Goal: Task Accomplishment & Management: Use online tool/utility

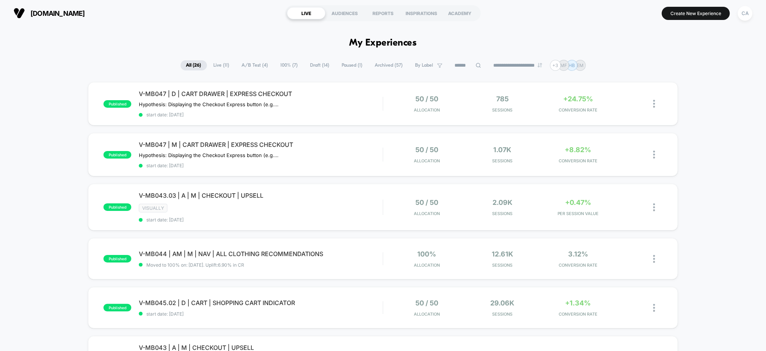
click at [250, 66] on span "A/B Test ( 4 )" at bounding box center [255, 65] width 38 height 10
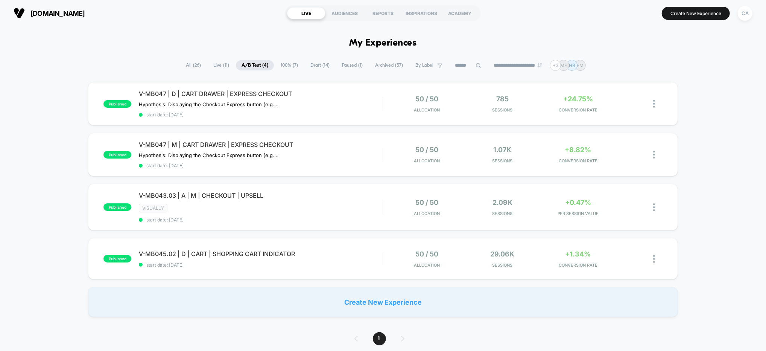
click at [288, 65] on span "100% ( 7 )" at bounding box center [289, 65] width 29 height 10
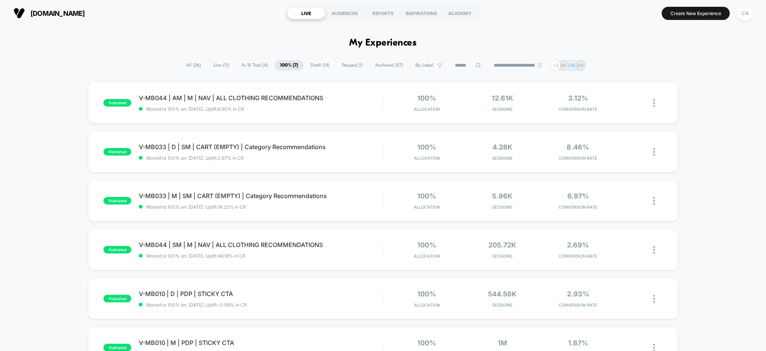
click at [315, 61] on span "Draft ( 14 )" at bounding box center [320, 65] width 30 height 10
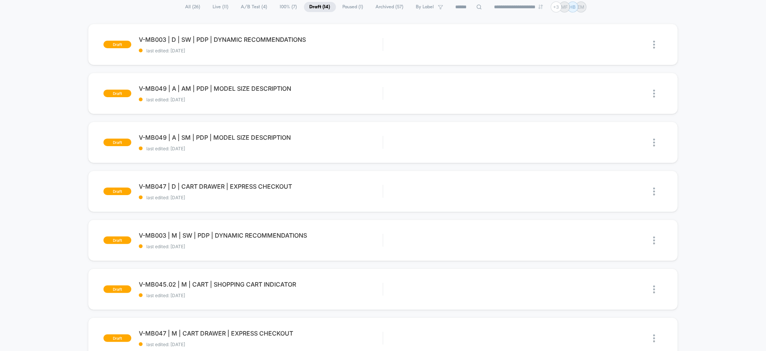
scroll to position [44, 0]
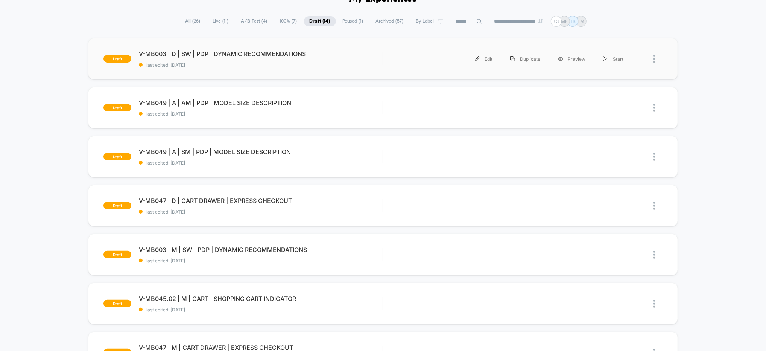
click at [433, 62] on div "Edit Duplicate Preview Start" at bounding box center [512, 58] width 242 height 17
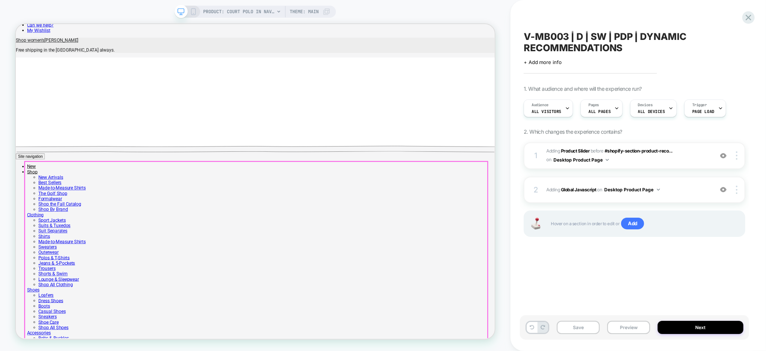
scroll to position [497, 0]
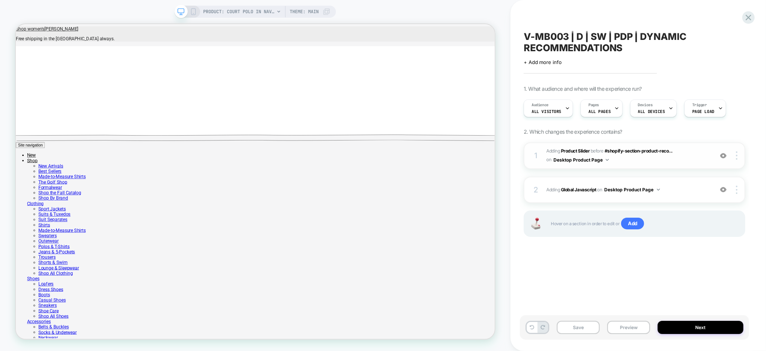
click at [695, 157] on span "#_loomi_addon_1755883541937 Adding Product Slider BEFORE #shopify-section-produ…" at bounding box center [628, 156] width 163 height 18
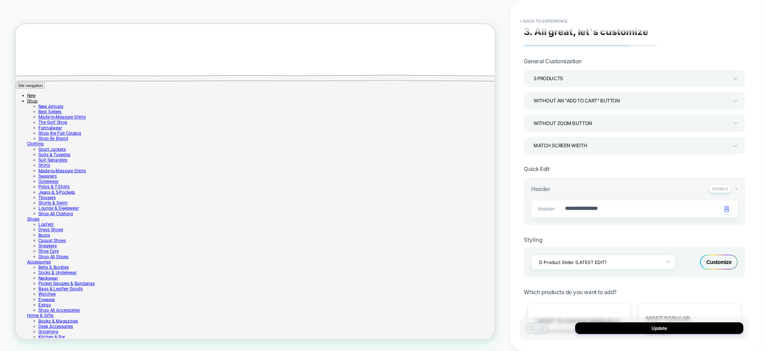
scroll to position [0, 0]
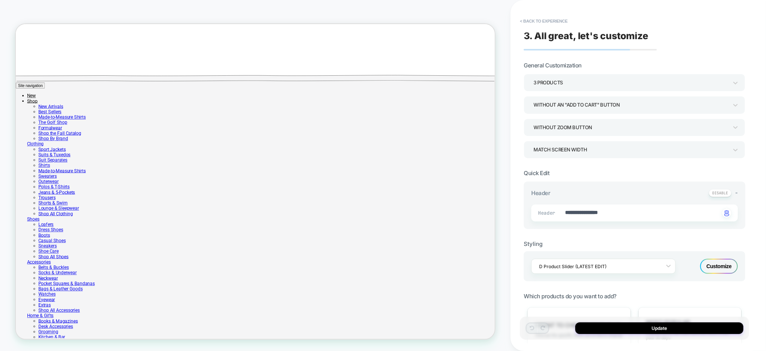
click at [559, 87] on div "3 Products" at bounding box center [631, 83] width 195 height 10
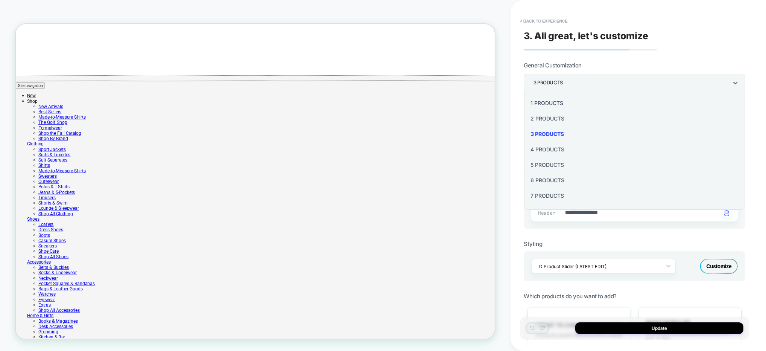
click at [564, 150] on div "4 Products" at bounding box center [635, 149] width 216 height 15
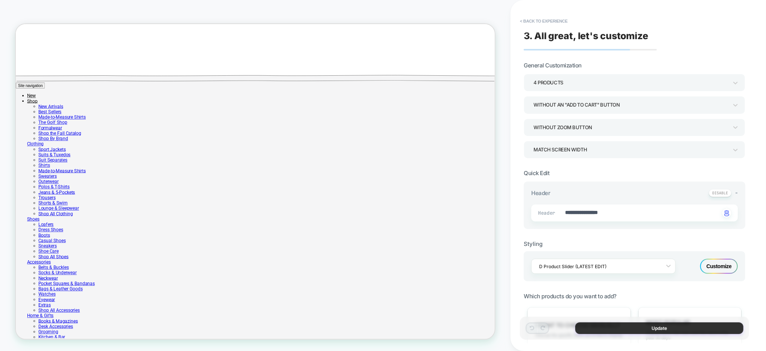
click at [634, 326] on button "Update" at bounding box center [660, 328] width 168 height 12
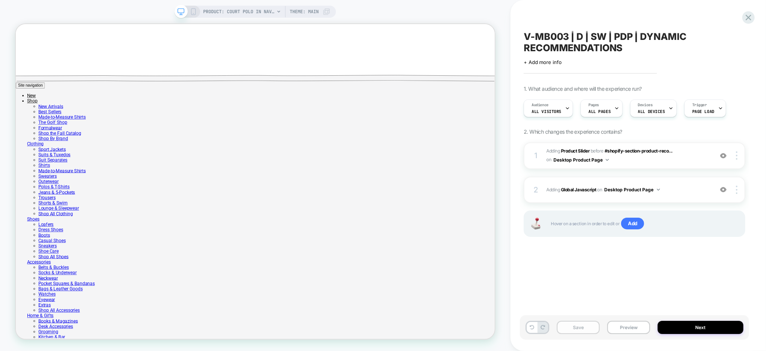
click at [586, 328] on button "Save" at bounding box center [578, 327] width 43 height 13
click at [626, 323] on button "Preview" at bounding box center [629, 327] width 43 height 13
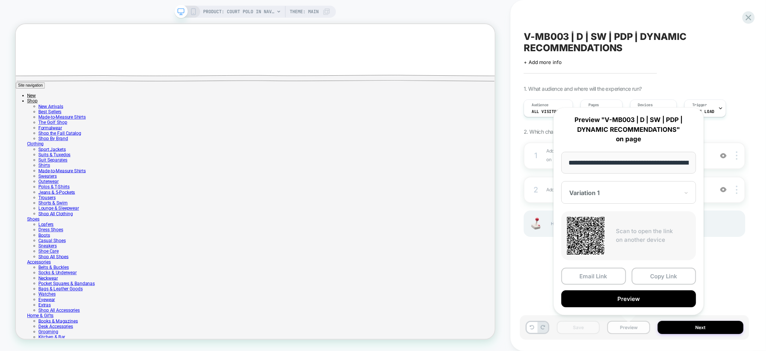
scroll to position [0, 201]
click at [627, 304] on button "Preview" at bounding box center [629, 298] width 135 height 17
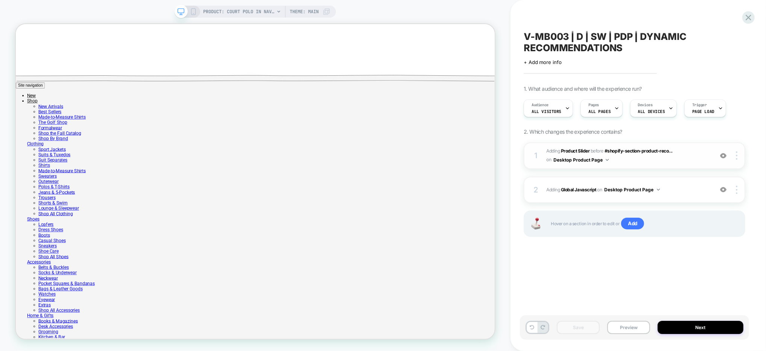
click at [689, 160] on span "#_loomi_addon_1755883541937 Adding Product Slider BEFORE #shopify-section-produ…" at bounding box center [628, 156] width 163 height 18
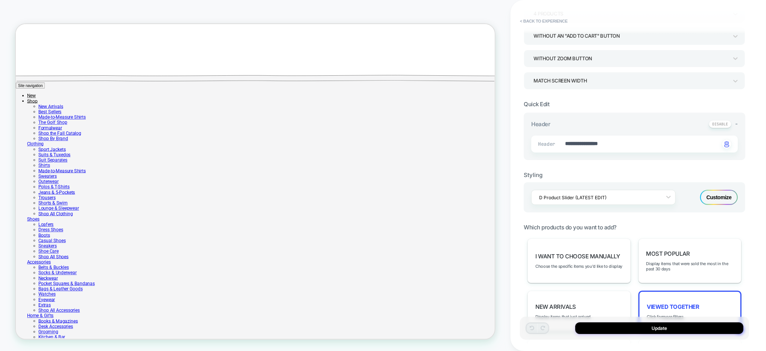
scroll to position [0, 0]
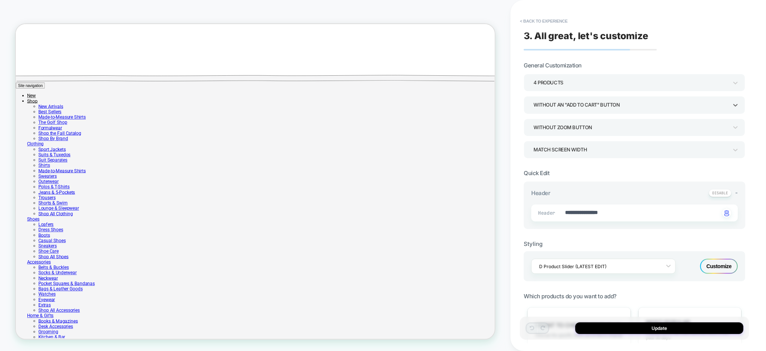
click at [614, 105] on div "Without an "add to cart" button" at bounding box center [631, 105] width 195 height 10
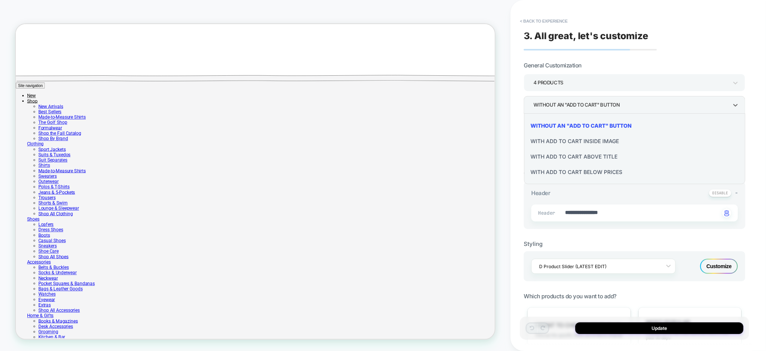
click at [595, 140] on div "With add to cart inside image" at bounding box center [635, 140] width 216 height 15
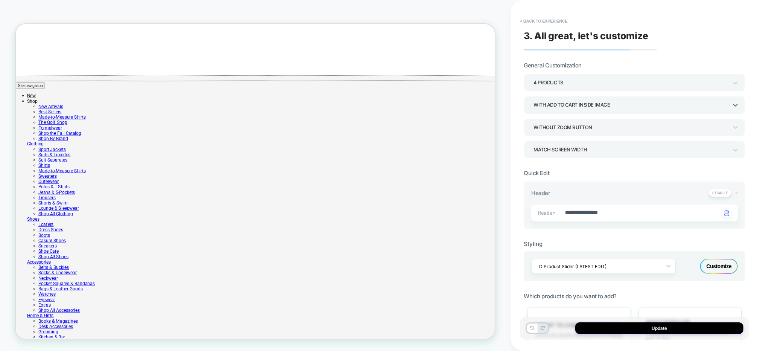
click at [615, 104] on div "With add to cart inside image" at bounding box center [631, 105] width 195 height 10
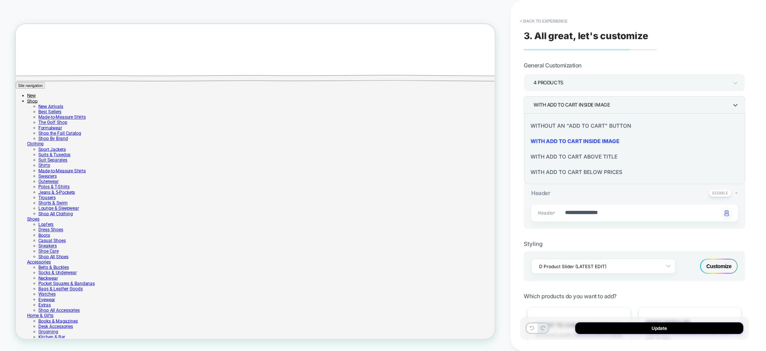
click at [593, 120] on div "Without an "add to cart" button" at bounding box center [635, 125] width 216 height 15
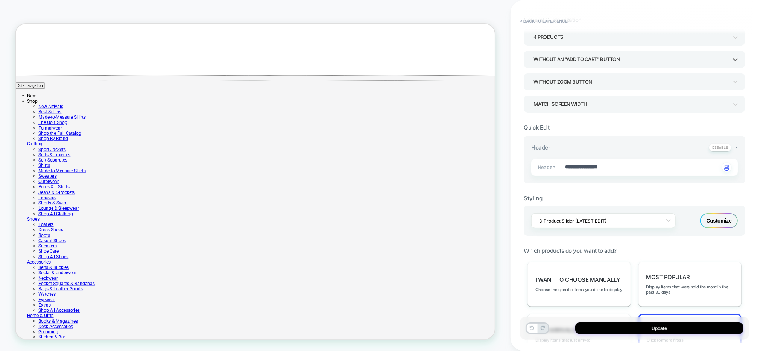
scroll to position [63, 0]
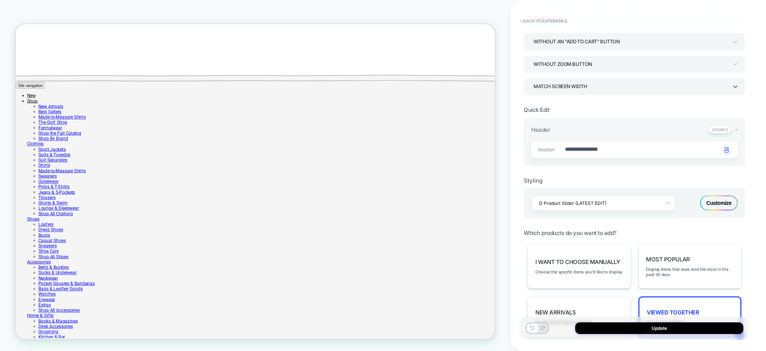
click at [582, 82] on div "Match Screen Width" at bounding box center [631, 86] width 195 height 10
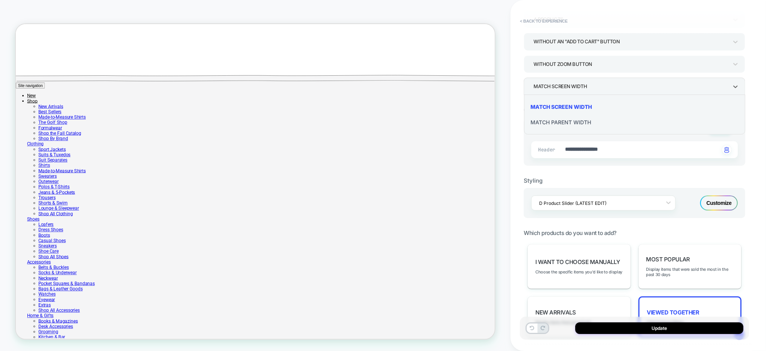
click at [578, 122] on div "Match Parent Width" at bounding box center [635, 121] width 216 height 15
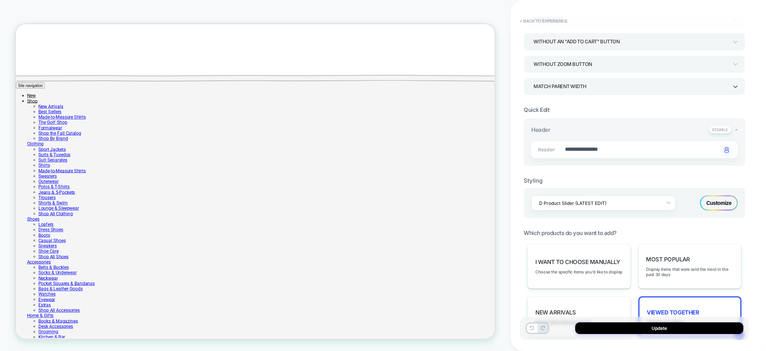
click at [568, 89] on div "Match Parent Width" at bounding box center [631, 86] width 195 height 10
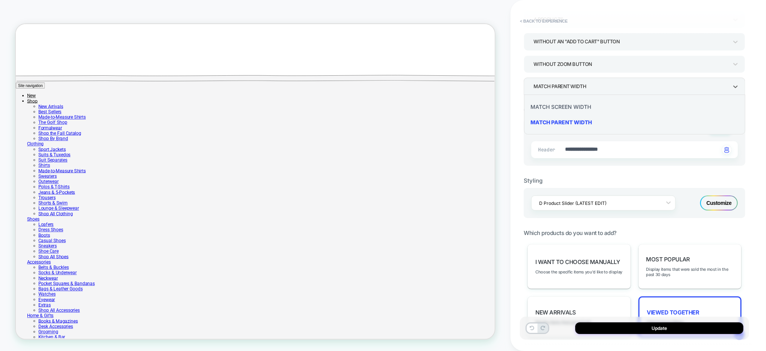
click at [571, 108] on div "Match Screen Width" at bounding box center [635, 106] width 216 height 15
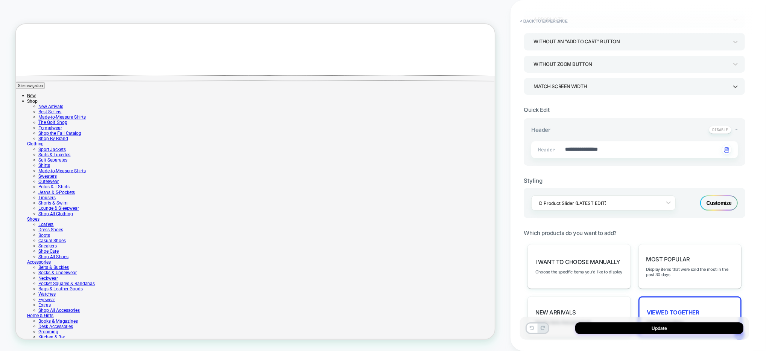
click at [577, 86] on div "Match Screen Width" at bounding box center [631, 86] width 195 height 10
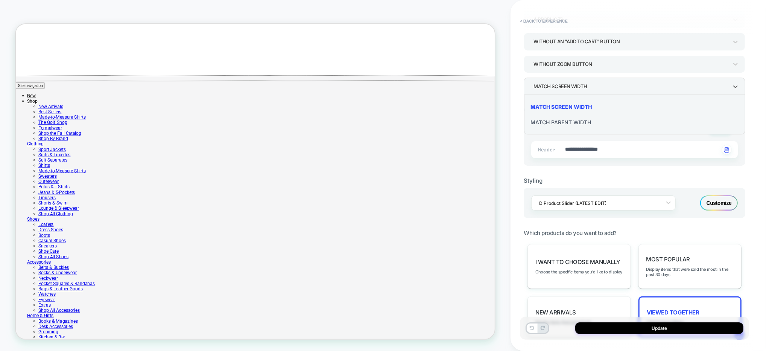
click at [577, 119] on div "Match Parent Width" at bounding box center [635, 121] width 216 height 15
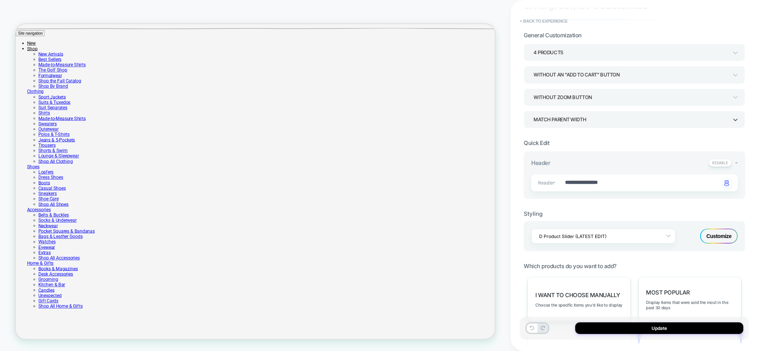
scroll to position [0, 0]
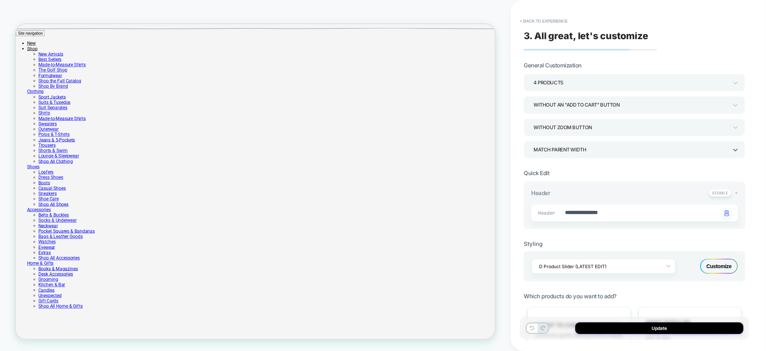
click at [724, 266] on div "Customize" at bounding box center [720, 266] width 38 height 15
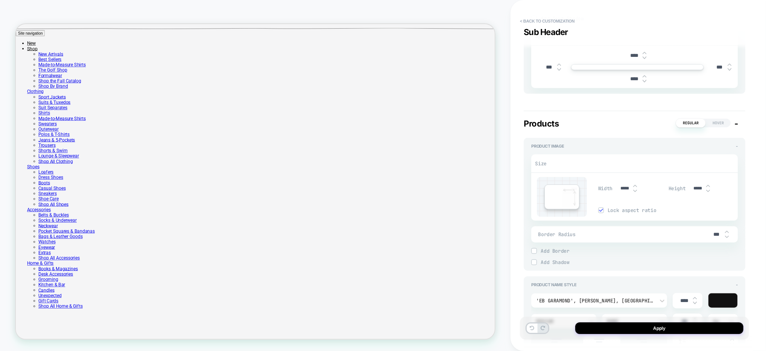
type textarea "*"
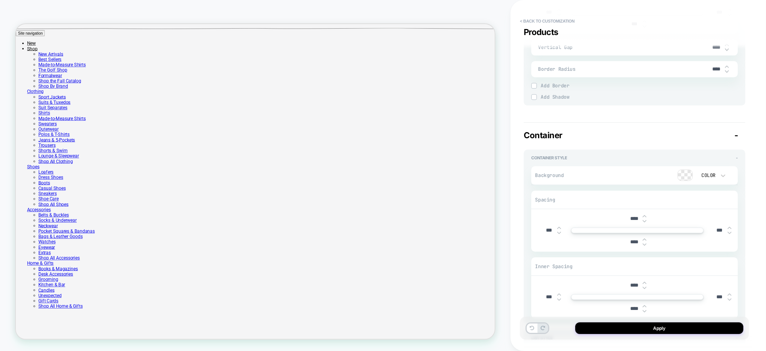
scroll to position [1466, 0]
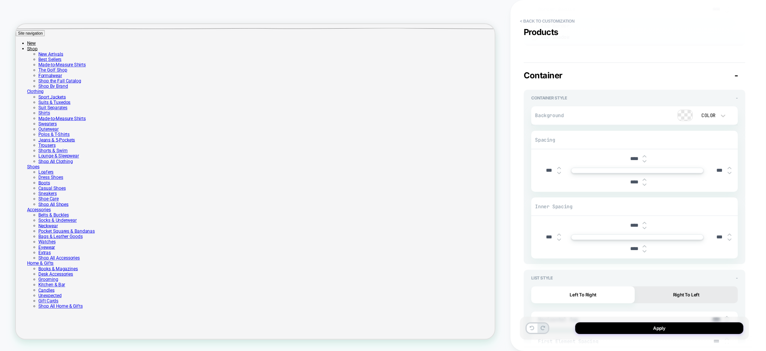
click at [553, 234] on input "***" at bounding box center [549, 237] width 17 height 6
type input "***"
type textarea "*"
type input "****"
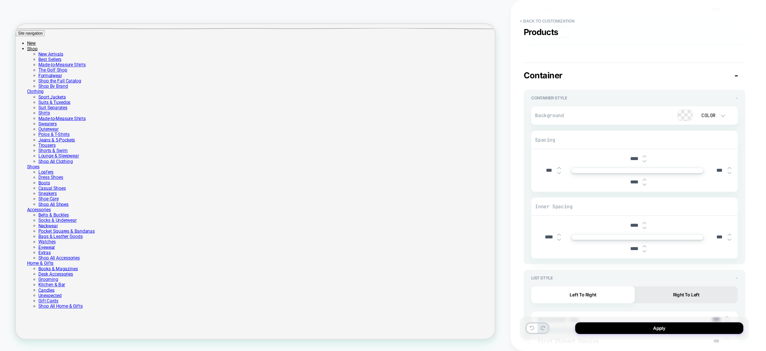
type textarea "*"
type input "*****"
type textarea "*"
type input "*****"
click at [567, 248] on div "****" at bounding box center [637, 248] width 201 height 15
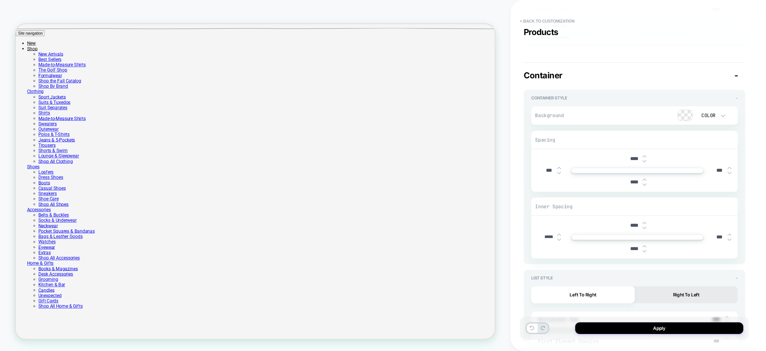
click at [724, 234] on input "***" at bounding box center [719, 237] width 17 height 6
type input "***"
type textarea "*"
type input "****"
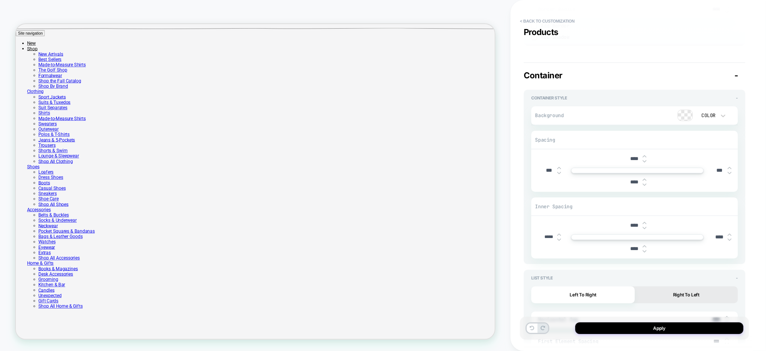
type textarea "*"
type input "*****"
type textarea "*"
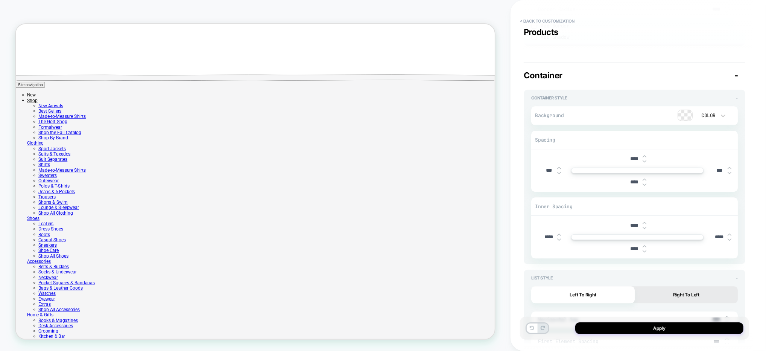
scroll to position [573, 0]
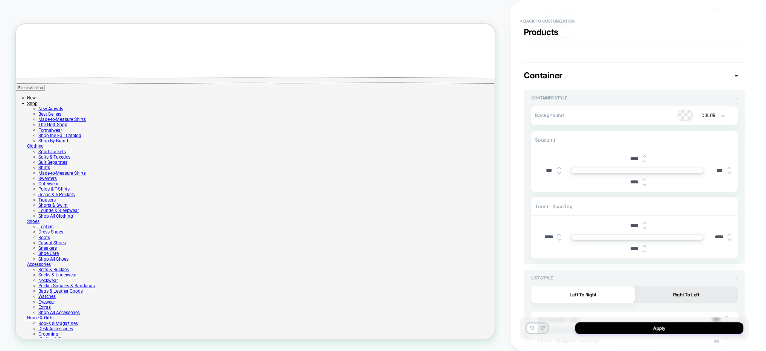
click at [723, 234] on input "*****" at bounding box center [719, 237] width 17 height 6
type input "***"
type textarea "*"
type input "****"
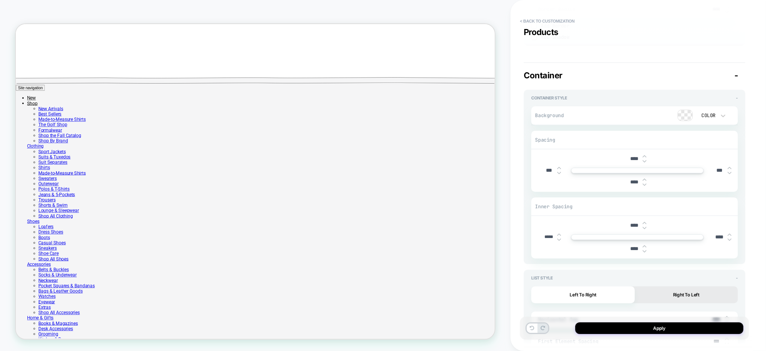
type textarea "*"
click at [724, 234] on input "****" at bounding box center [719, 237] width 17 height 6
type input "***"
type textarea "*"
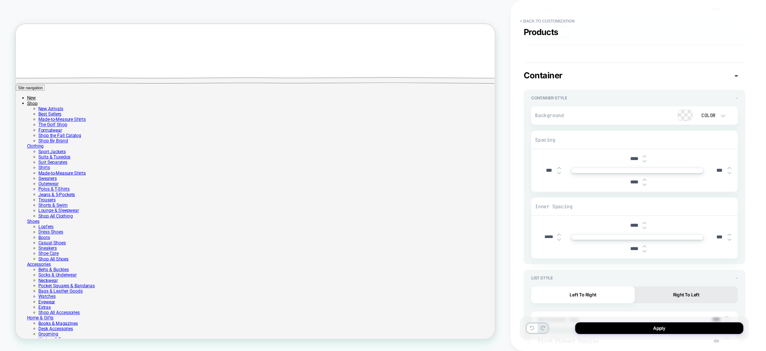
click at [549, 234] on input "*****" at bounding box center [549, 237] width 17 height 6
type input "***"
type textarea "*"
type input "***"
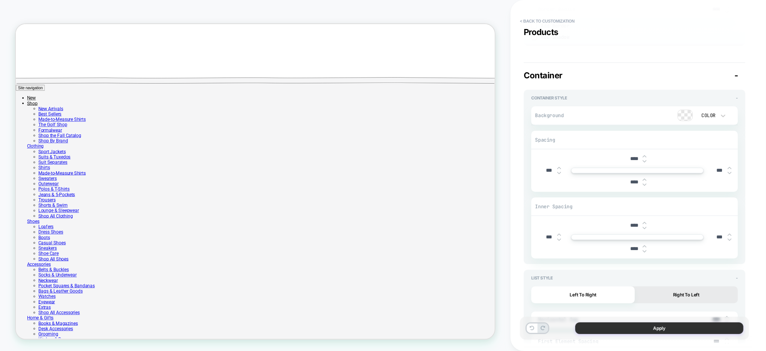
click at [664, 324] on button "Apply" at bounding box center [660, 328] width 168 height 12
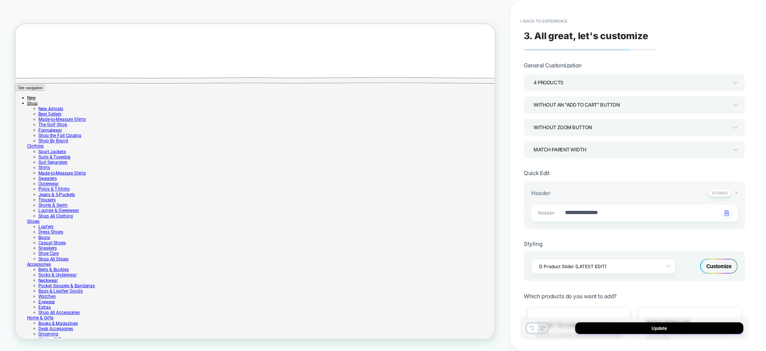
click at [664, 324] on button "Update" at bounding box center [660, 328] width 168 height 12
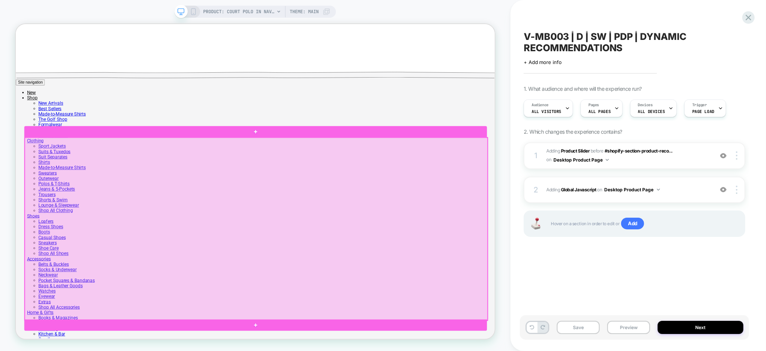
scroll to position [603, 0]
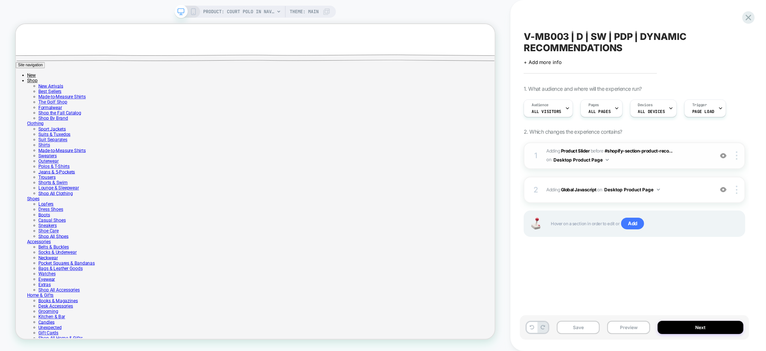
click at [703, 160] on span "#_loomi_addon_1755883541937 Adding Product Slider BEFORE #shopify-section-produ…" at bounding box center [628, 156] width 163 height 18
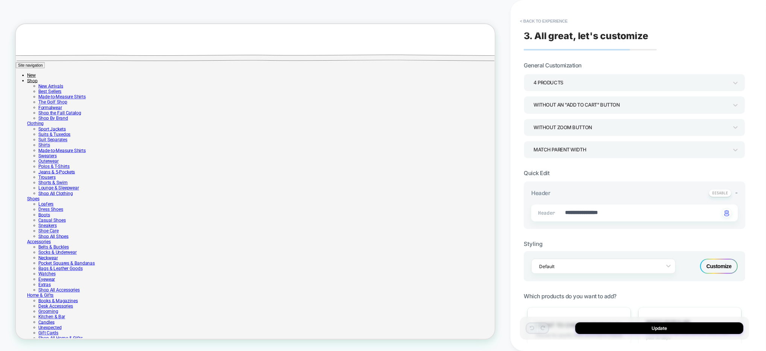
scroll to position [576, 0]
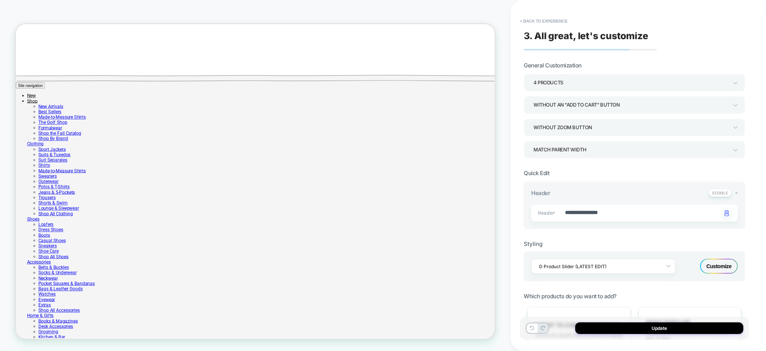
click at [564, 81] on div "4 Products" at bounding box center [631, 83] width 195 height 10
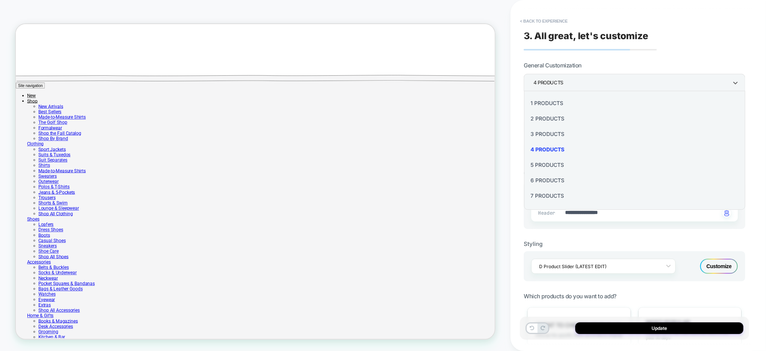
click at [558, 131] on div "3 Products" at bounding box center [635, 133] width 216 height 15
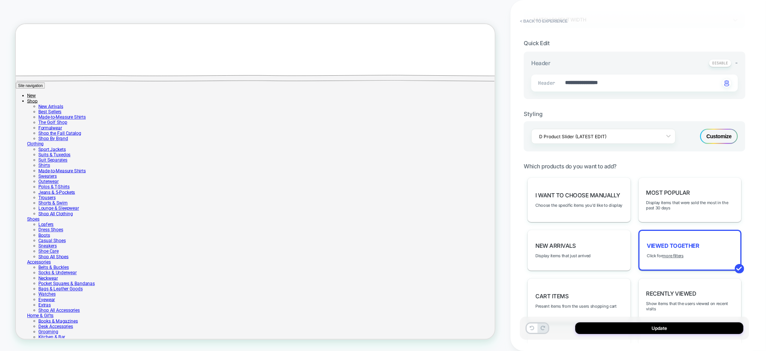
scroll to position [131, 0]
click at [731, 129] on div "Customize" at bounding box center [720, 135] width 38 height 15
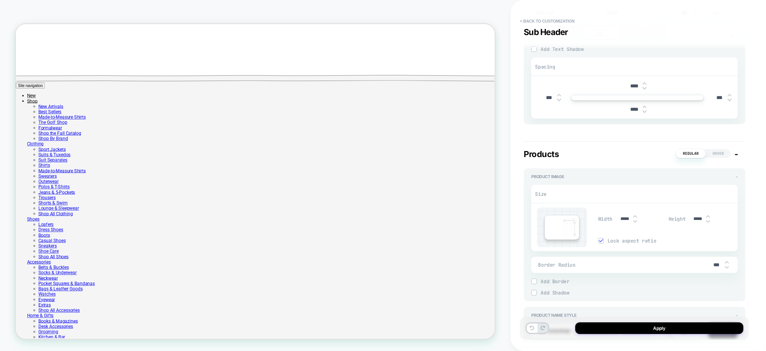
scroll to position [466, 0]
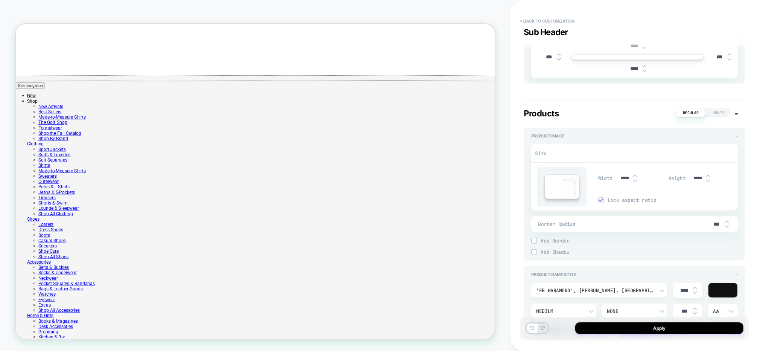
click at [623, 175] on input "*****" at bounding box center [625, 178] width 17 height 6
type textarea "*"
type input "****"
type textarea "*"
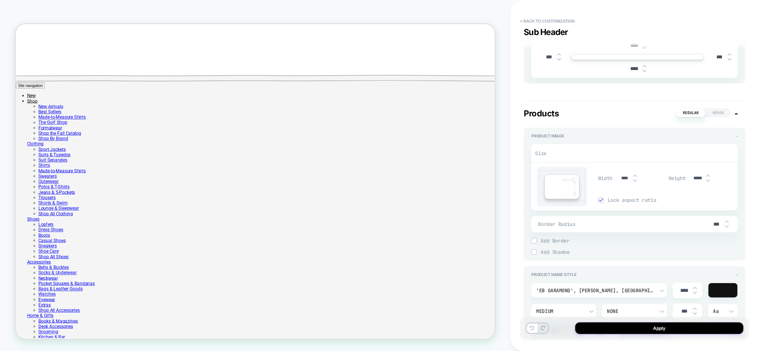
type input "***"
type input "*****"
type textarea "*"
type input "****"
type textarea "*"
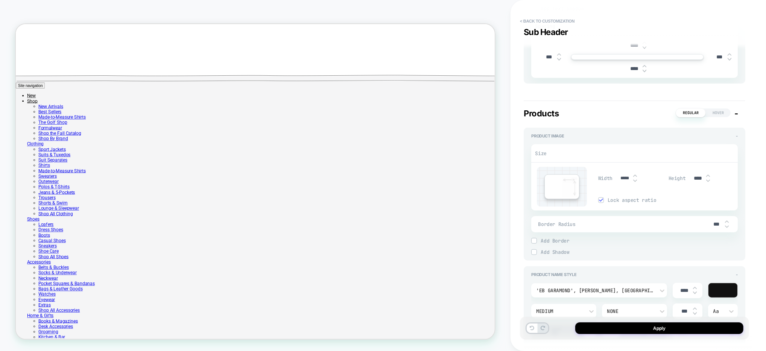
type input "*****"
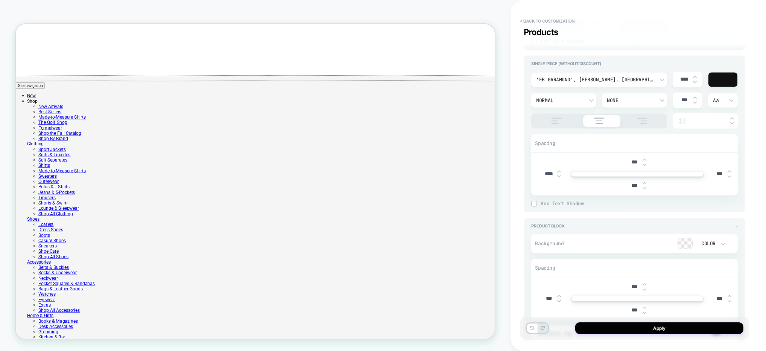
scroll to position [1265, 0]
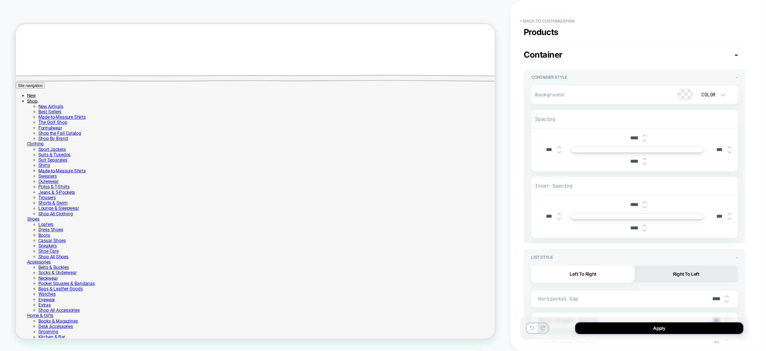
type textarea "*"
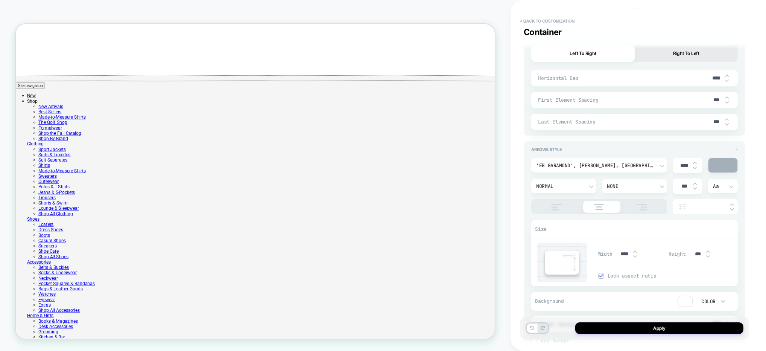
scroll to position [1710, 0]
type input "*****"
click at [717, 75] on input "****" at bounding box center [716, 78] width 17 height 6
type input "***"
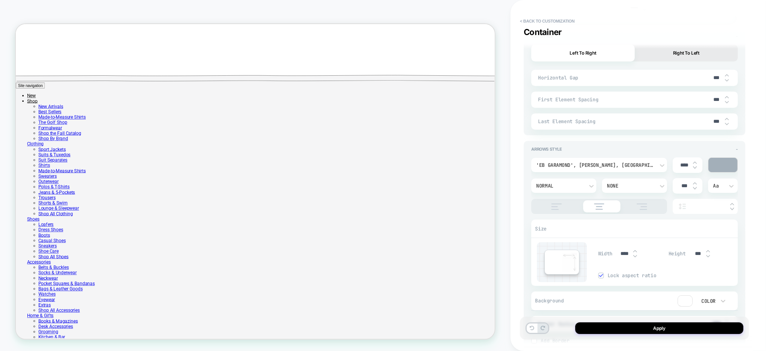
type textarea "*"
type input "****"
type textarea "*"
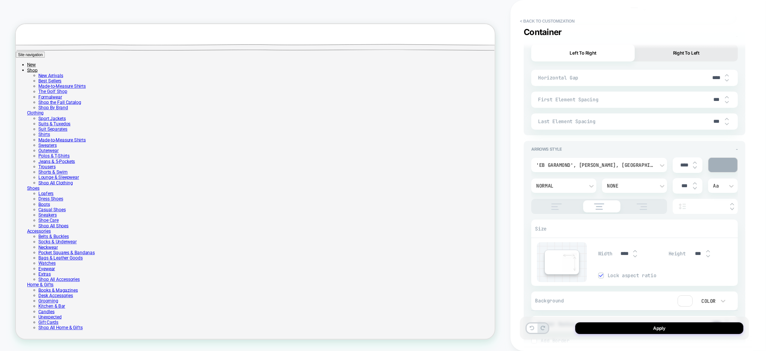
click at [717, 75] on input "****" at bounding box center [716, 78] width 17 height 6
type input "****"
type textarea "*"
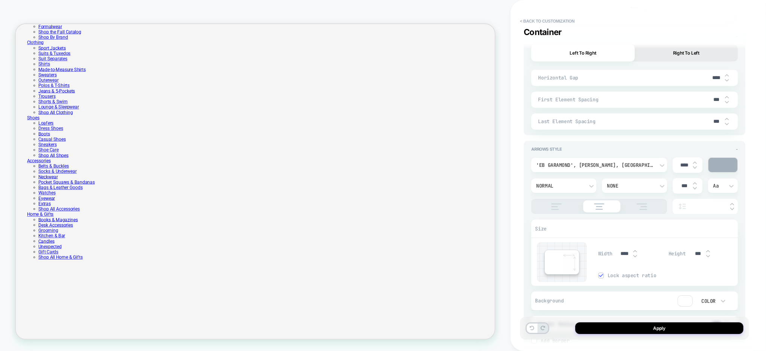
scroll to position [629, 0]
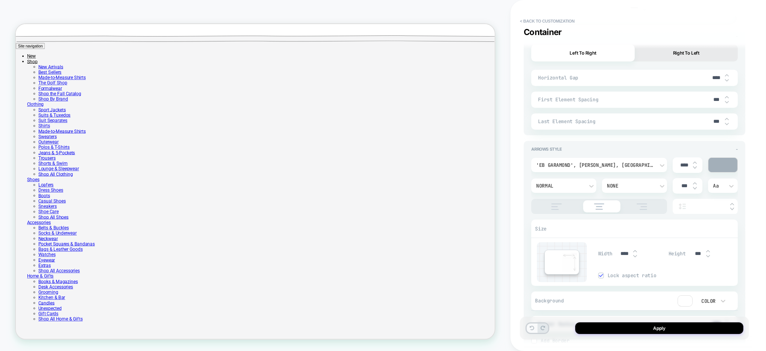
type input "****"
click at [531, 326] on icon at bounding box center [532, 328] width 5 height 5
type textarea "*"
type input "****"
type textarea "*"
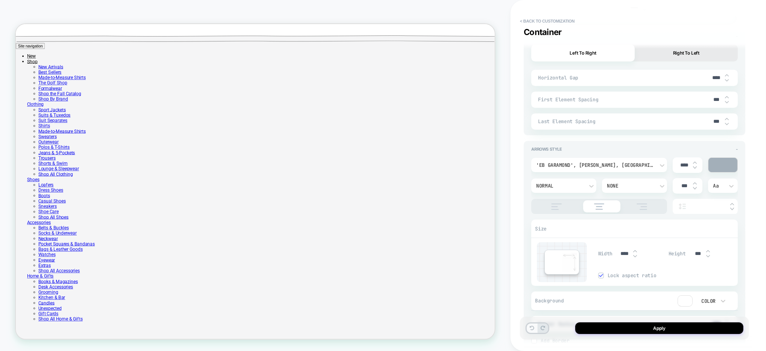
type input "*****"
click at [531, 326] on icon at bounding box center [532, 328] width 5 height 5
type textarea "*"
type input "****"
click at [531, 326] on icon at bounding box center [532, 328] width 5 height 5
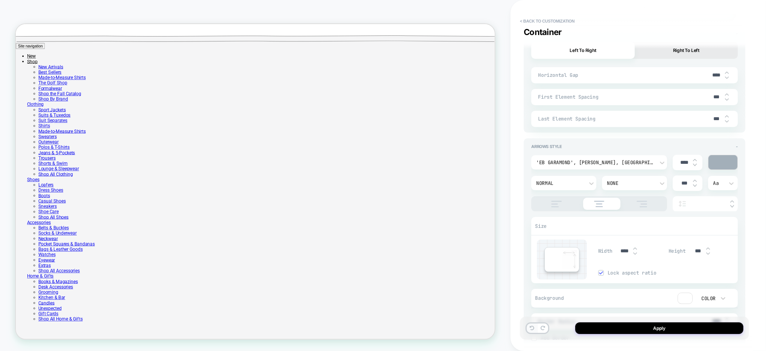
type textarea "*"
type input "*****"
click at [531, 326] on icon at bounding box center [532, 328] width 5 height 5
click at [544, 327] on icon at bounding box center [543, 328] width 5 height 5
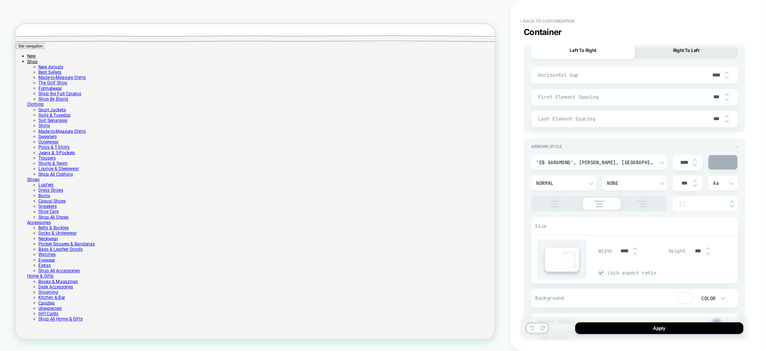
click at [544, 327] on icon at bounding box center [543, 328] width 5 height 5
type textarea "*"
type input "*****"
click at [544, 327] on icon at bounding box center [543, 328] width 5 height 5
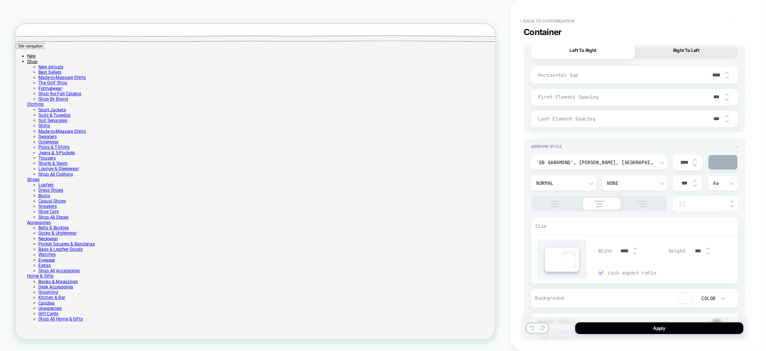
type textarea "*"
type input "*****"
type input "****"
type textarea "*"
type input "*****"
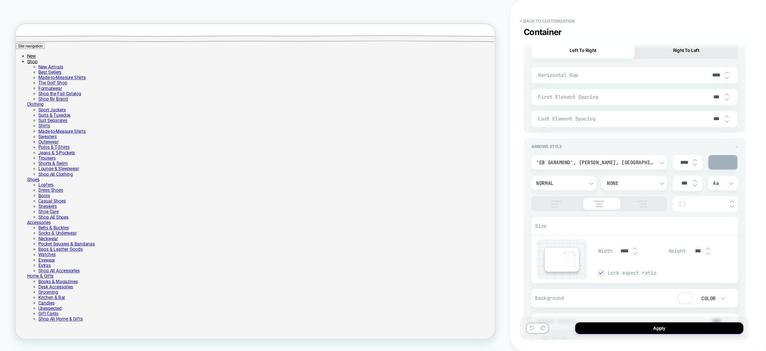
click at [544, 327] on icon at bounding box center [543, 328] width 5 height 5
type textarea "*"
type input "****"
type textarea "*"
type input "*****"
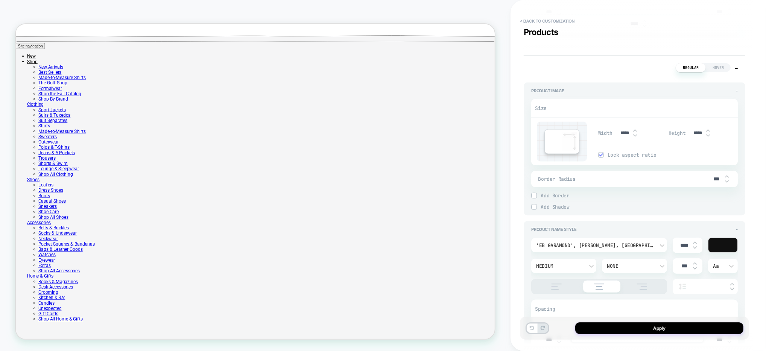
type textarea "*"
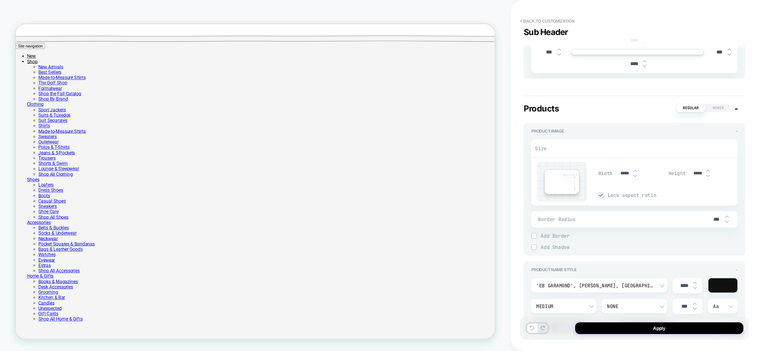
scroll to position [467, 0]
click at [623, 174] on input "*****" at bounding box center [625, 175] width 17 height 6
type input "***"
type textarea "*"
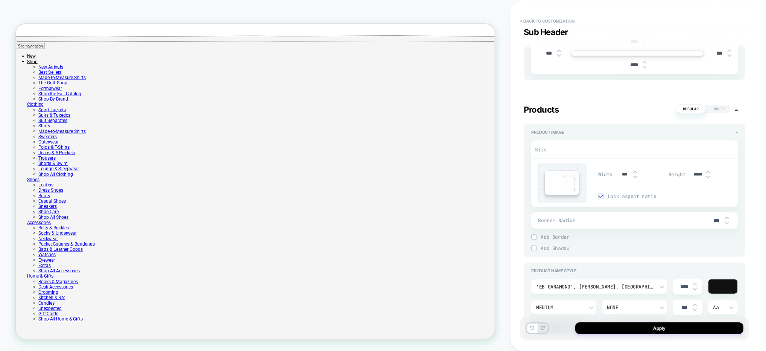
type input "****"
type textarea "*"
type input "***"
type input "*****"
type textarea "*"
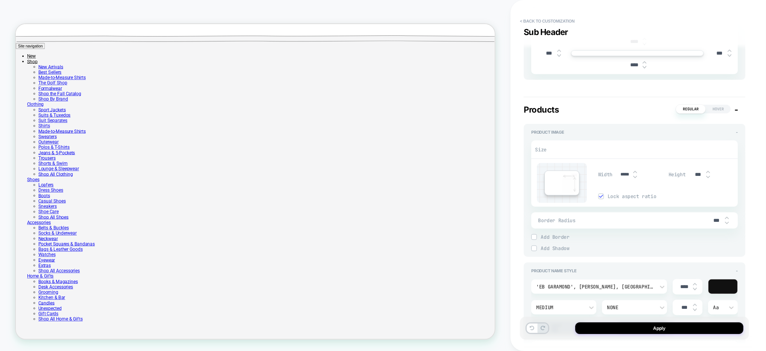
type input "****"
type textarea "*"
type input "*****"
type textarea "*"
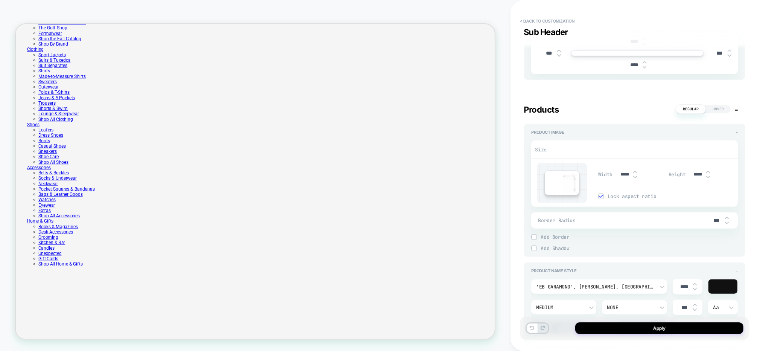
scroll to position [705, 0]
type input "*****"
click at [629, 195] on span "Lock aspect ratio" at bounding box center [673, 196] width 130 height 6
type textarea "*"
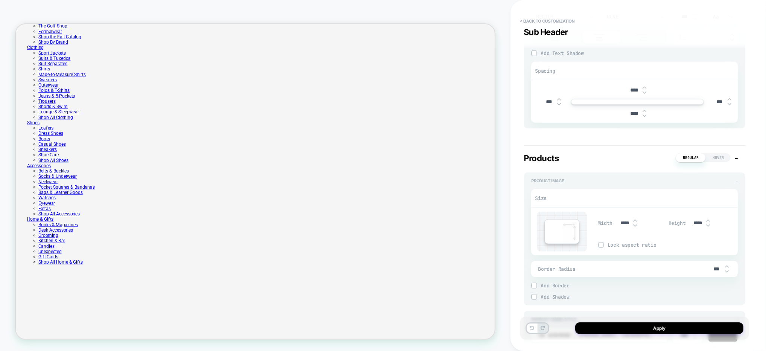
scroll to position [439, 0]
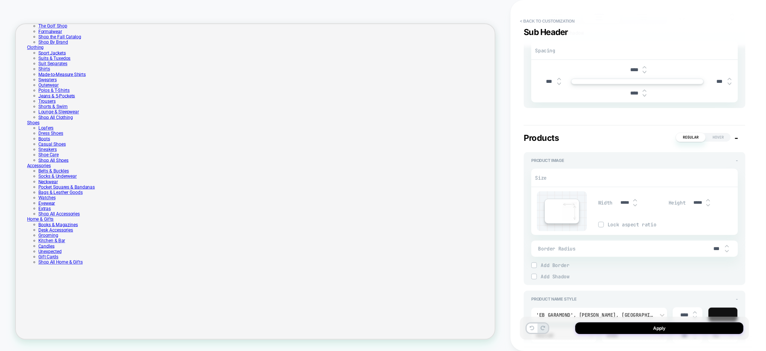
click at [699, 201] on input "*****" at bounding box center [698, 203] width 17 height 6
type input "***"
type textarea "*"
type input "****"
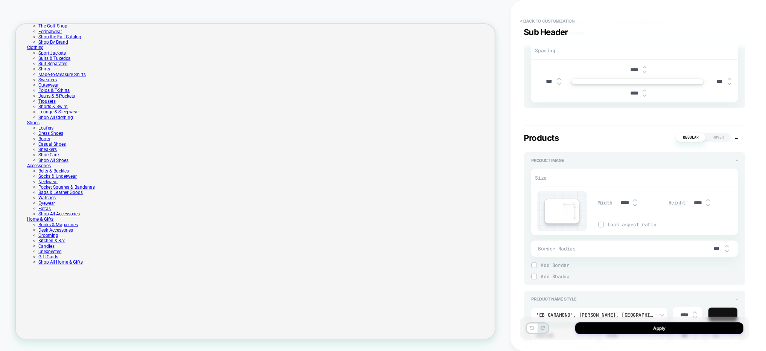
type textarea "*"
type input "*****"
type textarea "*"
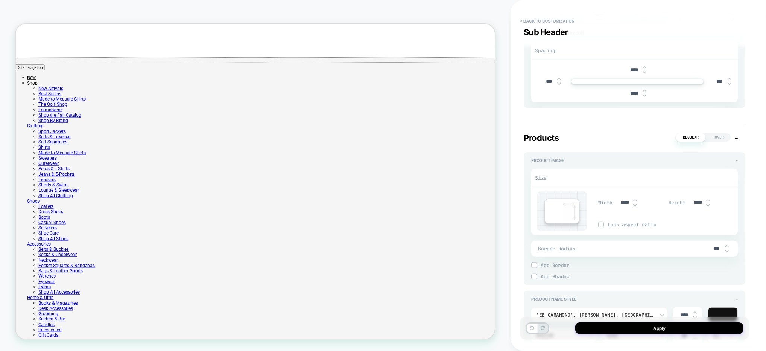
scroll to position [589, 0]
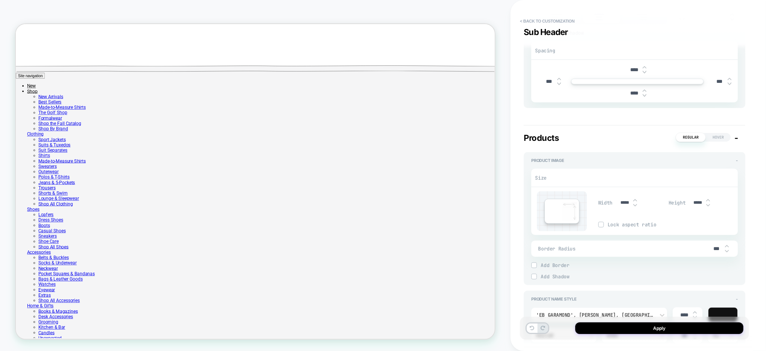
click at [696, 200] on input "*****" at bounding box center [698, 203] width 17 height 6
type input "***"
type textarea "*"
type input "****"
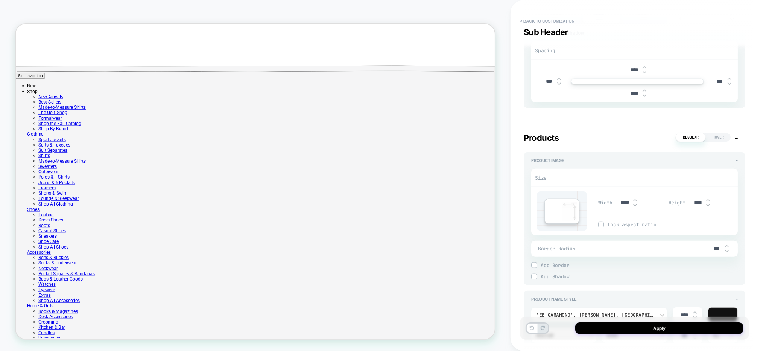
type textarea "*"
type input "*****"
type textarea "*"
click at [701, 205] on div "*****" at bounding box center [701, 202] width 23 height 15
click at [698, 201] on input "*****" at bounding box center [698, 203] width 17 height 6
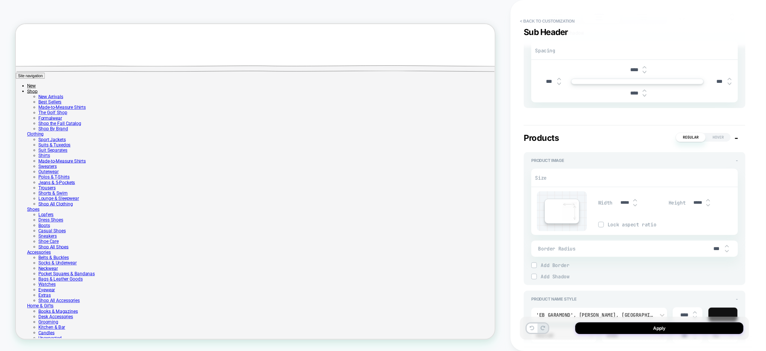
click at [698, 201] on input "*****" at bounding box center [698, 203] width 17 height 6
type input "***"
type textarea "*"
type input "****"
type textarea "*"
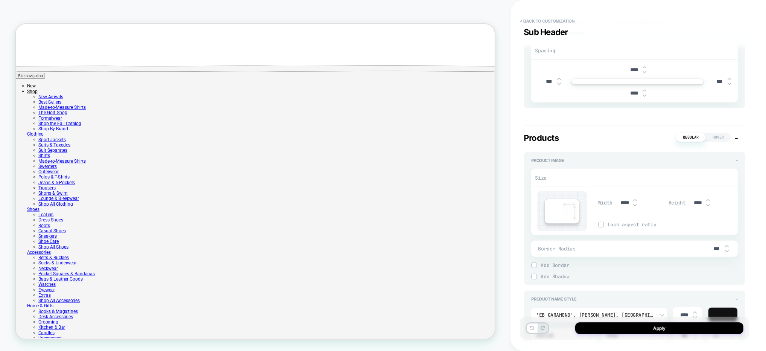
type input "*****"
type textarea "*"
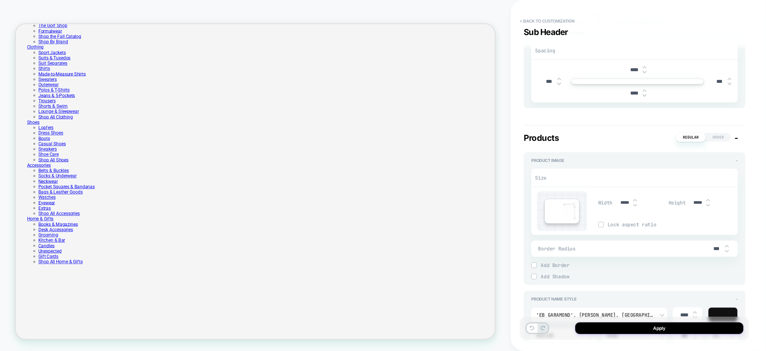
scroll to position [669, 0]
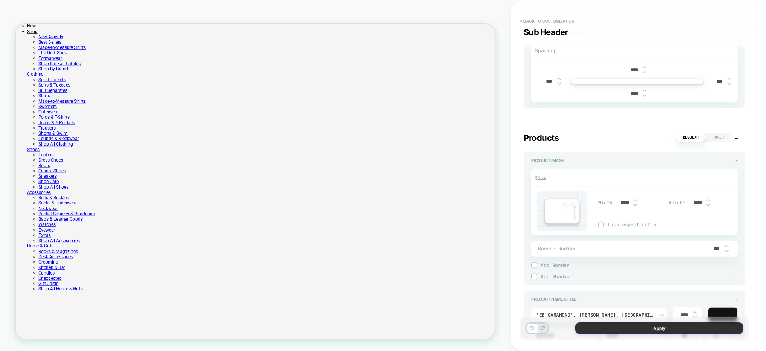
type input "*****"
click at [641, 328] on button "Apply" at bounding box center [660, 328] width 168 height 12
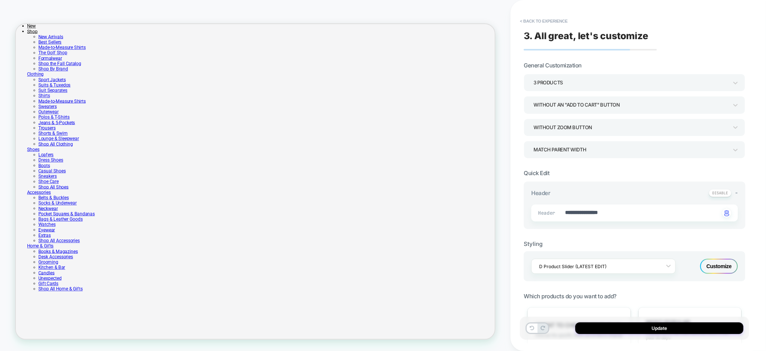
click at [641, 328] on button "Update" at bounding box center [660, 328] width 168 height 12
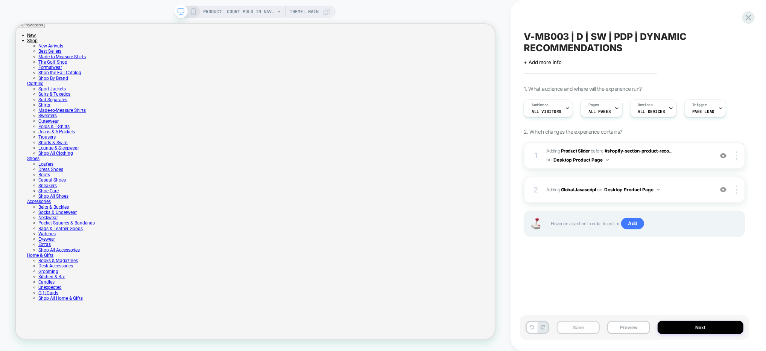
scroll to position [0, 0]
click at [581, 330] on button "Save" at bounding box center [578, 327] width 43 height 13
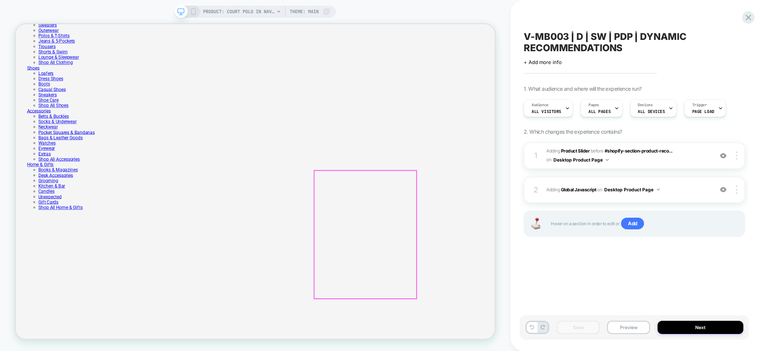
scroll to position [801, 0]
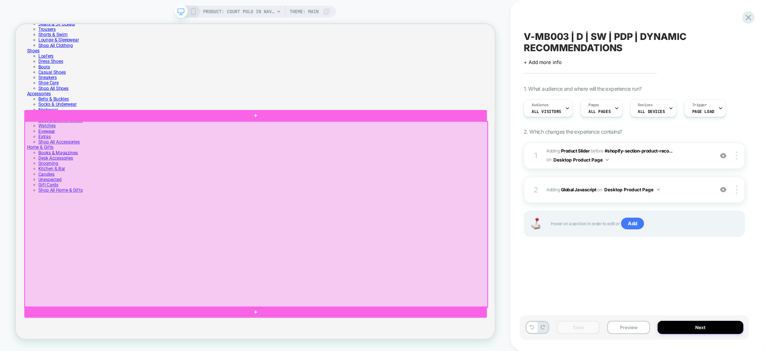
click at [594, 292] on div at bounding box center [336, 278] width 617 height 248
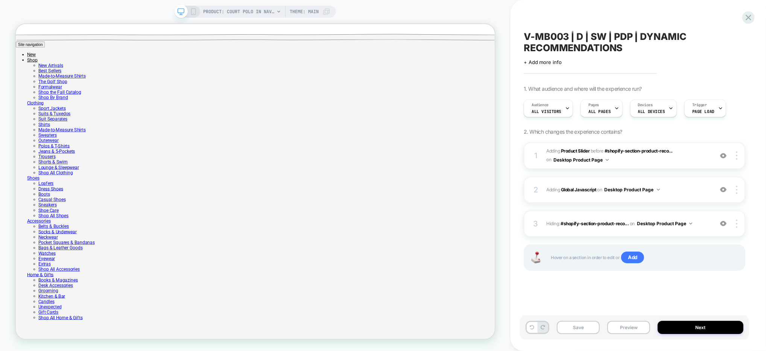
scroll to position [623, 0]
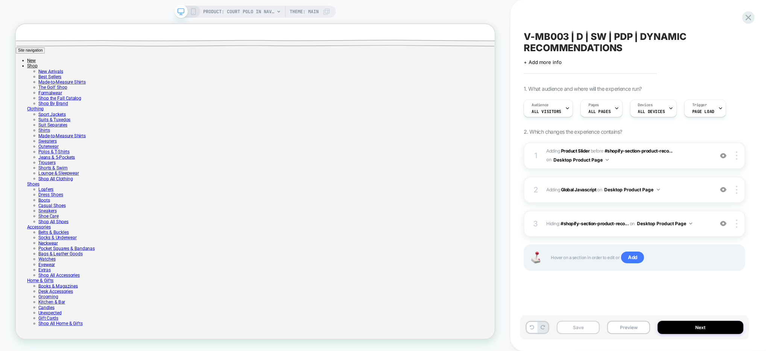
click at [583, 328] on button "Save" at bounding box center [578, 327] width 43 height 13
click at [669, 105] on div at bounding box center [671, 108] width 5 height 17
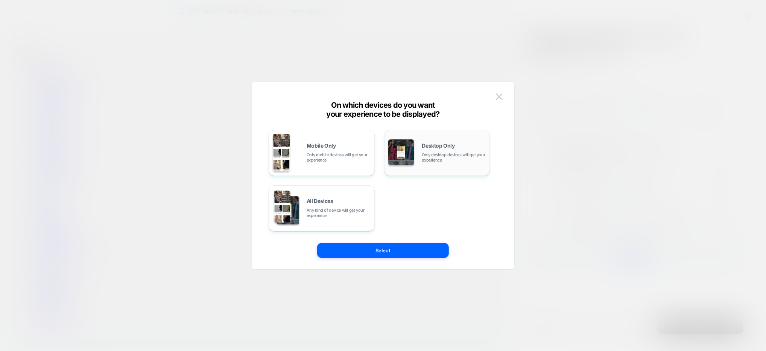
click at [424, 151] on div "Desktop Only Only desktop devices will get your experience" at bounding box center [454, 153] width 64 height 20
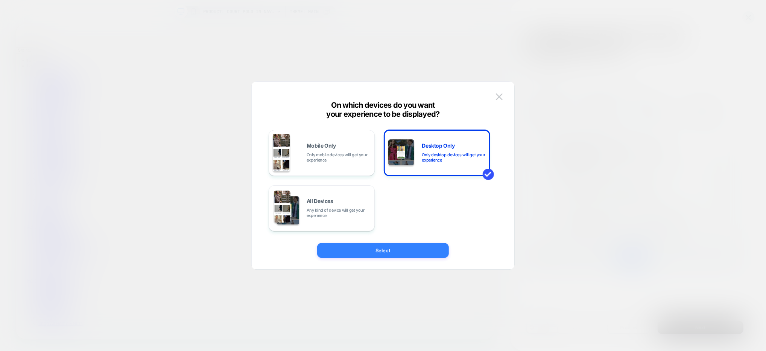
click at [408, 245] on button "Select" at bounding box center [383, 250] width 132 height 15
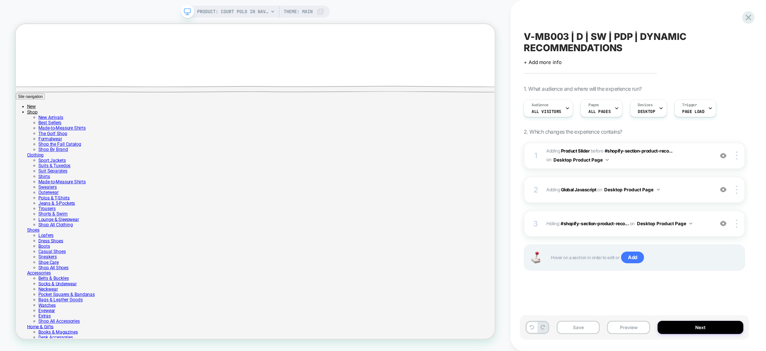
scroll to position [574, 0]
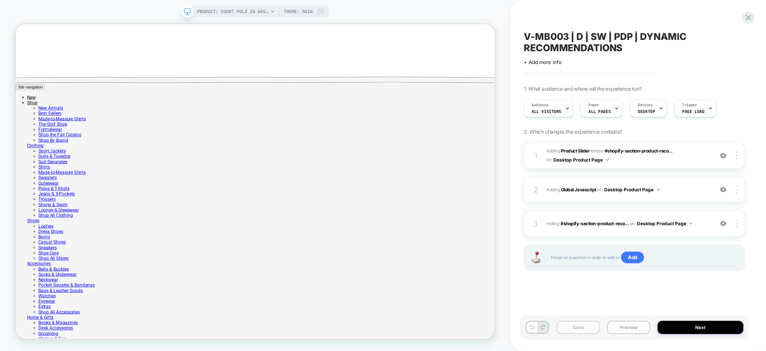
click at [582, 328] on button "Save" at bounding box center [578, 327] width 43 height 13
click at [689, 156] on span "#_loomi_addon_1755883541937 Adding Product Slider BEFORE #shopify-section-produ…" at bounding box center [628, 156] width 163 height 18
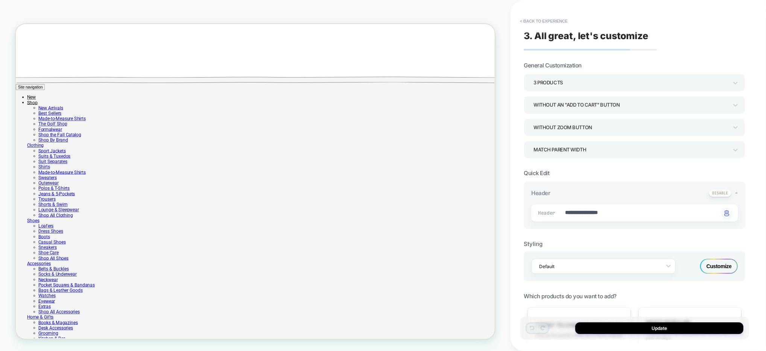
scroll to position [584, 0]
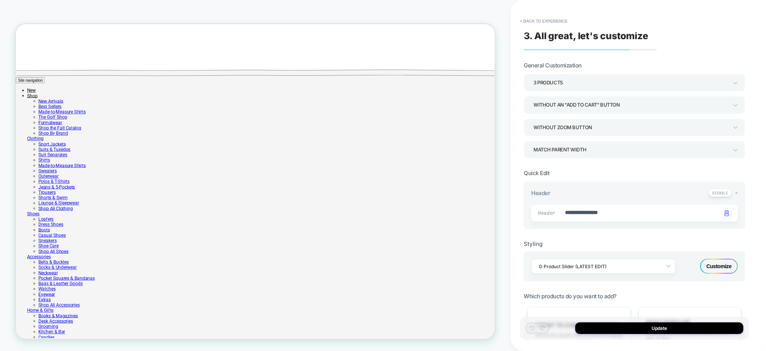
type textarea "*"
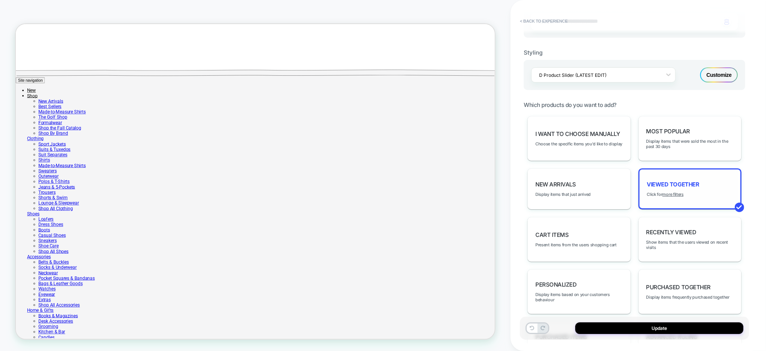
scroll to position [198, 0]
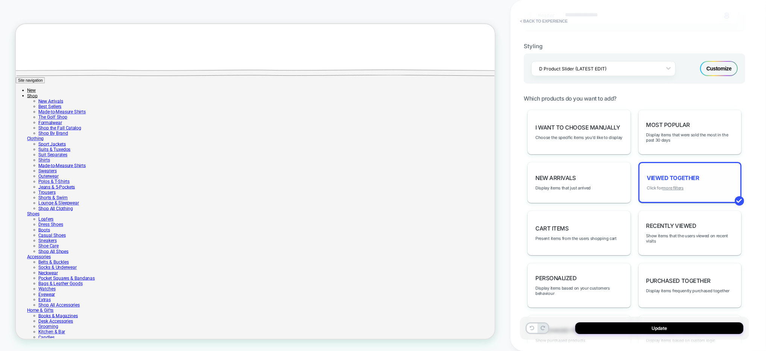
click at [673, 185] on u "more filters" at bounding box center [673, 187] width 21 height 5
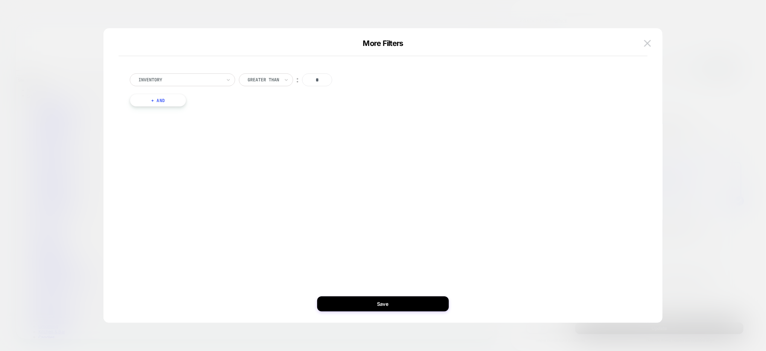
click at [163, 103] on button "+ And" at bounding box center [158, 100] width 56 height 13
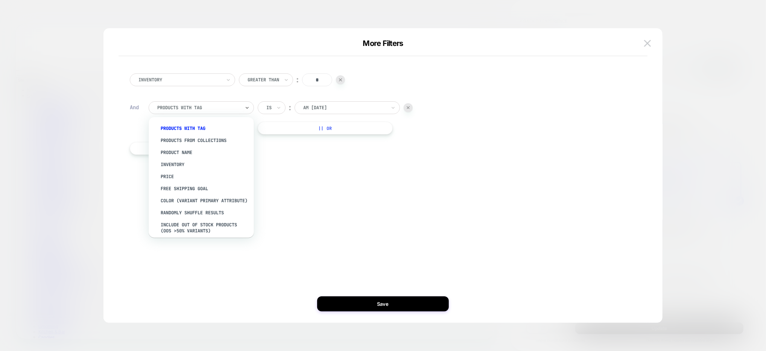
click at [182, 106] on div at bounding box center [198, 107] width 83 height 7
click at [196, 148] on div "Product Name" at bounding box center [205, 152] width 98 height 12
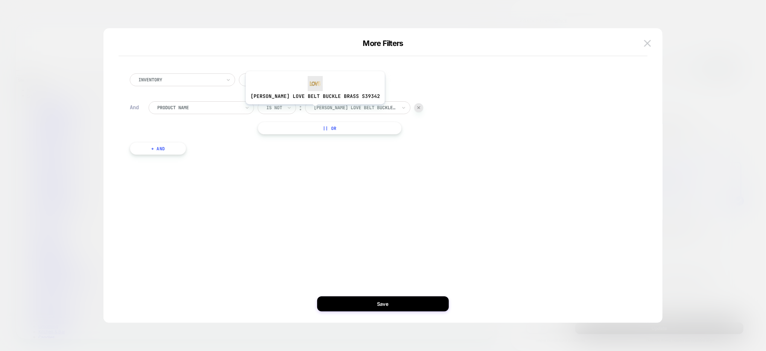
click at [335, 110] on div at bounding box center [355, 107] width 83 height 7
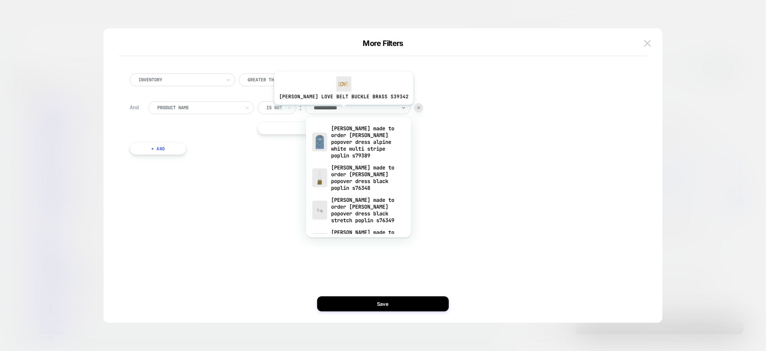
type input "**********"
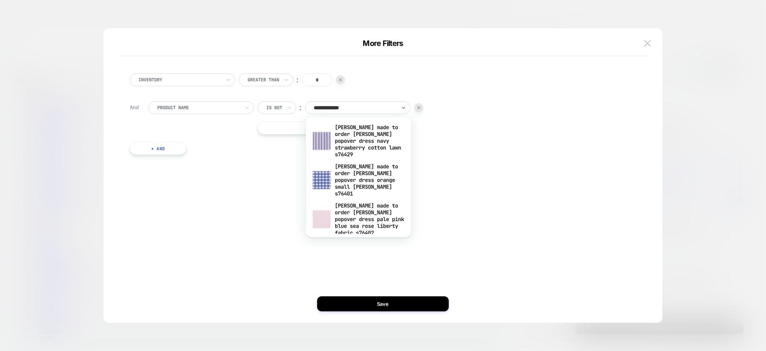
scroll to position [1532, 0]
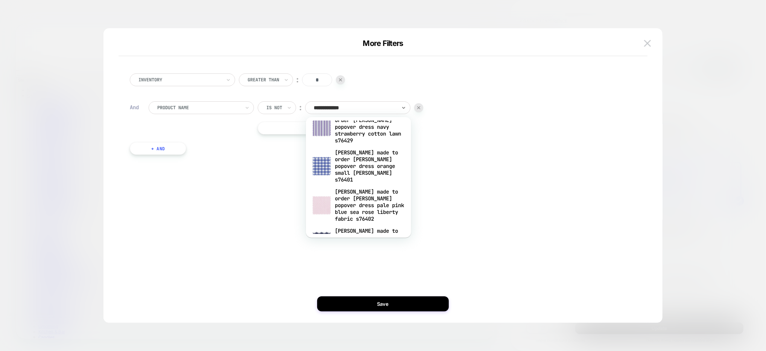
drag, startPoint x: 209, startPoint y: 109, endPoint x: 205, endPoint y: 111, distance: 4.1
click at [209, 109] on div at bounding box center [198, 107] width 83 height 7
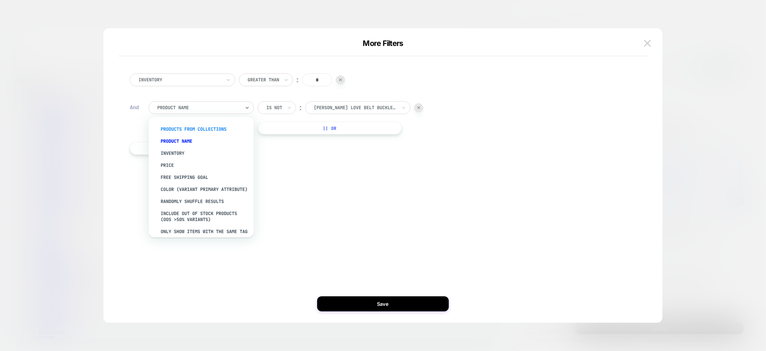
scroll to position [9, 0]
click at [202, 129] on div "products from collections" at bounding box center [205, 131] width 98 height 12
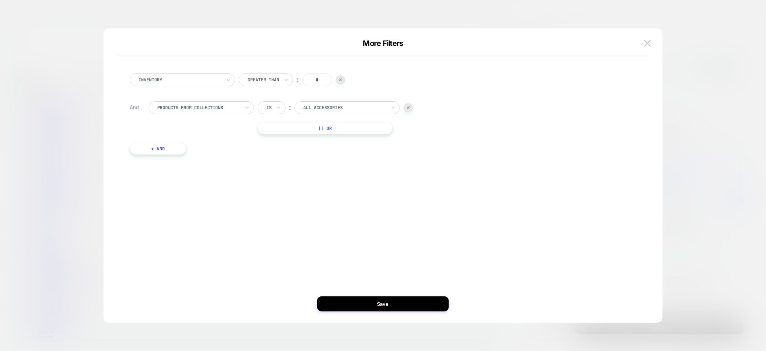
click at [335, 113] on div "All Accessories" at bounding box center [347, 107] width 105 height 13
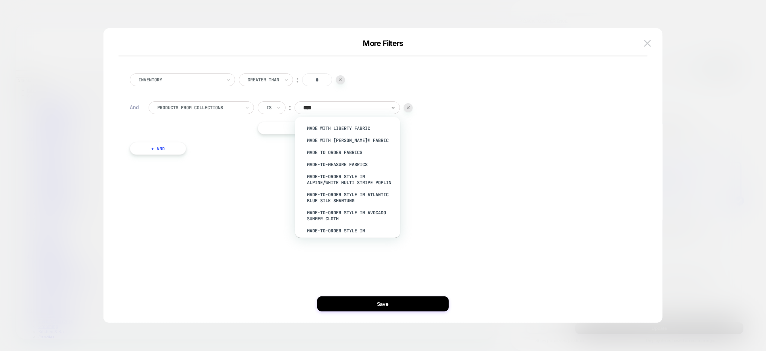
type input "****"
click at [329, 151] on div "Made to Order Fabrics" at bounding box center [352, 152] width 98 height 12
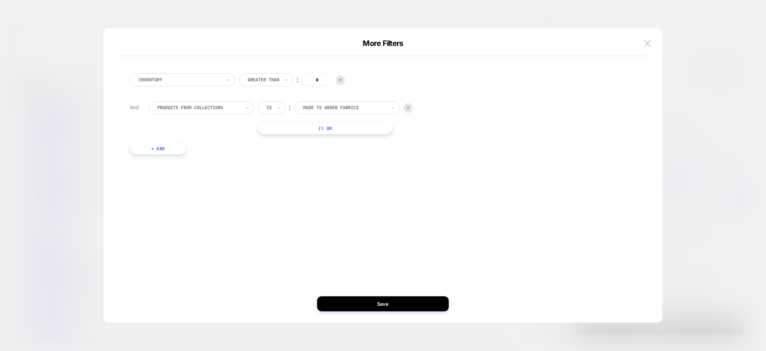
click at [214, 123] on div "products from collections Is ︰ Made to Order Fabrics || Or" at bounding box center [389, 117] width 480 height 33
click at [279, 105] on icon at bounding box center [278, 108] width 5 height 8
click at [277, 137] on div "Is not" at bounding box center [289, 140] width 49 height 12
click at [335, 128] on button "|| Or" at bounding box center [330, 128] width 144 height 13
click at [335, 128] on div at bounding box center [344, 128] width 83 height 7
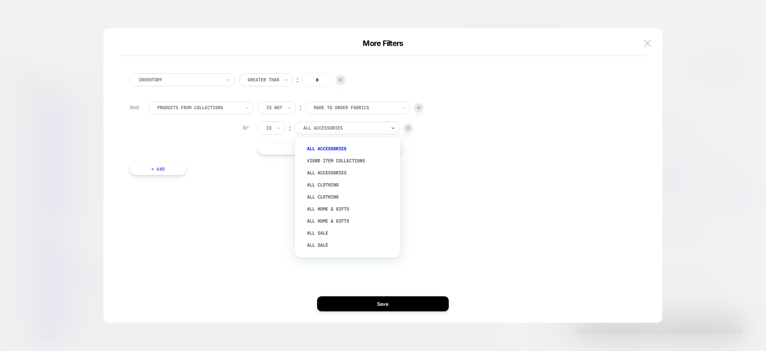
click at [285, 126] on div "Is" at bounding box center [272, 128] width 28 height 13
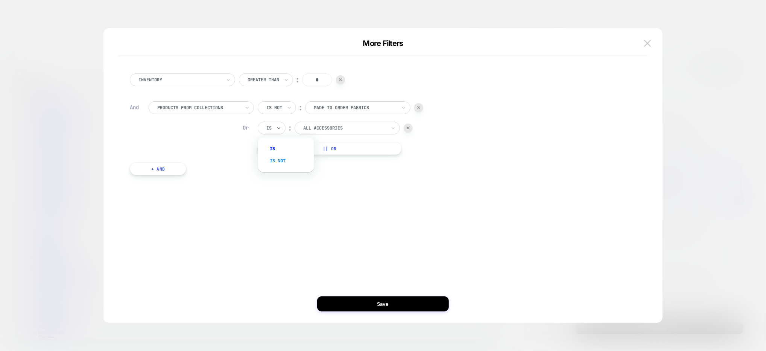
click at [287, 158] on div "Is not" at bounding box center [289, 161] width 49 height 12
click at [335, 128] on div at bounding box center [355, 128] width 83 height 7
type input "****"
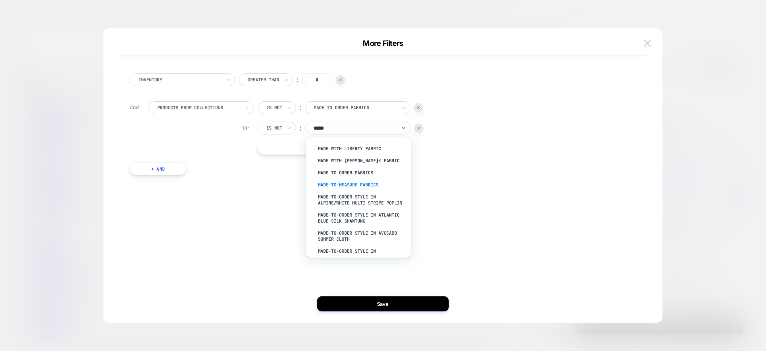
click at [355, 184] on div "Made-to-Measure Fabrics" at bounding box center [363, 185] width 98 height 12
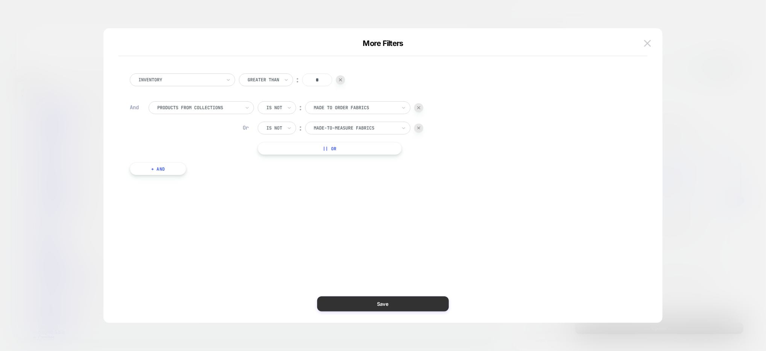
click at [398, 300] on button "Save" at bounding box center [383, 303] width 132 height 15
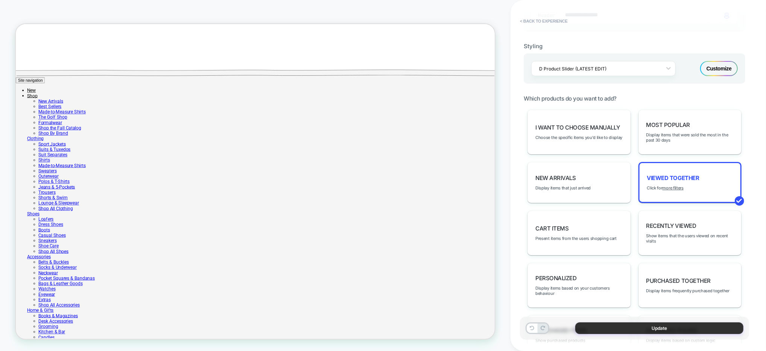
click at [647, 328] on button "Update" at bounding box center [660, 328] width 168 height 12
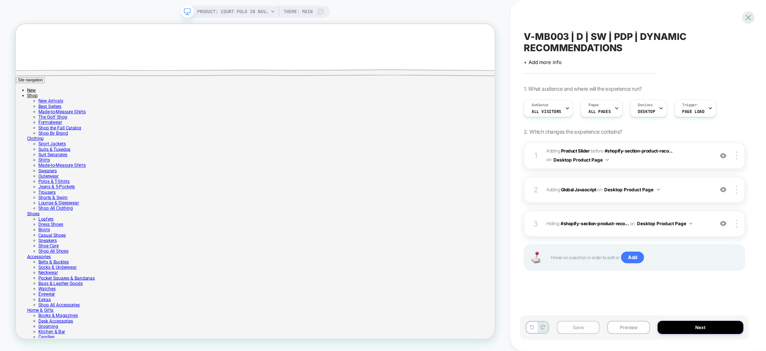
click at [591, 330] on button "Save" at bounding box center [578, 327] width 43 height 13
drag, startPoint x: 633, startPoint y: 326, endPoint x: 618, endPoint y: 325, distance: 14.8
click at [633, 326] on button "Preview" at bounding box center [629, 327] width 43 height 13
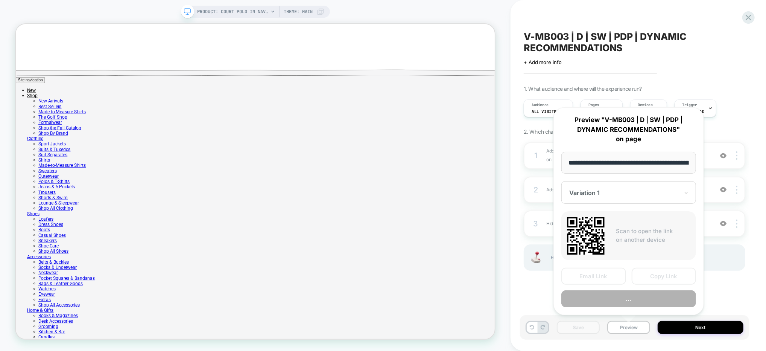
scroll to position [0, 201]
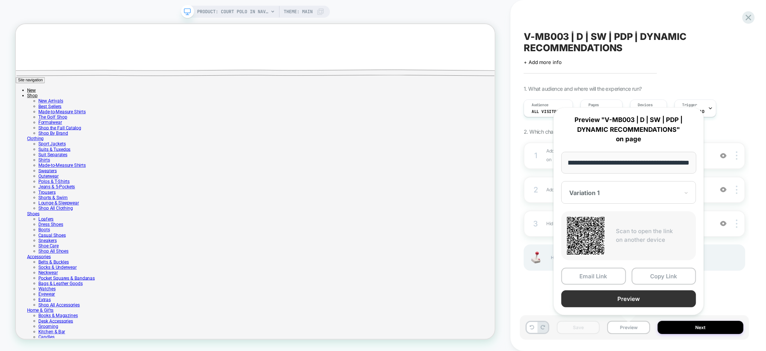
click at [650, 294] on button "Preview" at bounding box center [629, 298] width 135 height 17
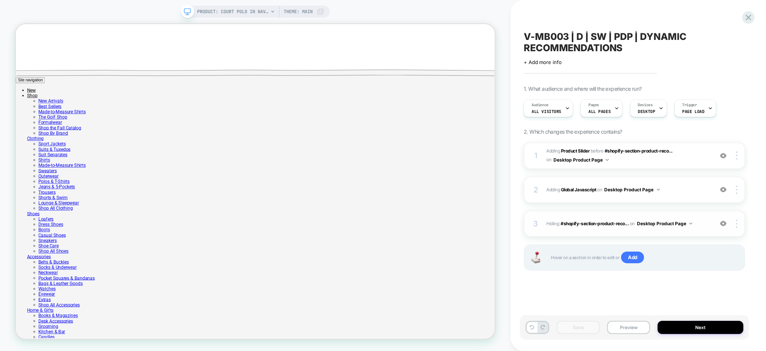
click at [710, 219] on span "Hiding : #shopify-section-product-reco... #shopify-section-product-recommendati…" at bounding box center [628, 223] width 163 height 9
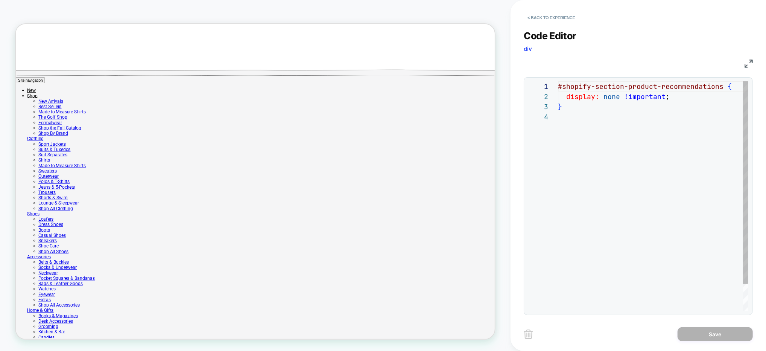
scroll to position [30, 0]
click at [565, 20] on button "< Back to experience" at bounding box center [551, 18] width 55 height 12
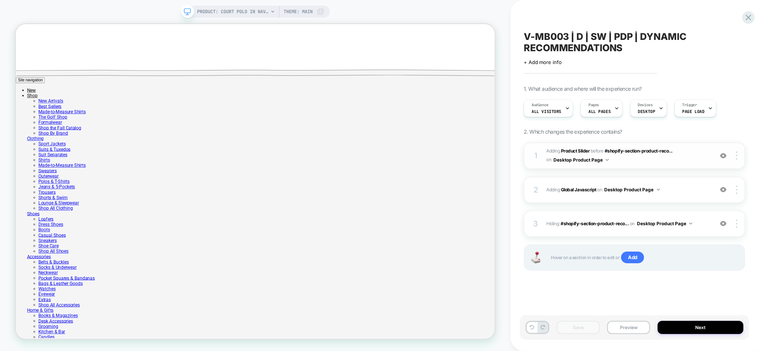
click at [673, 158] on span "#_loomi_addon_1755883541937 Adding Product Slider BEFORE #shopify-section-produ…" at bounding box center [628, 156] width 163 height 18
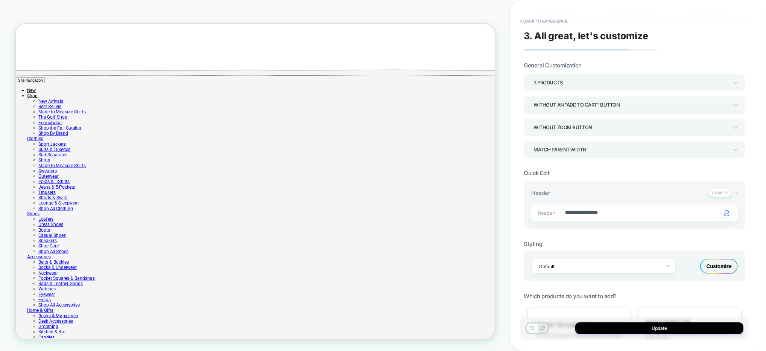
type textarea "*"
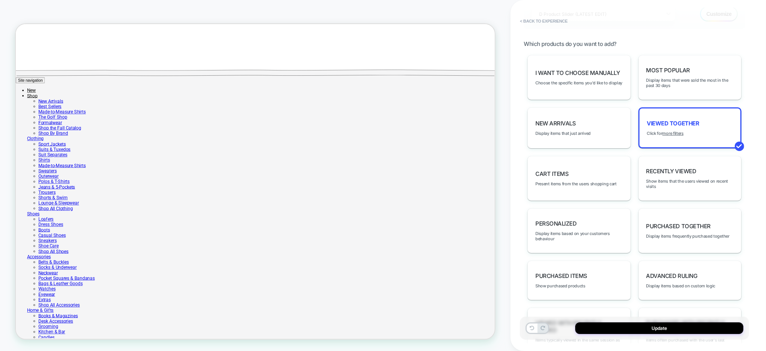
scroll to position [254, 0]
click at [674, 129] on u "more filters" at bounding box center [673, 131] width 21 height 5
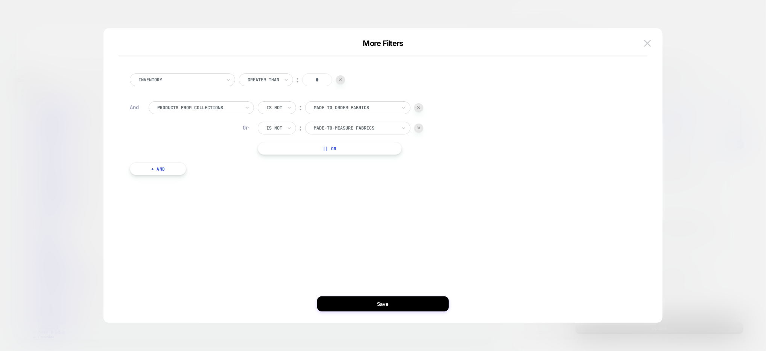
click at [293, 150] on button "|| Or" at bounding box center [330, 148] width 144 height 13
click at [410, 147] on img at bounding box center [408, 148] width 3 height 3
click at [171, 169] on button "+ And" at bounding box center [158, 168] width 56 height 13
click at [195, 175] on div at bounding box center [198, 176] width 83 height 7
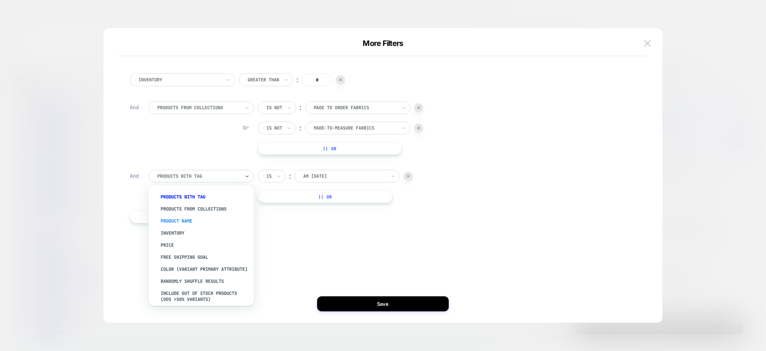
scroll to position [2, 0]
click at [191, 218] on div "Product Name" at bounding box center [205, 219] width 98 height 12
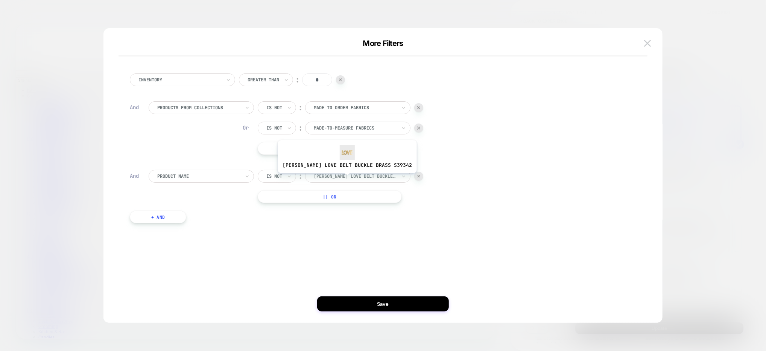
click at [338, 179] on div at bounding box center [355, 176] width 83 height 7
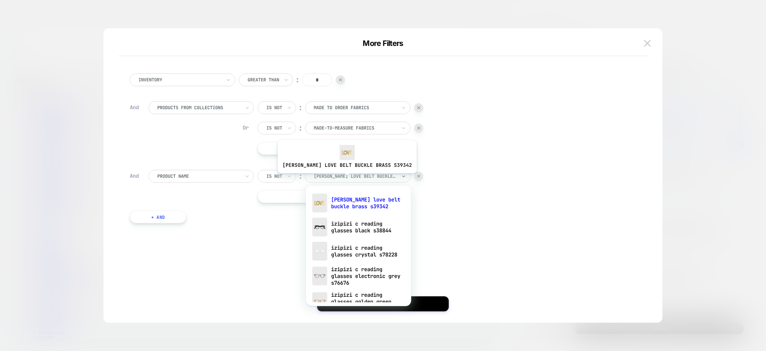
paste input "**********"
type input "**********"
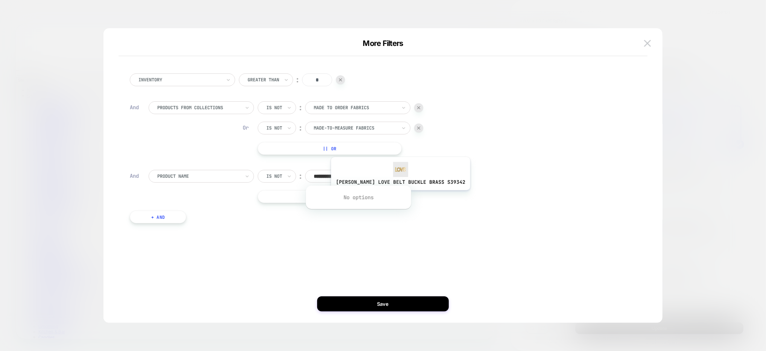
click at [452, 197] on div "**********" at bounding box center [389, 186] width 480 height 33
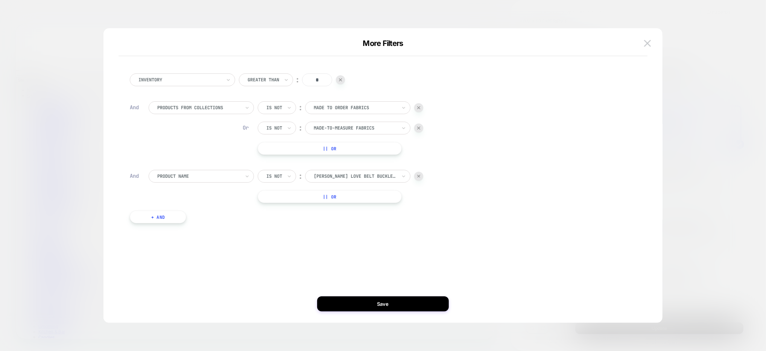
scroll to position [635, 0]
click at [192, 180] on div "Product Name" at bounding box center [201, 176] width 105 height 13
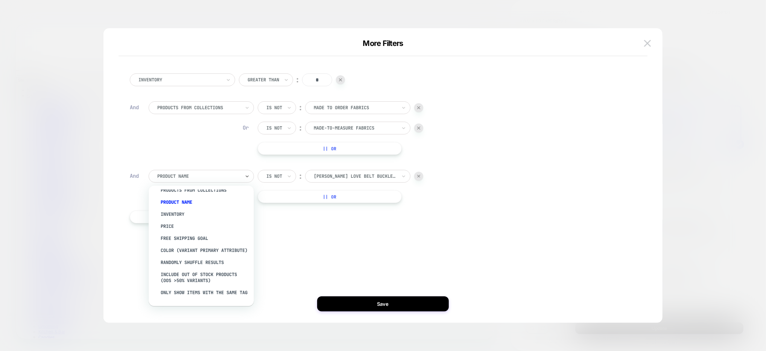
scroll to position [0, 0]
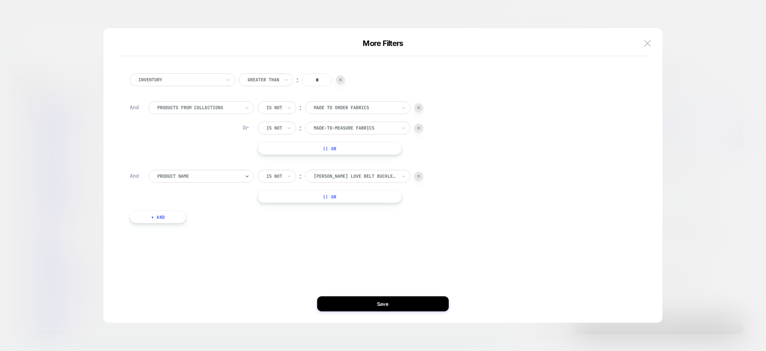
click at [208, 175] on div at bounding box center [198, 176] width 83 height 7
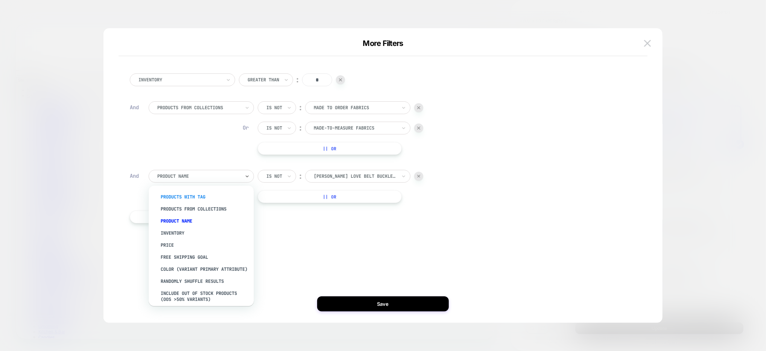
click at [198, 197] on div "products with tag" at bounding box center [205, 197] width 98 height 12
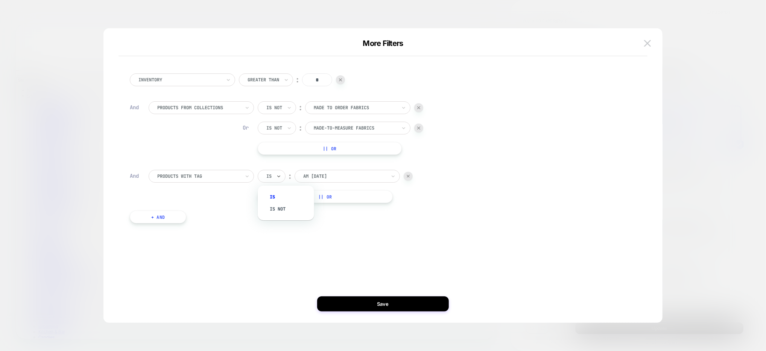
click at [276, 175] on div "Is" at bounding box center [272, 176] width 28 height 13
click at [282, 207] on div "Is not" at bounding box center [289, 209] width 49 height 12
click at [325, 177] on div at bounding box center [355, 176] width 83 height 7
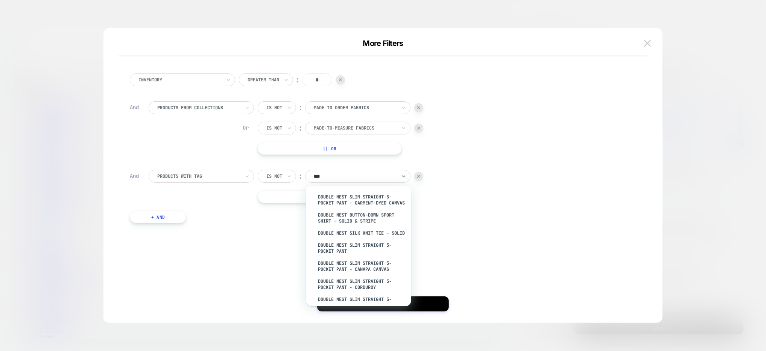
type input "****"
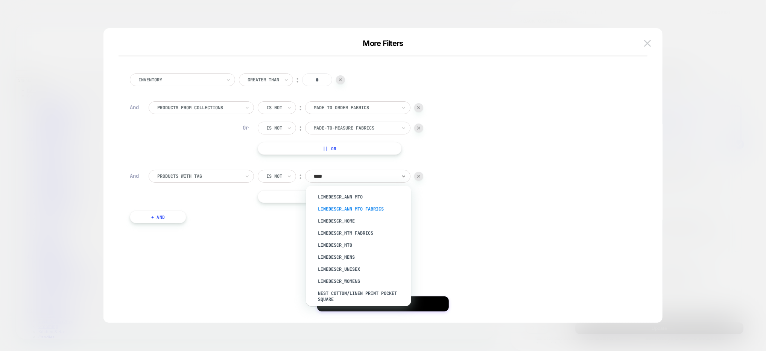
click at [338, 209] on div "LineDescr_Ann MTO Fabrics" at bounding box center [363, 209] width 98 height 12
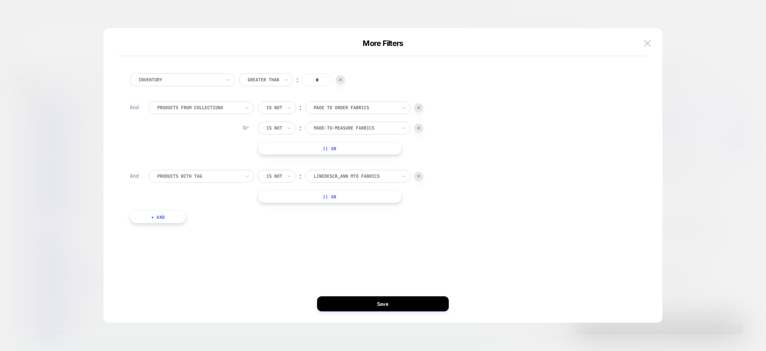
click at [338, 193] on button "|| Or" at bounding box center [330, 196] width 144 height 13
click at [276, 196] on icon at bounding box center [278, 197] width 5 height 8
click at [282, 227] on div "Is not" at bounding box center [289, 229] width 49 height 12
click at [350, 198] on div at bounding box center [355, 196] width 83 height 7
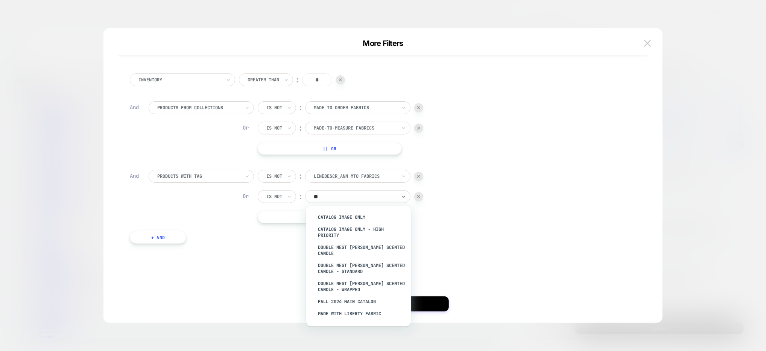
type input "*"
type input "****"
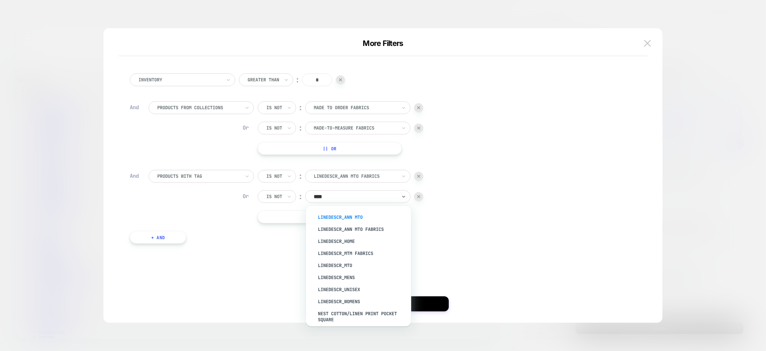
click at [353, 217] on div "LineDescr_Ann MTO" at bounding box center [363, 217] width 98 height 12
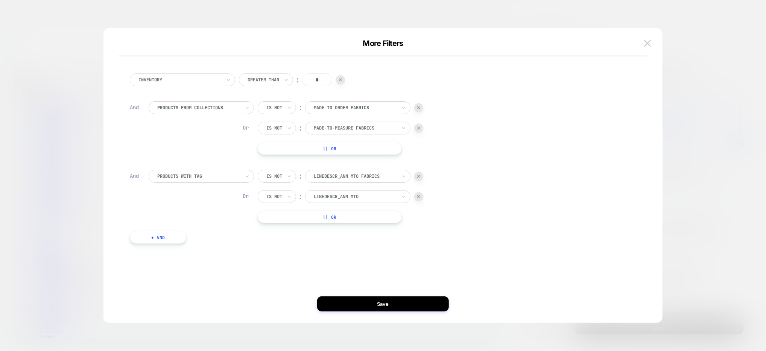
click at [276, 216] on button "|| Or" at bounding box center [330, 216] width 144 height 13
click at [278, 216] on icon at bounding box center [278, 217] width 5 height 8
click at [280, 246] on div "Is not" at bounding box center [289, 250] width 49 height 12
click at [356, 219] on div at bounding box center [355, 216] width 83 height 7
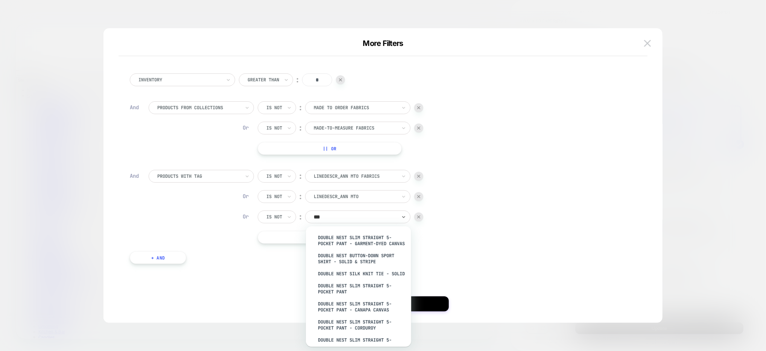
type input "****"
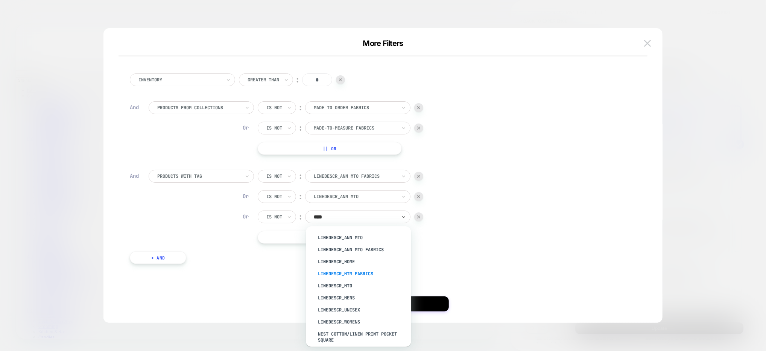
click at [357, 274] on div "LineDescr_MTM Fabrics" at bounding box center [363, 274] width 98 height 12
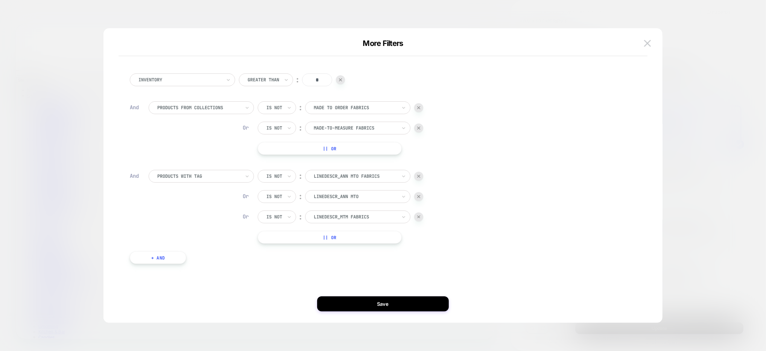
click at [289, 237] on button "|| Or" at bounding box center [330, 237] width 144 height 13
click at [277, 235] on icon at bounding box center [278, 237] width 5 height 8
click at [286, 268] on div "Is not" at bounding box center [289, 270] width 49 height 12
click at [344, 241] on div "AM [DATE]" at bounding box center [355, 237] width 84 height 8
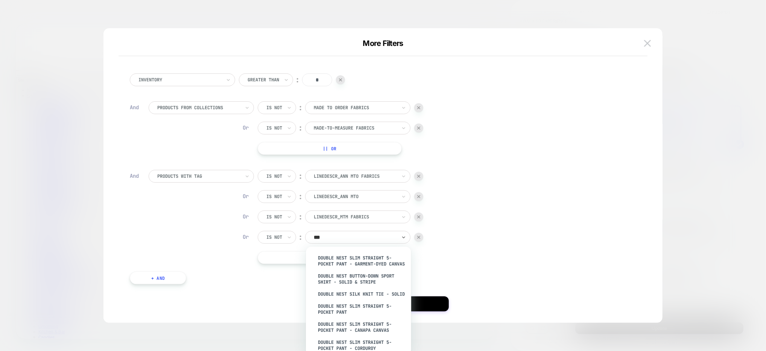
type input "****"
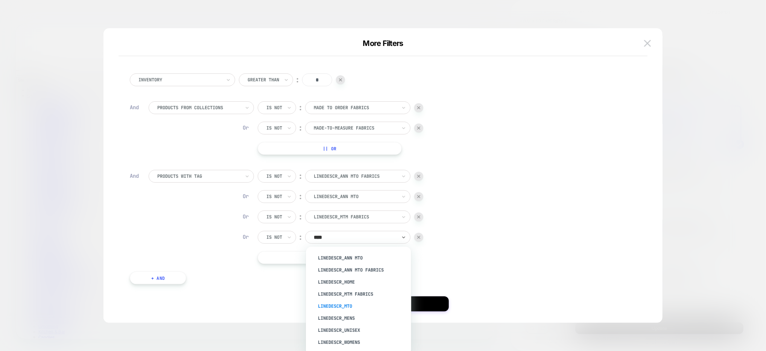
click at [347, 303] on div "LineDescr_MTO" at bounding box center [363, 306] width 98 height 12
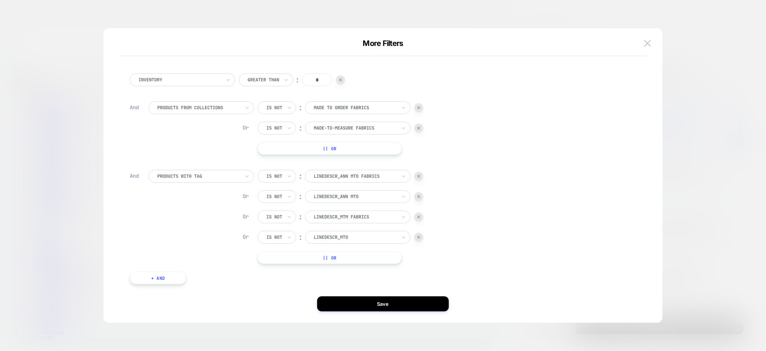
click at [347, 303] on button "Save" at bounding box center [383, 303] width 132 height 15
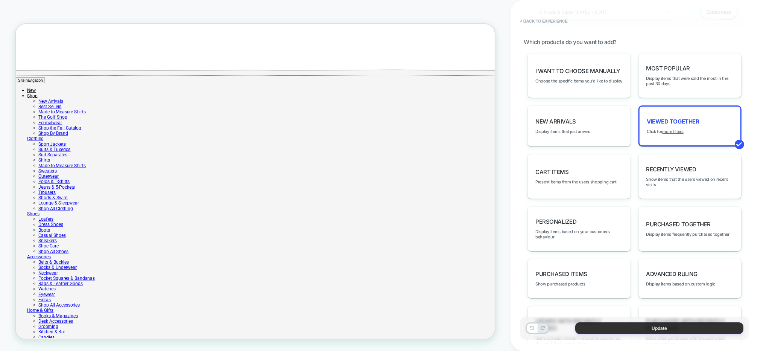
click at [638, 328] on button "Update" at bounding box center [660, 328] width 168 height 12
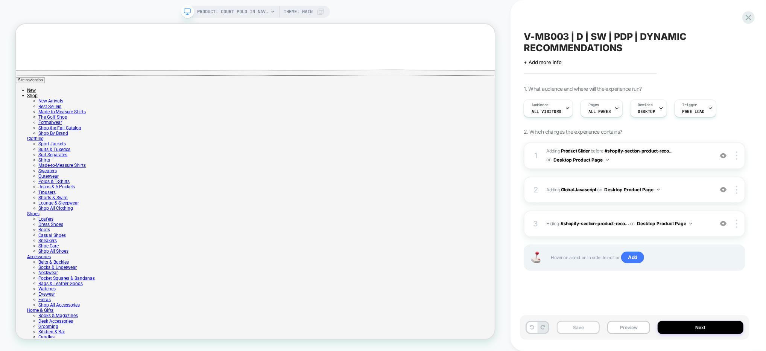
click at [584, 328] on button "Save" at bounding box center [578, 327] width 43 height 13
click at [620, 329] on button "Preview" at bounding box center [629, 327] width 43 height 13
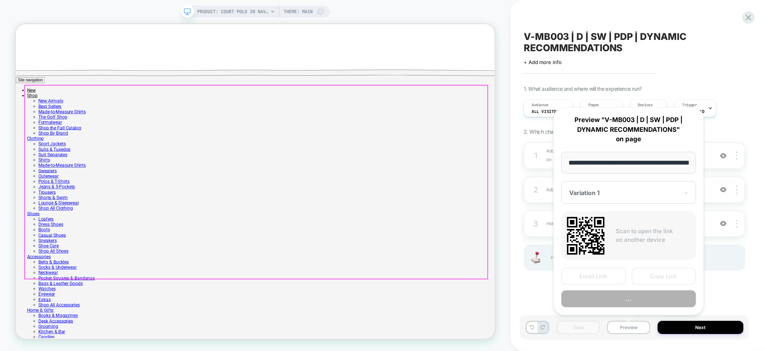
scroll to position [0, 201]
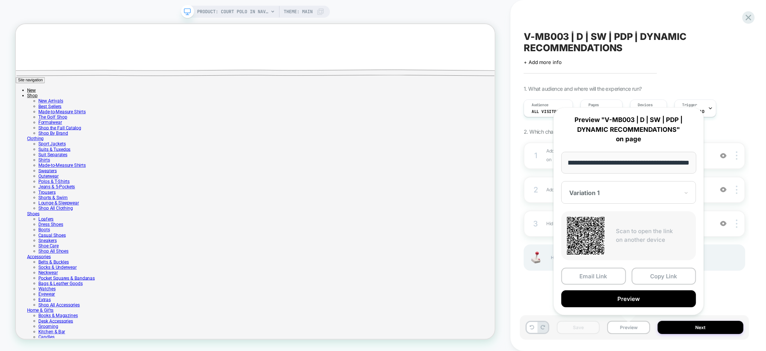
click at [637, 297] on button "Preview" at bounding box center [629, 298] width 135 height 17
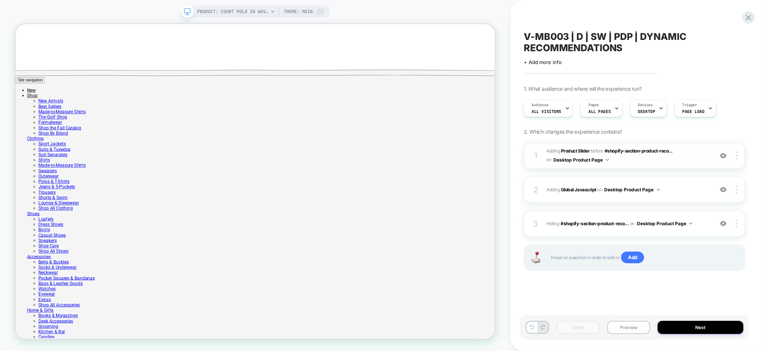
click at [686, 159] on span "#_loomi_addon_1755883541937 Adding Product Slider BEFORE #shopify-section-produ…" at bounding box center [628, 156] width 163 height 18
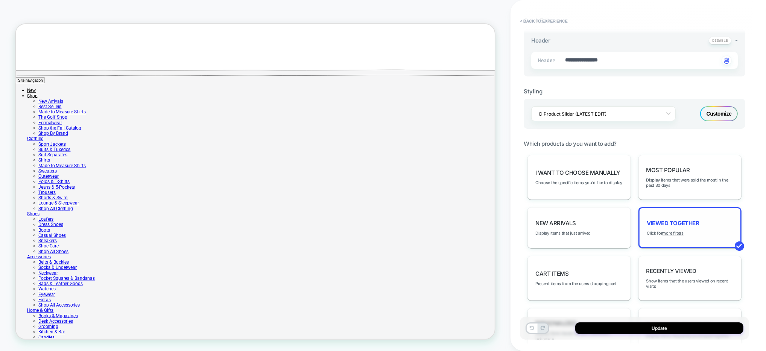
scroll to position [158, 0]
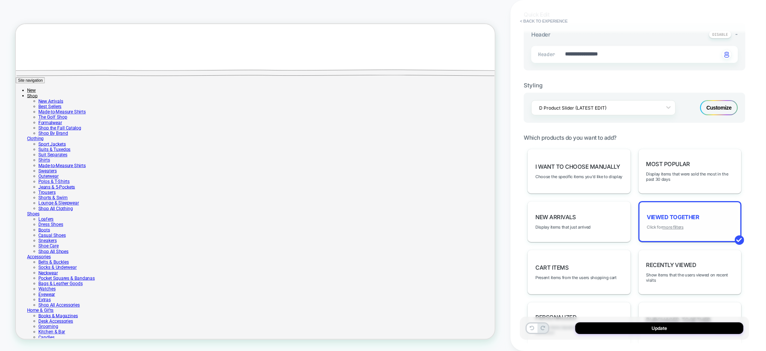
click at [673, 224] on u "more filters" at bounding box center [673, 226] width 21 height 5
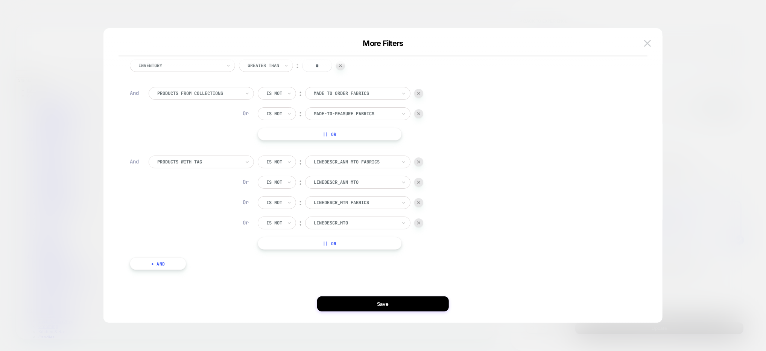
scroll to position [0, 0]
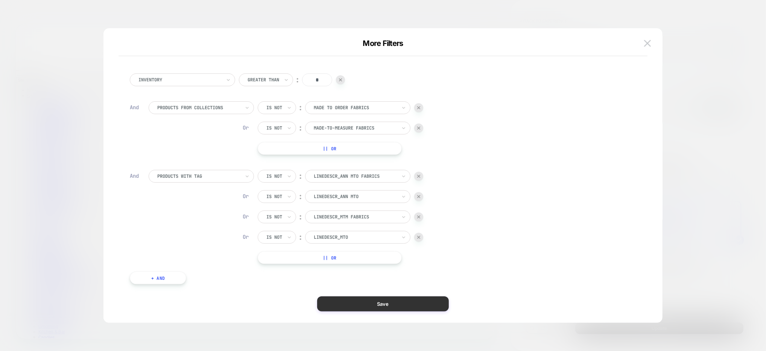
click at [418, 298] on button "Save" at bounding box center [383, 303] width 132 height 15
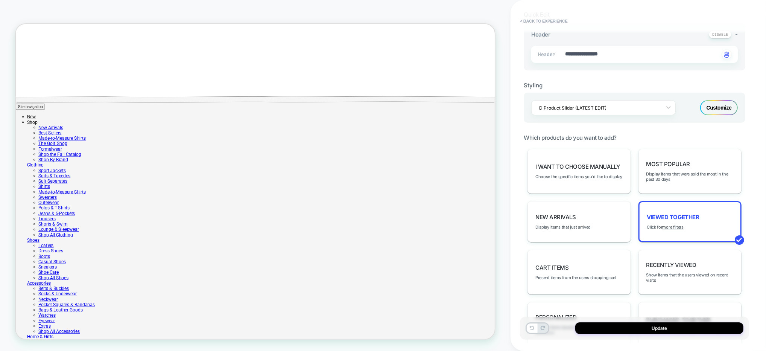
scroll to position [576, 0]
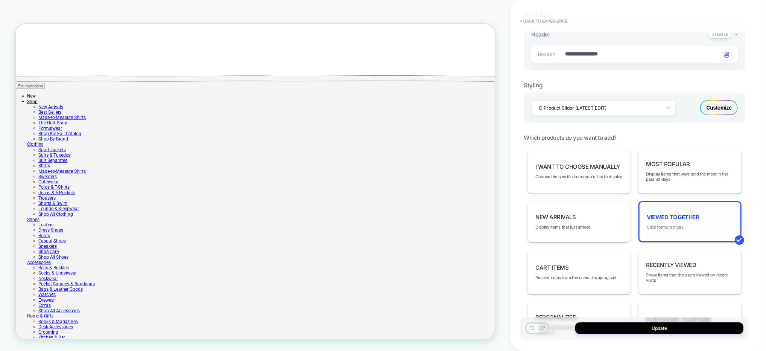
click at [679, 224] on u "more filters" at bounding box center [673, 226] width 21 height 5
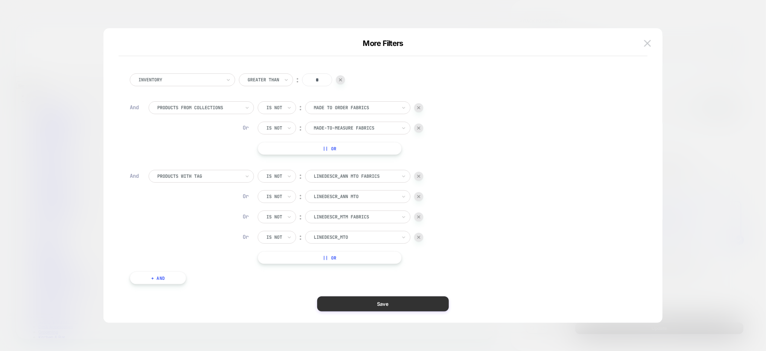
click at [400, 299] on button "Save" at bounding box center [383, 303] width 132 height 15
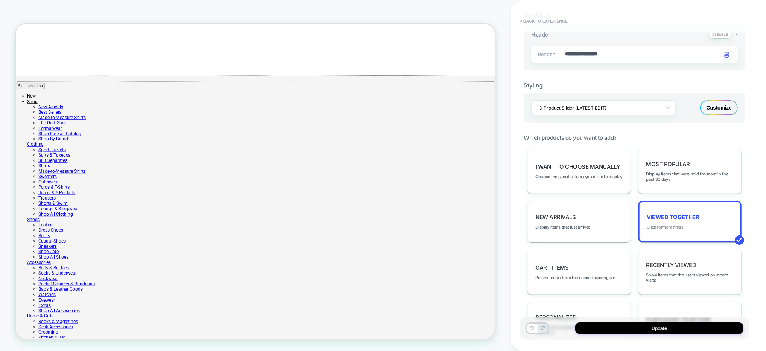
click at [675, 224] on u "more filters" at bounding box center [673, 226] width 21 height 5
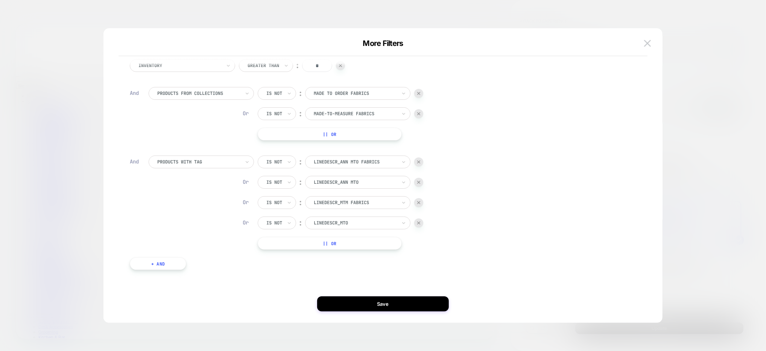
scroll to position [0, 0]
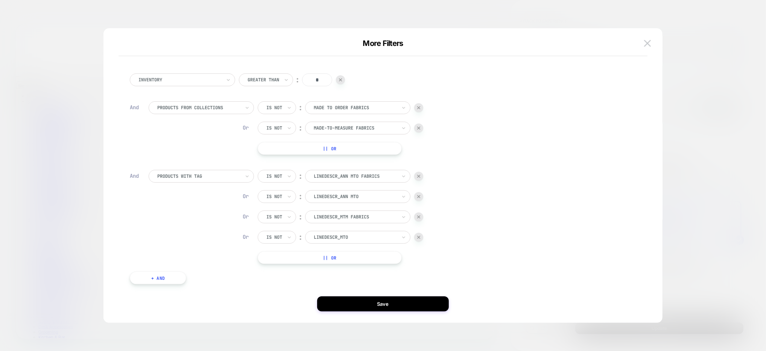
click at [652, 42] on button at bounding box center [647, 43] width 11 height 11
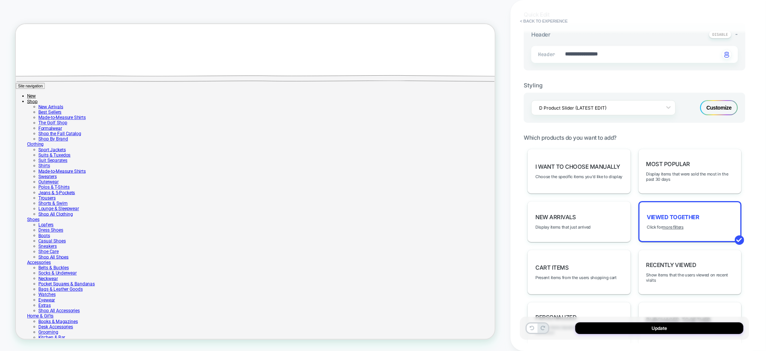
click at [740, 143] on section "Which products do you want to add? I want to choose manually Choose the specifi…" at bounding box center [635, 293] width 222 height 319
click at [634, 332] on button "Update" at bounding box center [660, 328] width 168 height 12
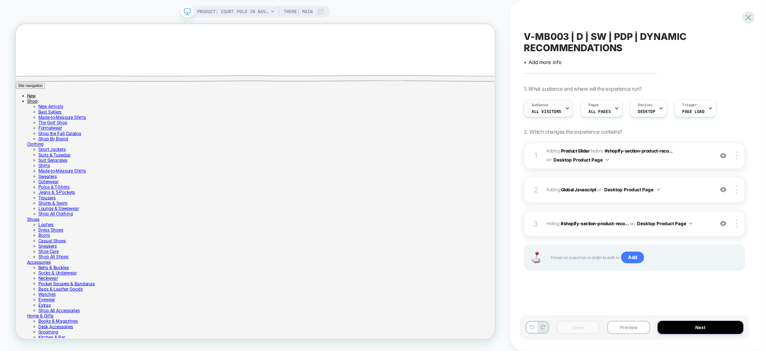
click at [548, 110] on span "All Visitors" at bounding box center [547, 111] width 30 height 5
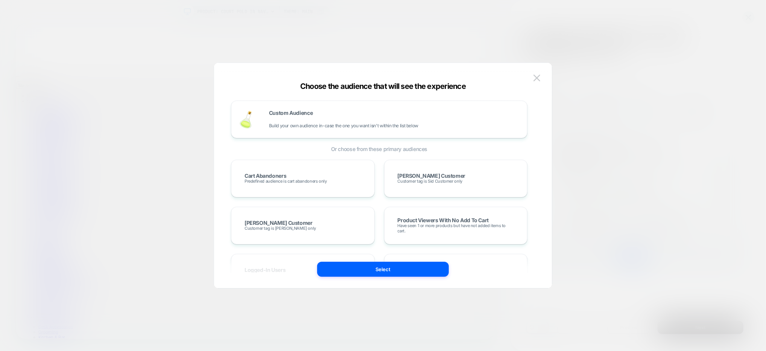
click at [679, 59] on div at bounding box center [383, 175] width 766 height 351
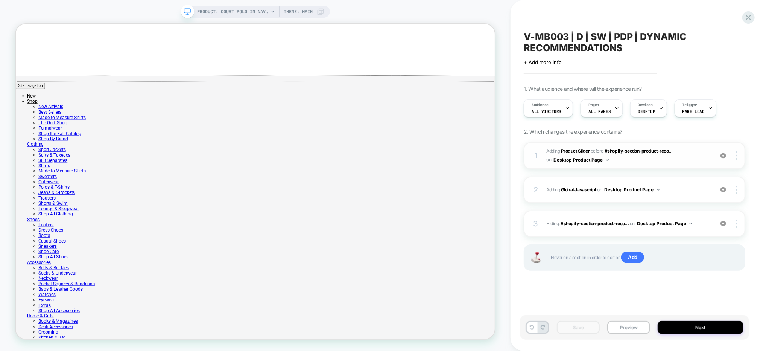
click at [680, 161] on span "#_loomi_addon_1755883541937 Adding Product Slider BEFORE #shopify-section-produ…" at bounding box center [628, 156] width 163 height 18
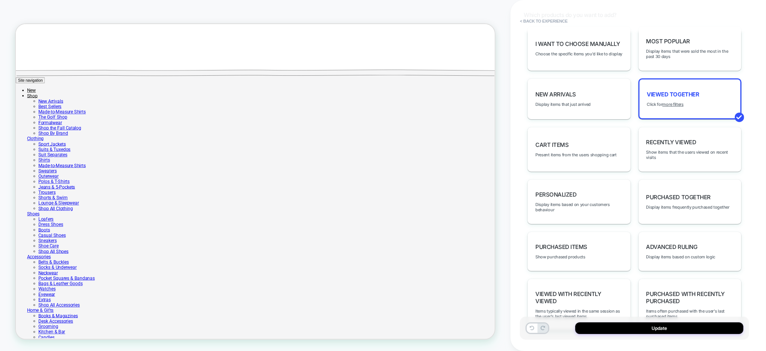
scroll to position [300, 0]
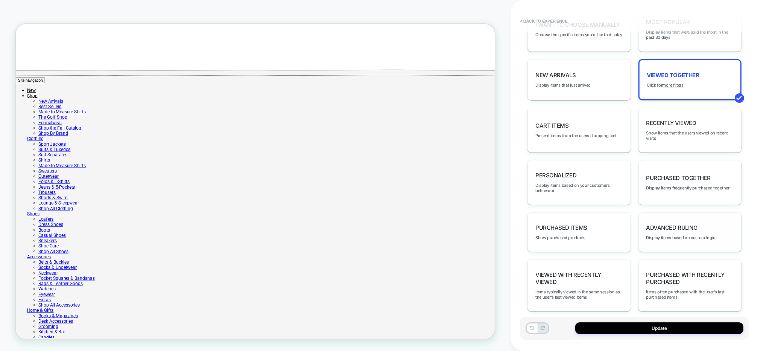
click at [667, 224] on span "Advanced Ruling" at bounding box center [672, 227] width 51 height 7
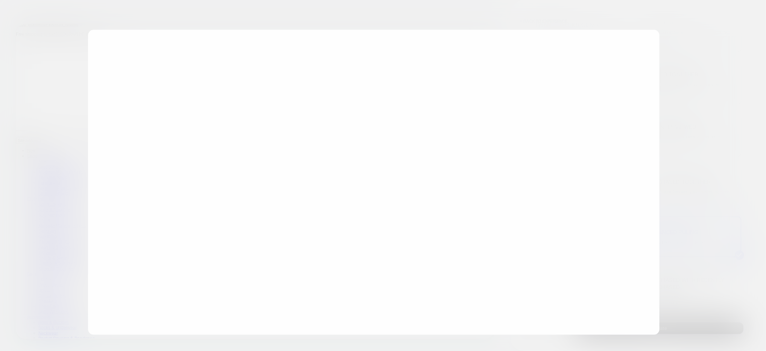
type textarea "*"
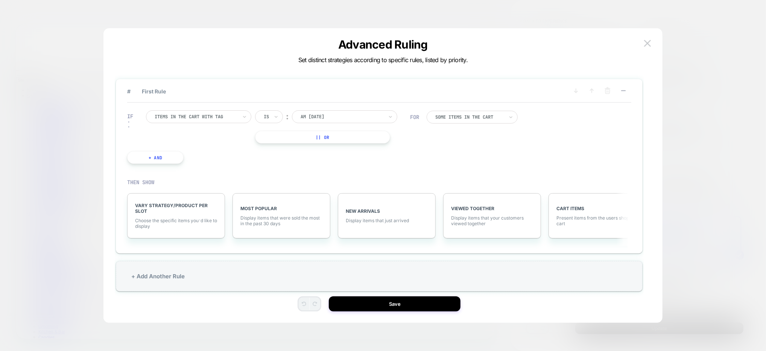
click at [222, 116] on div at bounding box center [196, 116] width 83 height 7
type input "*"
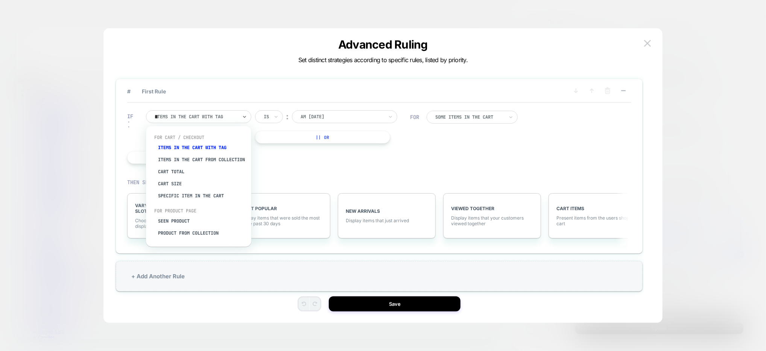
type input "***"
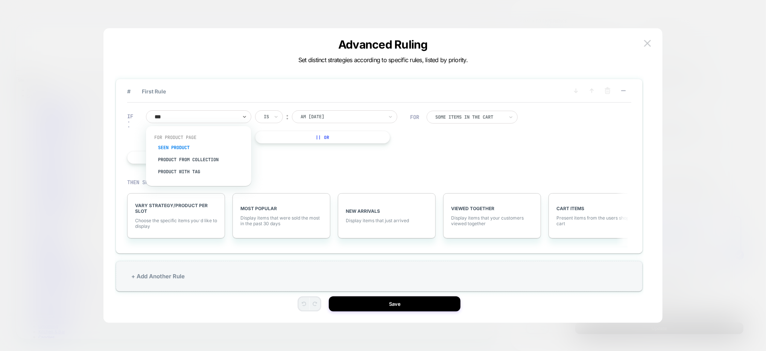
click at [188, 149] on div "Seen Product" at bounding box center [203, 148] width 98 height 12
click at [337, 116] on div at bounding box center [342, 116] width 83 height 7
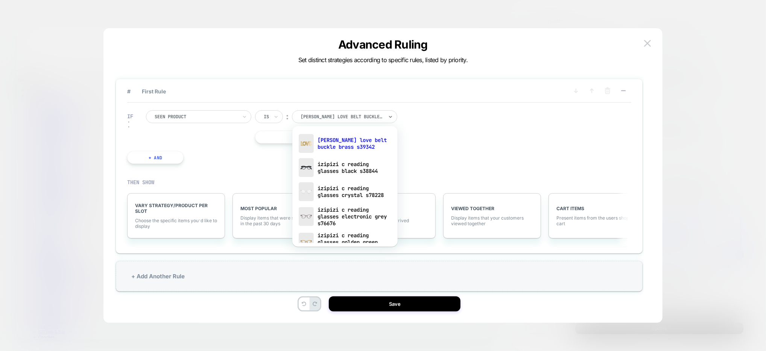
click at [236, 119] on div at bounding box center [196, 116] width 83 height 7
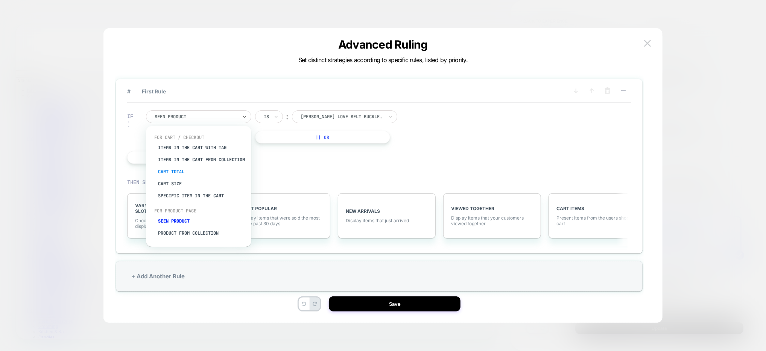
scroll to position [18, 0]
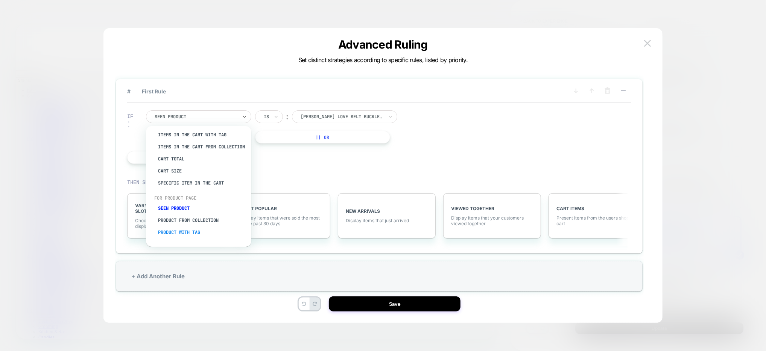
click at [195, 229] on div "Product with tag" at bounding box center [203, 232] width 98 height 12
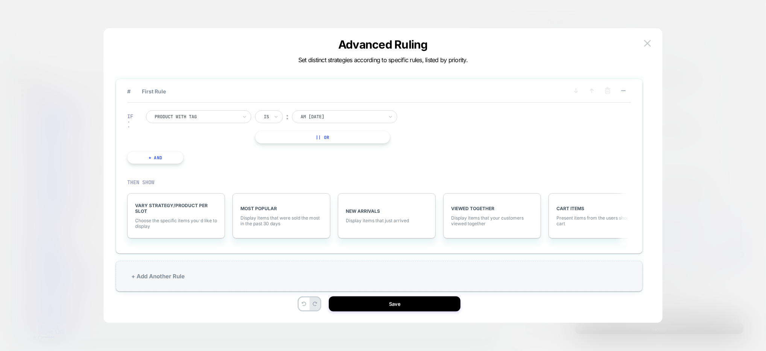
click at [313, 116] on div at bounding box center [342, 116] width 83 height 7
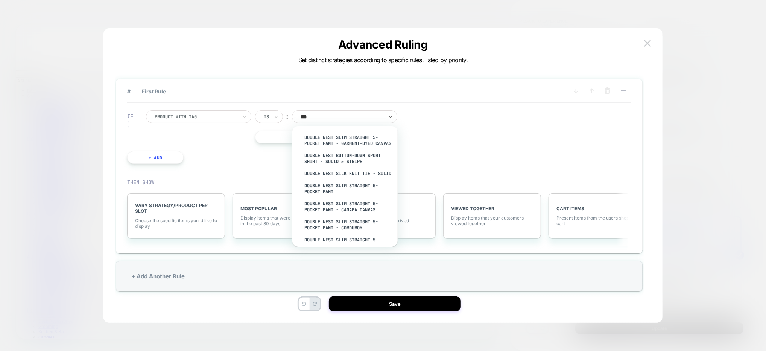
type input "****"
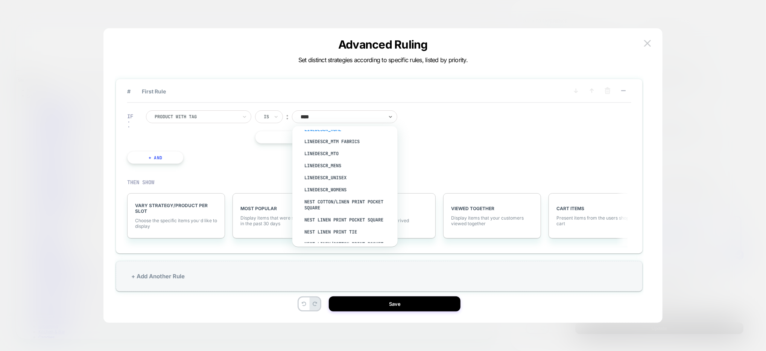
scroll to position [0, 0]
click at [334, 197] on div "LineDescr_Mens" at bounding box center [349, 198] width 98 height 12
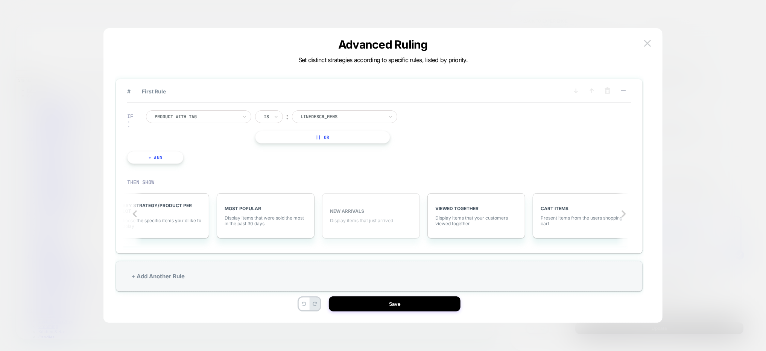
scroll to position [0, 23]
click at [483, 214] on div "VIEWED TOGETHER Display items that your customers viewed together" at bounding box center [469, 215] width 98 height 45
click at [461, 219] on span "More Filters" at bounding box center [461, 221] width 26 height 6
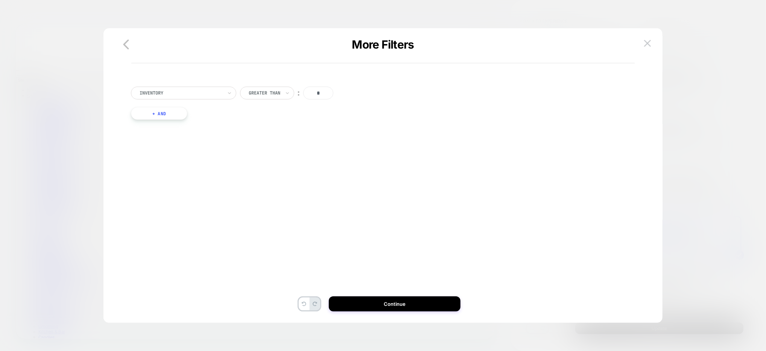
click at [175, 112] on button "+ And" at bounding box center [159, 113] width 56 height 13
click at [222, 122] on div at bounding box center [199, 120] width 83 height 7
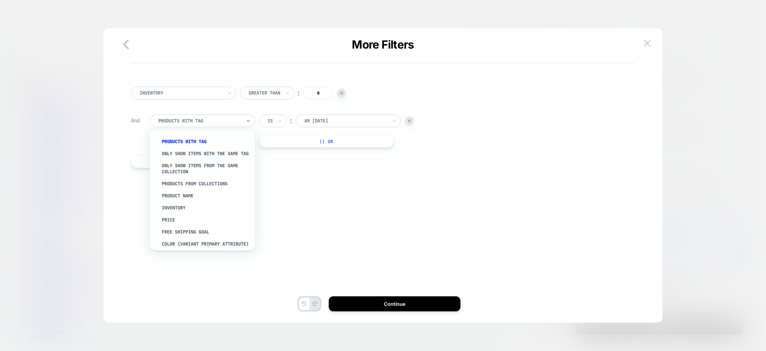
click at [222, 122] on div at bounding box center [199, 120] width 83 height 7
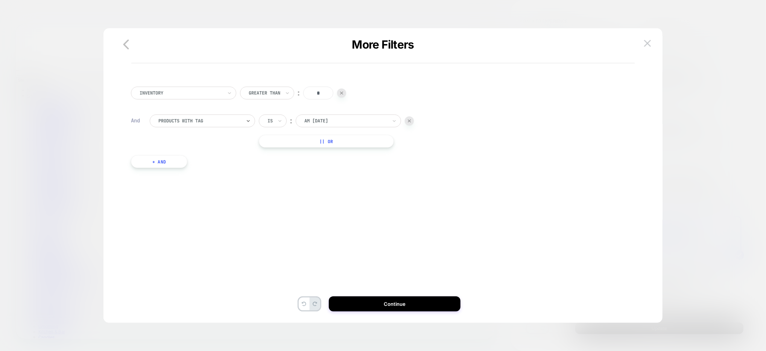
click at [276, 122] on div "Is" at bounding box center [273, 120] width 28 height 13
click at [281, 158] on div "Is not" at bounding box center [291, 154] width 49 height 12
click at [370, 110] on div "Inventory Greater Than ︰ * And PRODUCTS WITH TAG Is not ︰ AM 4th of July || Or …" at bounding box center [379, 129] width 504 height 108
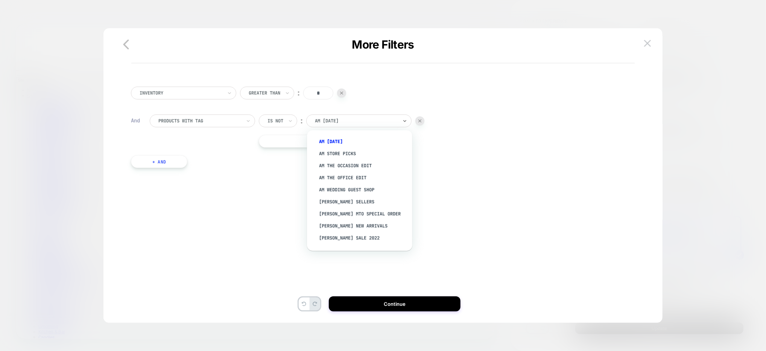
click at [370, 117] on div at bounding box center [356, 120] width 83 height 7
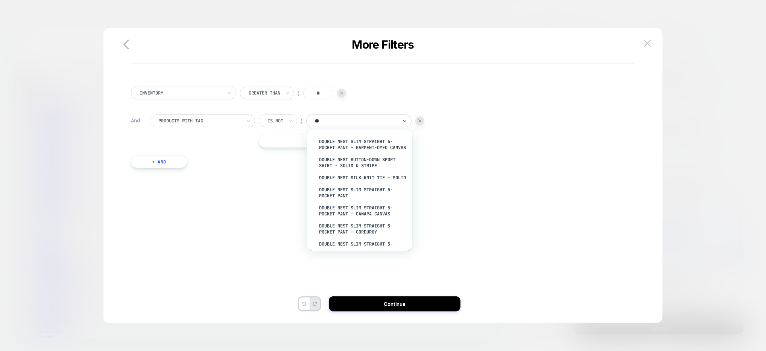
type input "***"
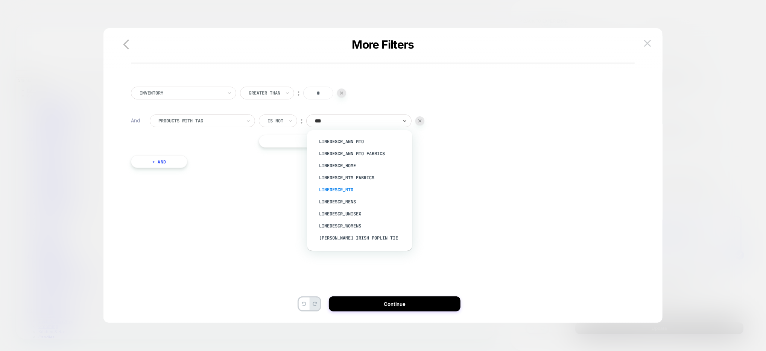
click at [347, 189] on div "LineDescr_MTO" at bounding box center [364, 190] width 98 height 12
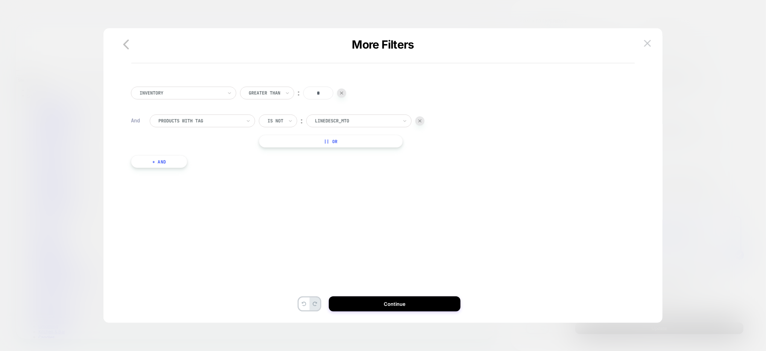
click at [323, 136] on button "|| Or" at bounding box center [331, 141] width 144 height 13
click at [352, 141] on div at bounding box center [346, 141] width 83 height 7
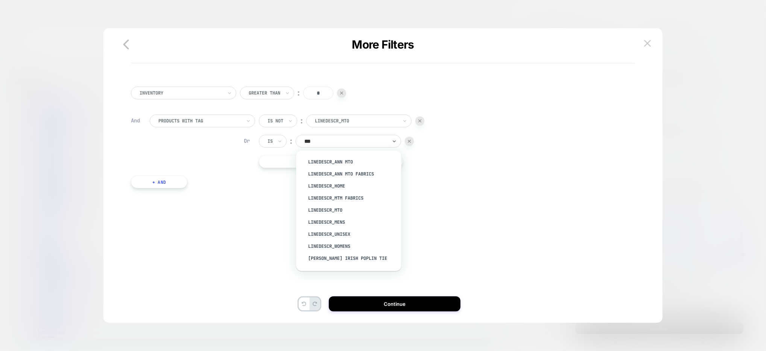
type input "****"
click at [346, 198] on div "LineDescr_MTM Fabrics" at bounding box center [353, 198] width 98 height 12
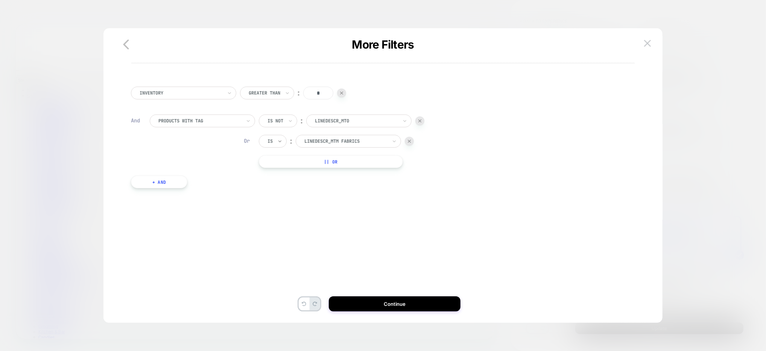
click at [279, 141] on icon at bounding box center [280, 141] width 3 height 2
click at [282, 174] on div "Is not" at bounding box center [291, 174] width 49 height 12
click at [337, 162] on button "|| Or" at bounding box center [331, 161] width 144 height 13
click at [337, 163] on div at bounding box center [346, 161] width 83 height 7
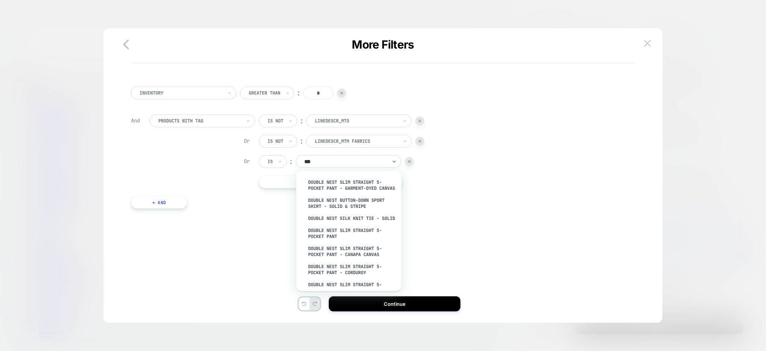
type input "****"
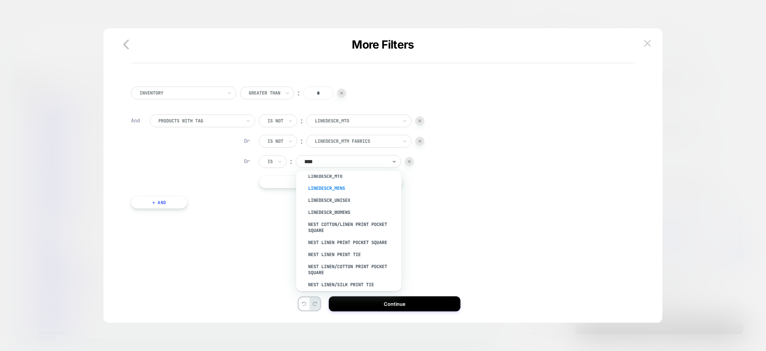
scroll to position [0, 0]
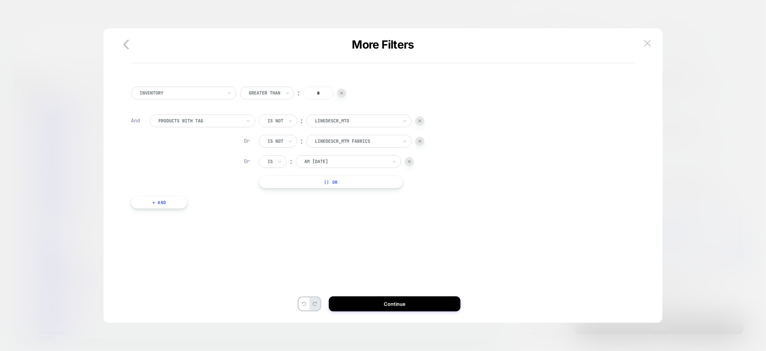
click at [419, 178] on div "Is not ︰ LineDescr_MTO Or Is not ︰ LineDescr_MTM Fabrics Or Is ︰ AM 4th of July…" at bounding box center [342, 151] width 166 height 74
click at [410, 163] on div at bounding box center [409, 161] width 9 height 9
click at [178, 183] on button "+ And" at bounding box center [159, 181] width 56 height 13
click at [203, 189] on div at bounding box center [199, 189] width 83 height 7
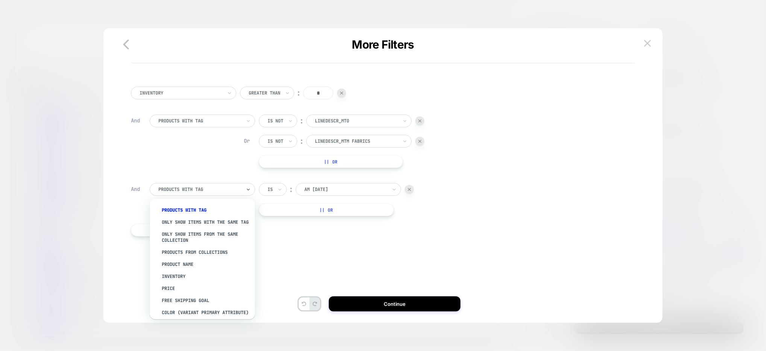
click at [309, 191] on div at bounding box center [346, 189] width 83 height 7
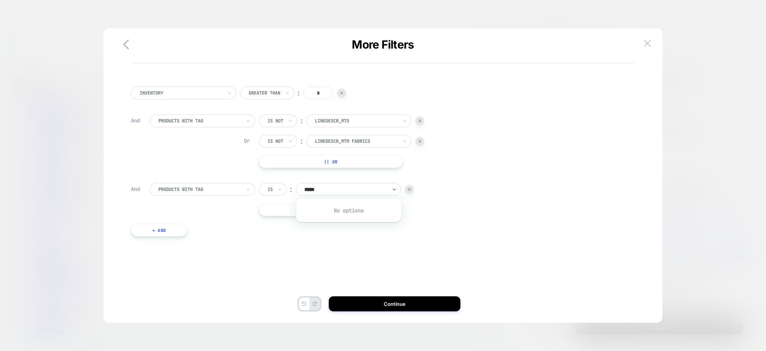
type input "****"
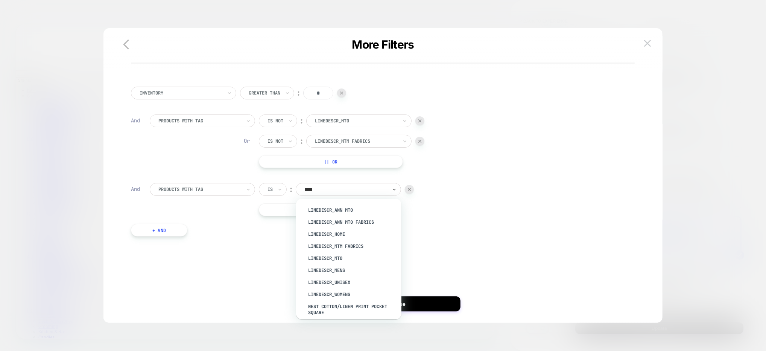
click at [344, 268] on div "LineDescr_Mens" at bounding box center [353, 270] width 98 height 12
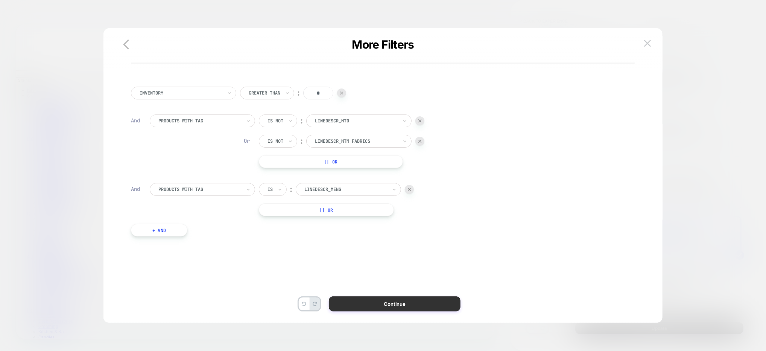
click at [367, 304] on button "Continue" at bounding box center [395, 303] width 132 height 15
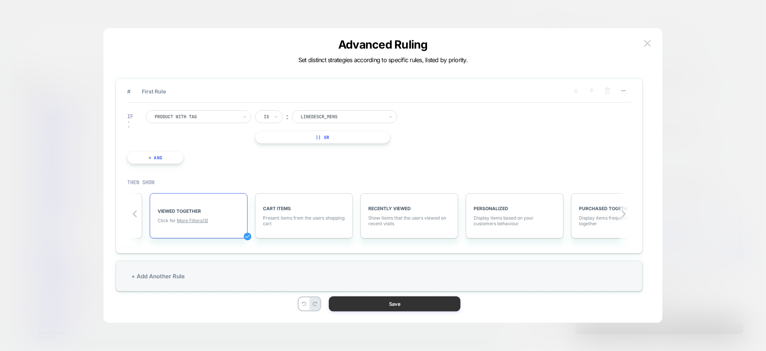
scroll to position [0, 299]
click at [286, 273] on div "+ Add Another Rule" at bounding box center [379, 276] width 527 height 30
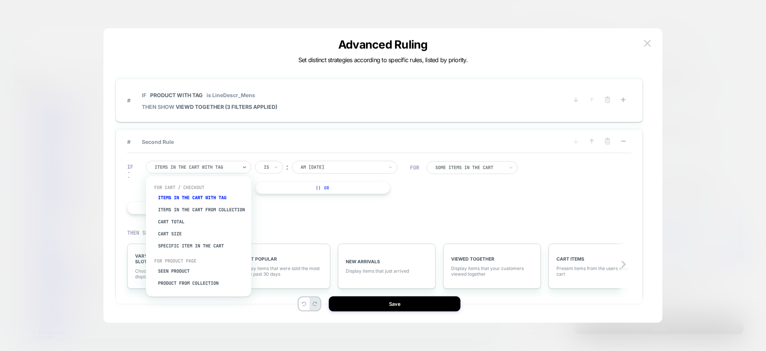
click at [200, 168] on div at bounding box center [196, 167] width 83 height 7
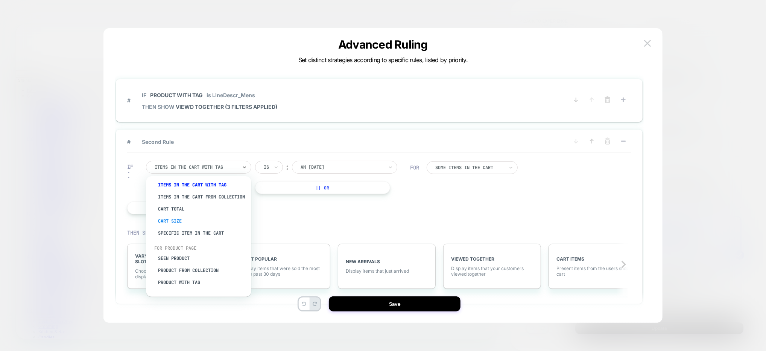
scroll to position [18, 0]
click at [199, 285] on div "Product with tag" at bounding box center [203, 282] width 98 height 12
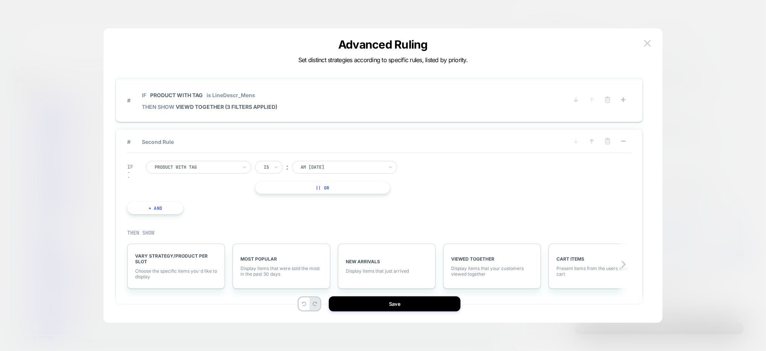
click at [327, 168] on div at bounding box center [342, 167] width 83 height 7
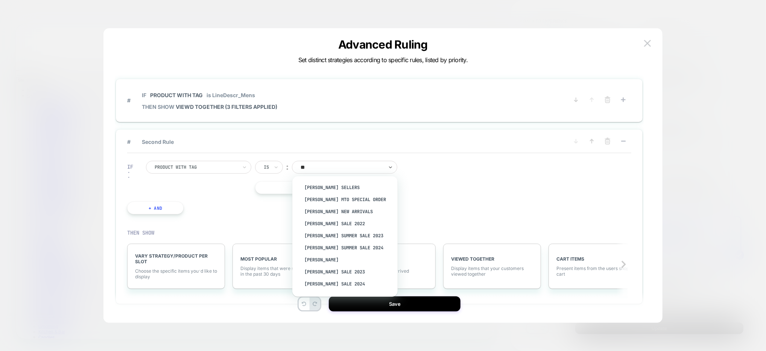
type input "*"
type input "****"
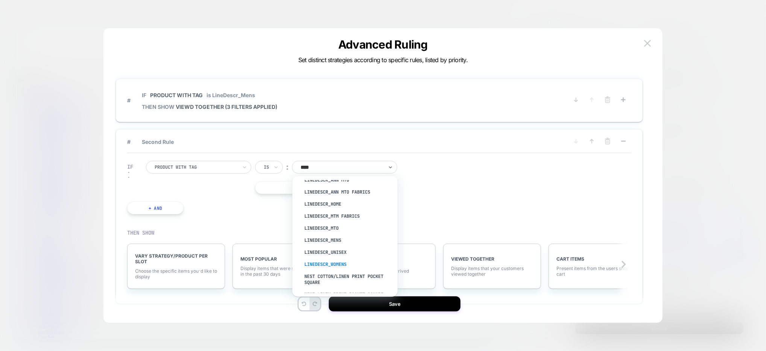
scroll to position [7, 0]
click at [344, 263] on div "LineDescr_Womens" at bounding box center [349, 265] width 98 height 12
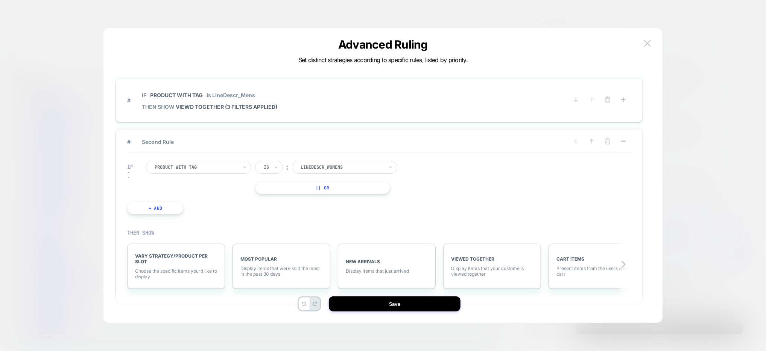
click at [199, 212] on div "IF Product with tag Is ︰ LineDescr_Womens || Or + And" at bounding box center [268, 187] width 291 height 76
click at [250, 222] on div "IF Product with tag Is ︰ LineDescr_Womens || Or + And" at bounding box center [268, 187] width 291 height 76
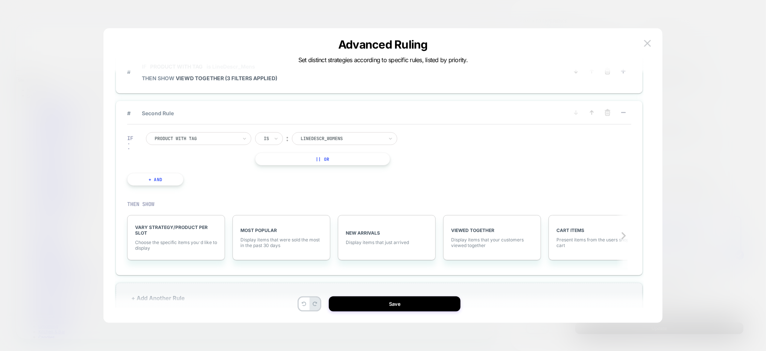
scroll to position [41, 0]
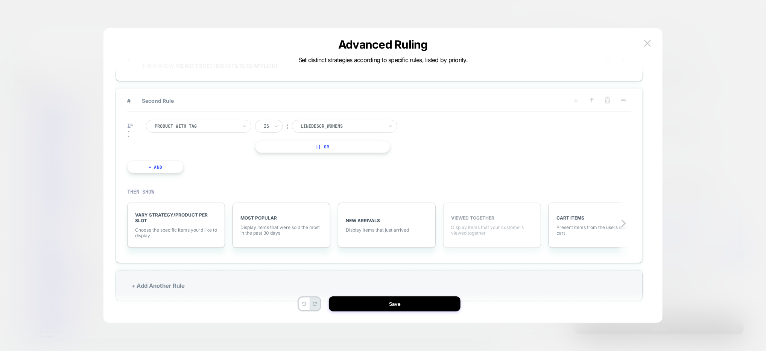
click at [498, 229] on span "Display items that your customers viewed together" at bounding box center [492, 229] width 82 height 11
click at [494, 230] on span "More Filters" at bounding box center [484, 230] width 26 height 6
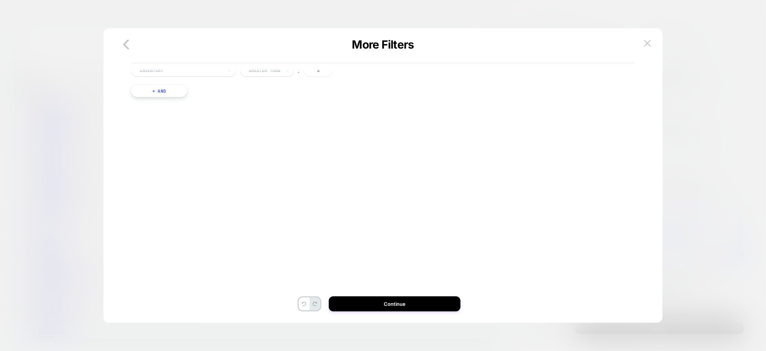
scroll to position [0, 0]
click at [170, 105] on div "Inventory Greater Than ︰ * + And" at bounding box center [379, 104] width 504 height 59
click at [171, 110] on button "+ And" at bounding box center [159, 113] width 56 height 13
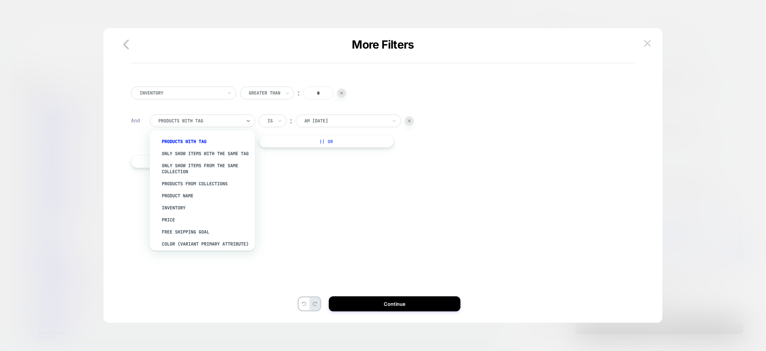
click at [199, 122] on div at bounding box center [199, 120] width 83 height 7
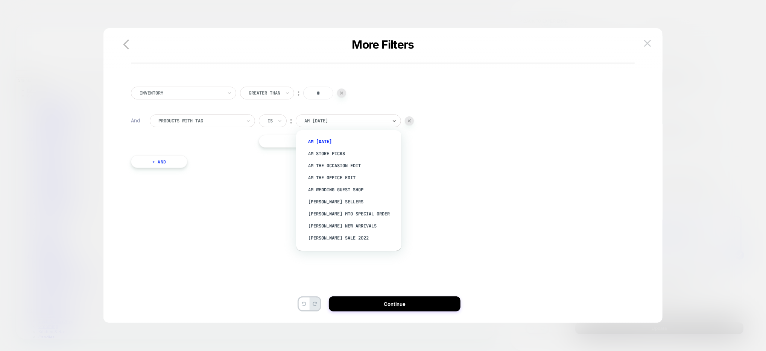
click at [312, 122] on div at bounding box center [346, 120] width 83 height 7
type input "****"
click at [332, 143] on div "LineDescr_Ann MTO" at bounding box center [353, 142] width 98 height 12
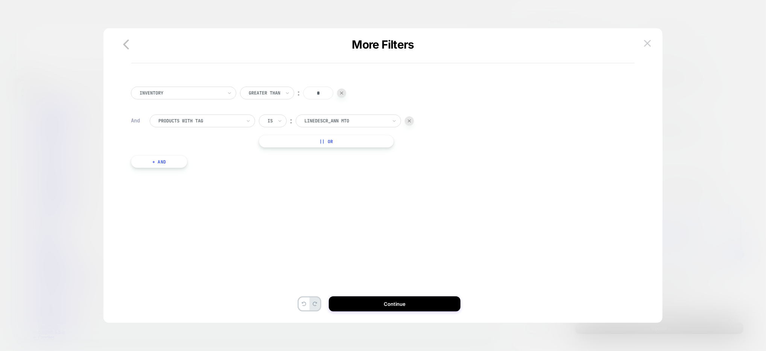
click at [326, 145] on button "|| Or" at bounding box center [326, 141] width 135 height 13
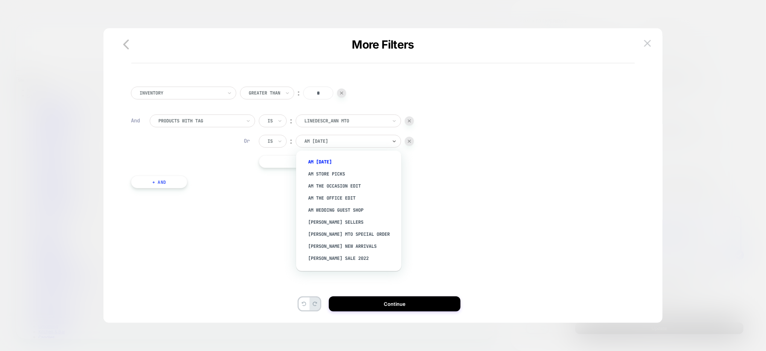
click at [384, 142] on div at bounding box center [346, 141] width 83 height 7
type input "****"
click at [349, 162] on div "LineDescr_Ann MTO" at bounding box center [353, 162] width 98 height 12
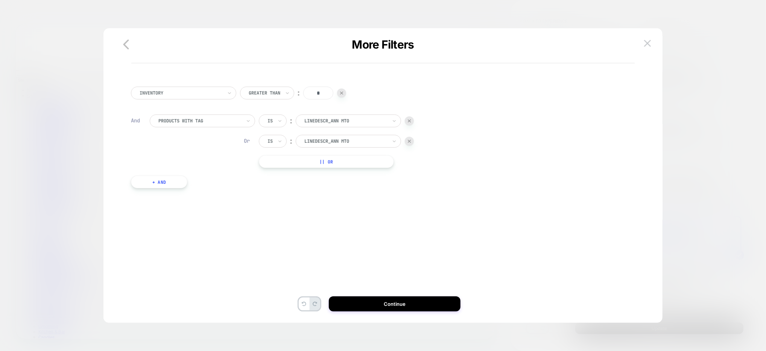
click at [357, 138] on div at bounding box center [346, 141] width 83 height 7
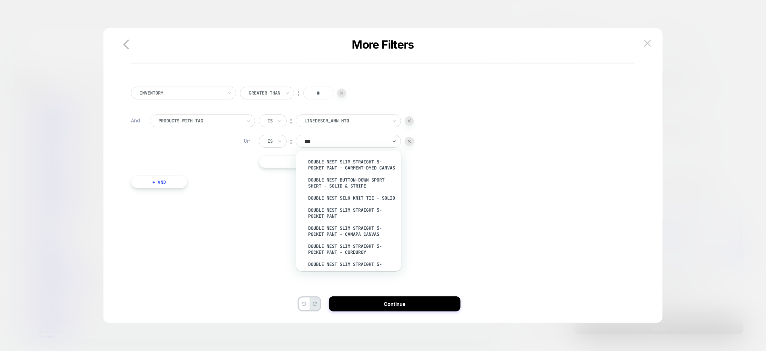
type input "****"
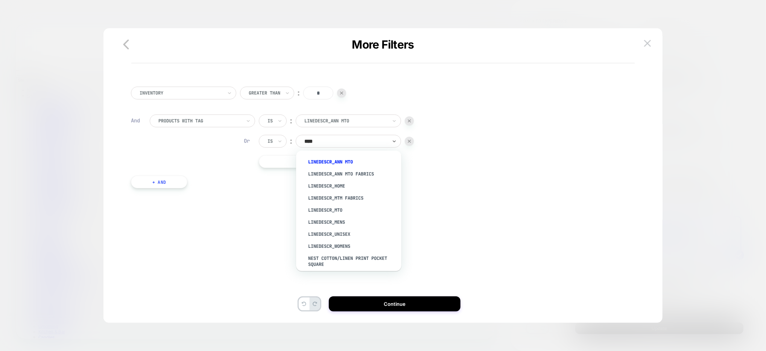
click at [357, 171] on div "LineDescr_Ann MTO Fabrics" at bounding box center [353, 174] width 98 height 12
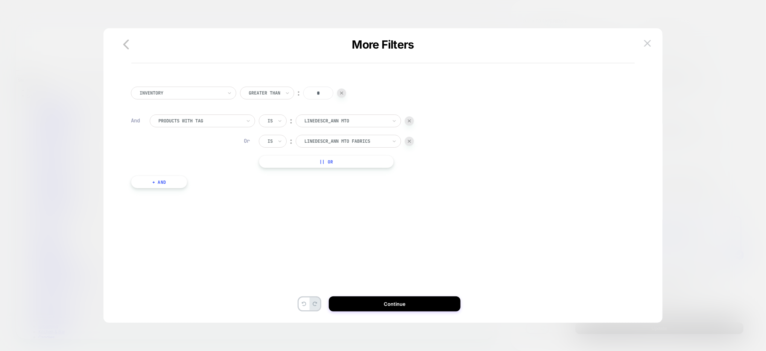
click at [177, 180] on button "+ And" at bounding box center [159, 181] width 56 height 13
click at [198, 191] on div at bounding box center [199, 189] width 83 height 7
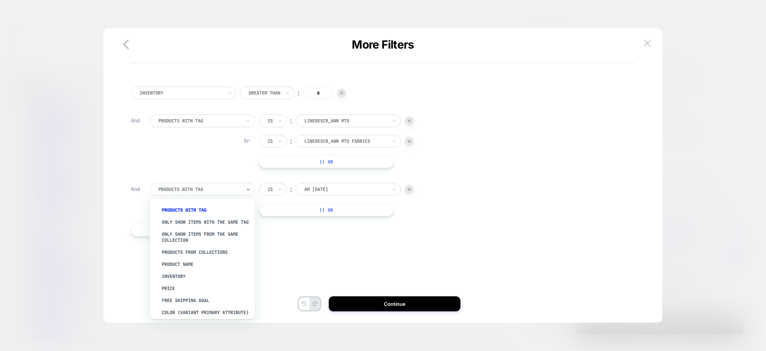
click at [367, 190] on div at bounding box center [346, 189] width 83 height 7
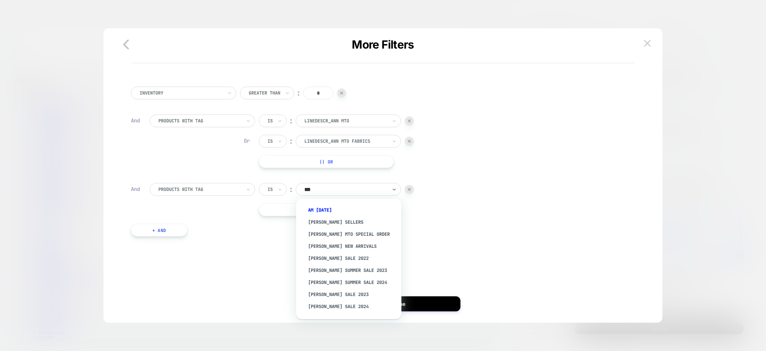
type input "****"
click at [339, 294] on div "LineDescr_Womens" at bounding box center [353, 294] width 98 height 12
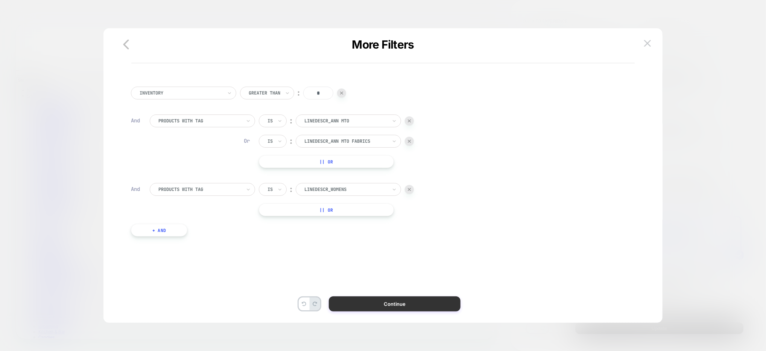
click at [408, 306] on button "Continue" at bounding box center [395, 303] width 132 height 15
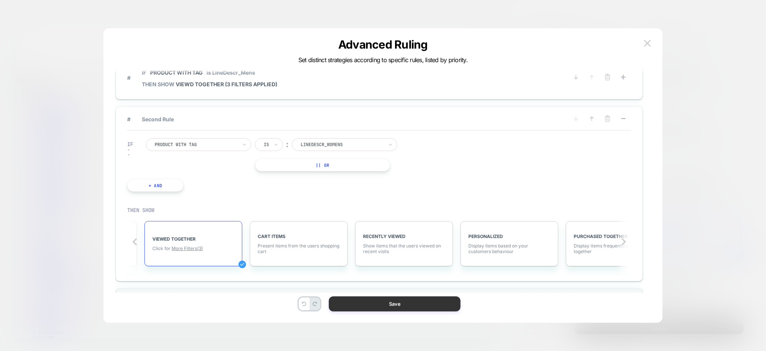
scroll to position [0, 299]
click at [406, 304] on button "Save" at bounding box center [395, 303] width 132 height 15
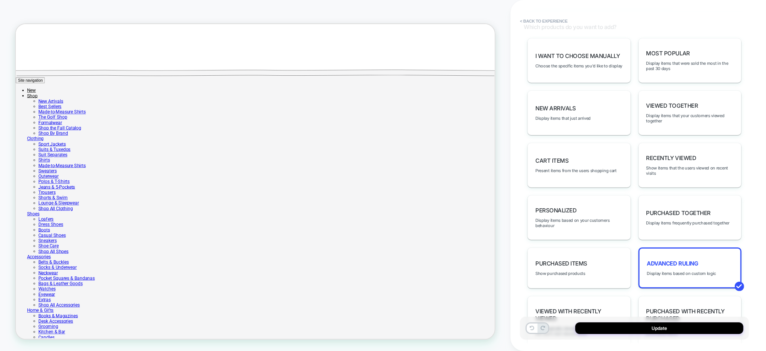
scroll to position [577, 0]
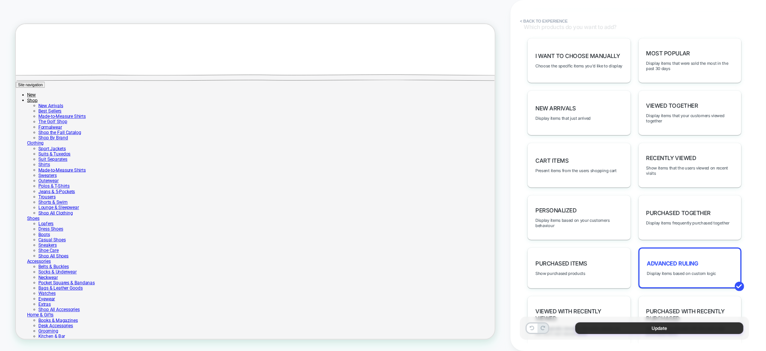
click at [619, 326] on button "Update" at bounding box center [660, 328] width 168 height 12
type textarea "*"
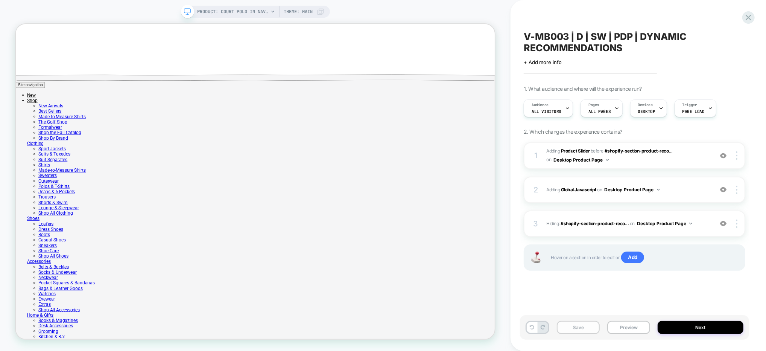
click at [580, 329] on button "Save" at bounding box center [578, 327] width 43 height 13
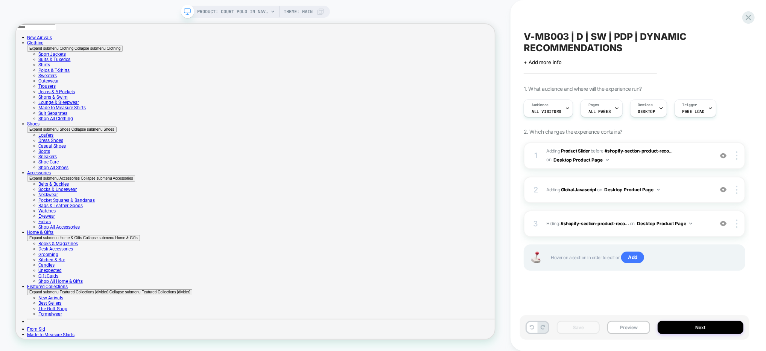
click at [615, 108] on icon at bounding box center [617, 108] width 5 height 5
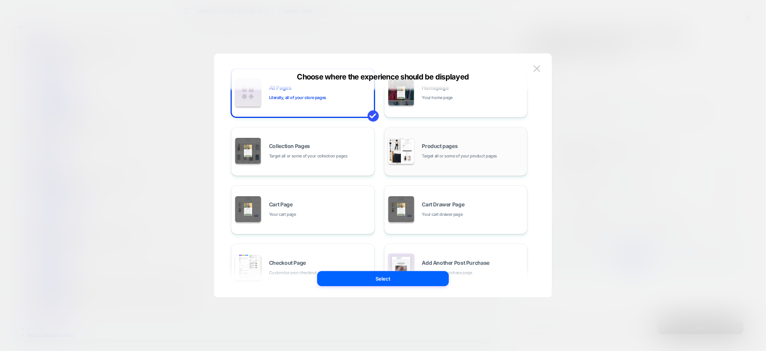
scroll to position [41, 0]
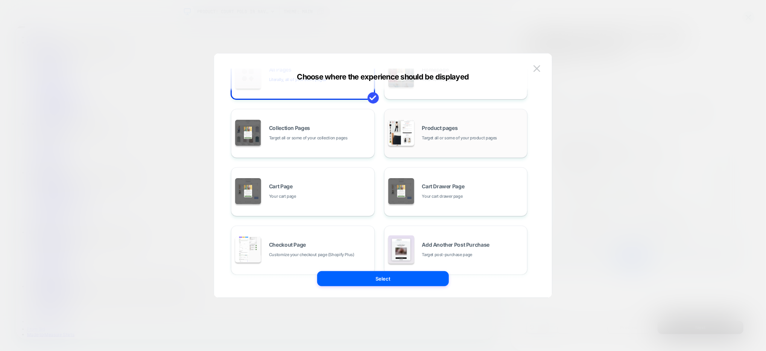
click at [441, 141] on span "Target all or some of your product pages" at bounding box center [459, 137] width 75 height 7
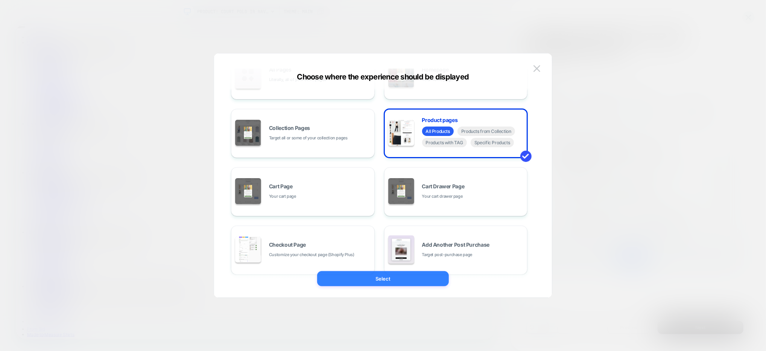
click at [419, 279] on button "Select" at bounding box center [383, 278] width 132 height 15
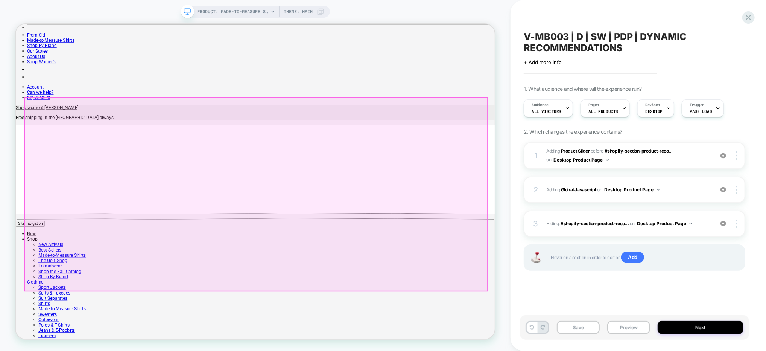
scroll to position [379, 0]
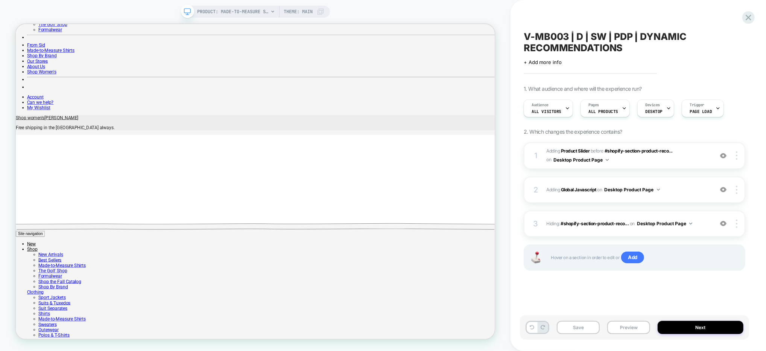
click at [268, 11] on div "PRODUCT: Made-to-Measure Shirt in White Poplin [sid mashburn f00003] Theme: MAIN" at bounding box center [260, 12] width 127 height 12
click at [273, 11] on icon at bounding box center [272, 12] width 3 height 2
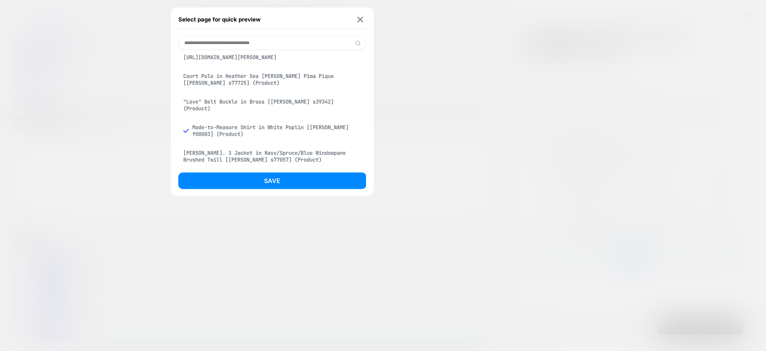
scroll to position [0, 0]
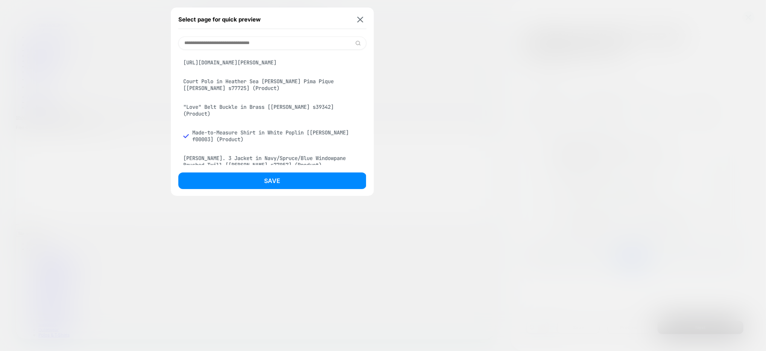
click at [233, 84] on div "Court Polo in Heather Sea Moss Pima Pique [sid mashburn s77725] (Product)" at bounding box center [272, 84] width 188 height 21
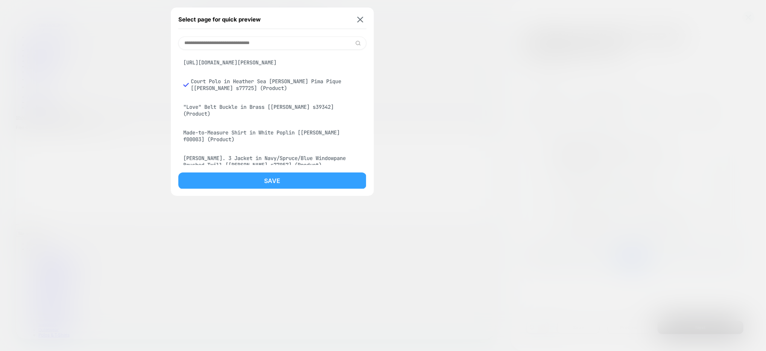
click at [289, 184] on button "Save" at bounding box center [272, 180] width 188 height 17
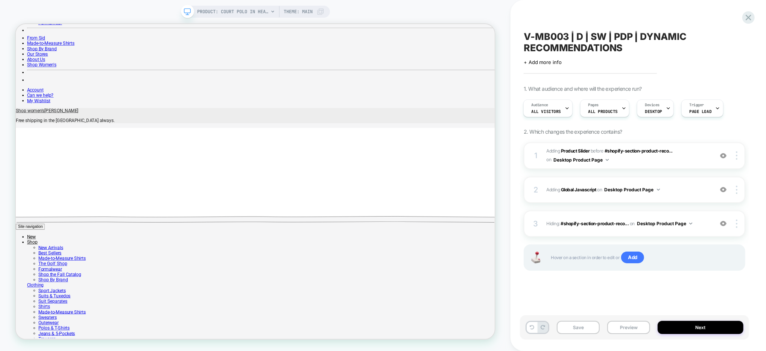
scroll to position [387, 0]
click at [595, 329] on button "Save" at bounding box center [578, 327] width 43 height 13
click at [640, 331] on button "Preview" at bounding box center [629, 327] width 43 height 13
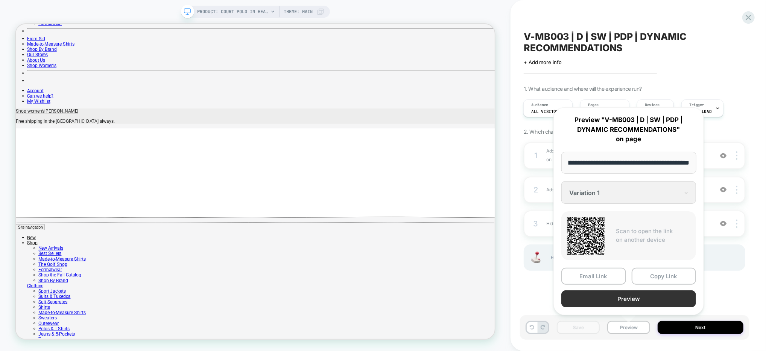
scroll to position [0, 0]
click at [627, 296] on button "Preview" at bounding box center [629, 298] width 135 height 17
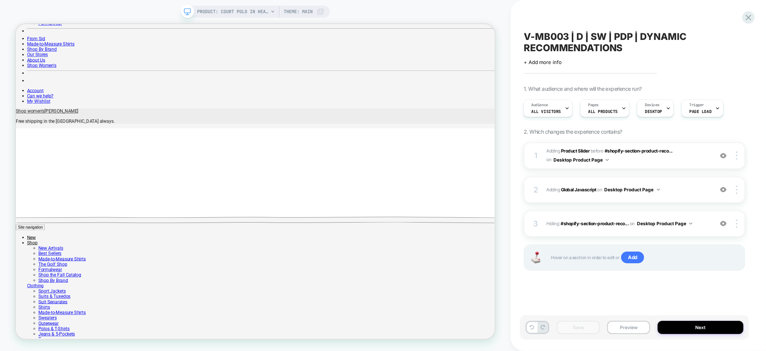
click at [680, 158] on span "#_loomi_addon_1755883541937 Adding Product Slider BEFORE #shopify-section-produ…" at bounding box center [628, 156] width 163 height 18
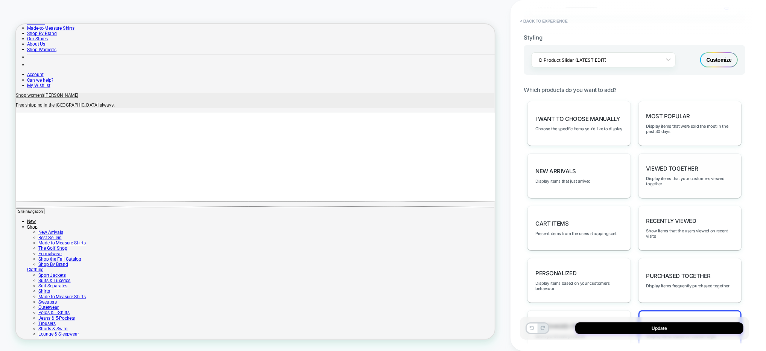
scroll to position [207, 0]
click at [668, 170] on div "Viewed Together Display items that your customers viewed together" at bounding box center [690, 175] width 103 height 45
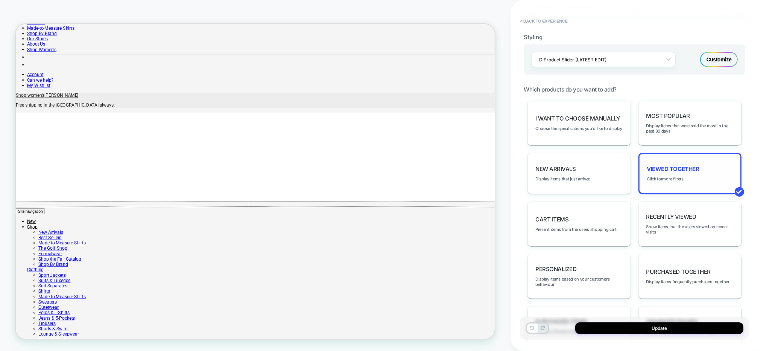
click at [674, 180] on div "Viewed Together Click for more filters" at bounding box center [690, 173] width 103 height 41
click at [673, 176] on u "more filters" at bounding box center [673, 178] width 21 height 5
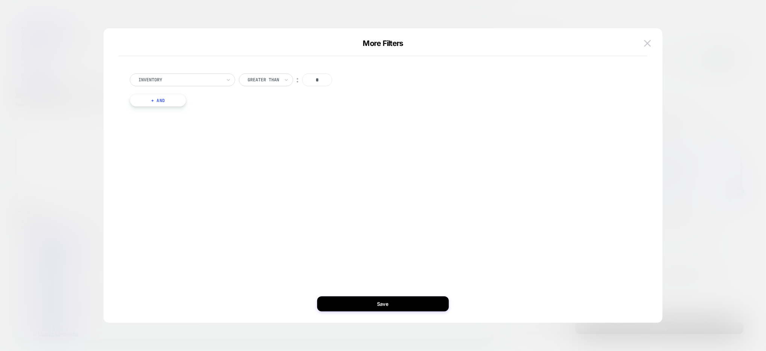
click at [163, 98] on button "+ And" at bounding box center [158, 100] width 56 height 13
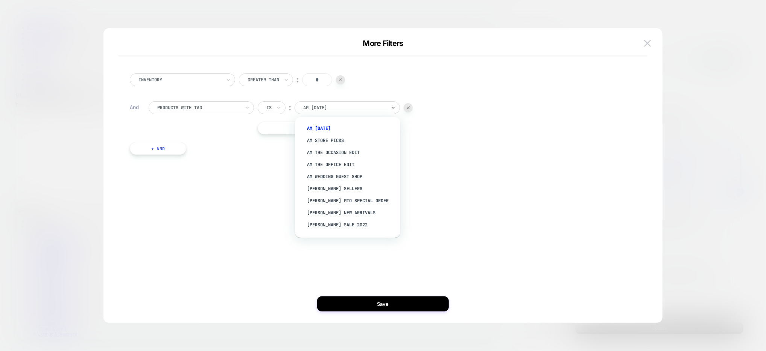
click at [312, 110] on div at bounding box center [344, 107] width 83 height 7
click at [505, 110] on div "products with tag Is ︰ option AM 4th of July focused, 1 of 859. 859 results ava…" at bounding box center [389, 117] width 480 height 33
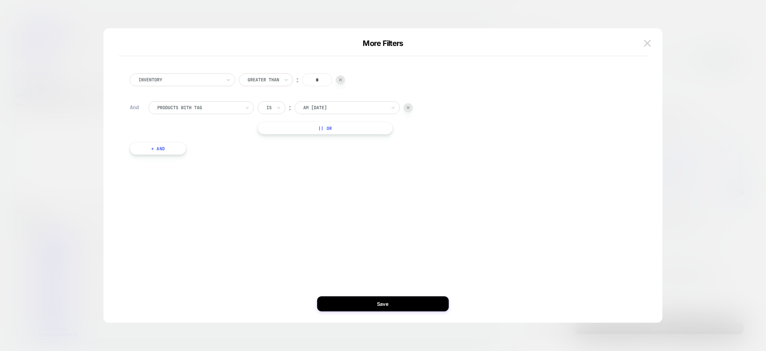
click at [658, 41] on div "More Filters" at bounding box center [383, 48] width 559 height 18
click at [649, 42] on img at bounding box center [647, 43] width 7 height 6
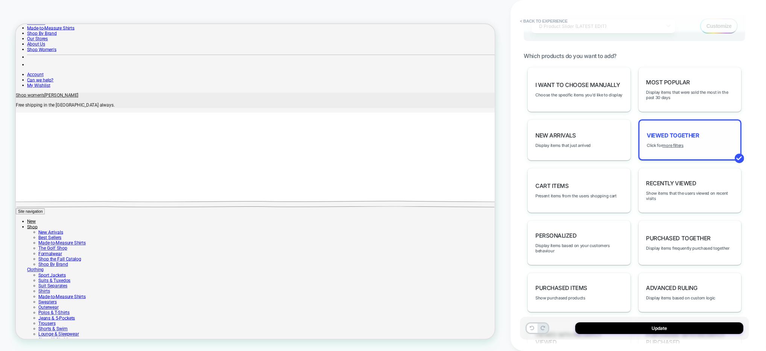
scroll to position [300, 0]
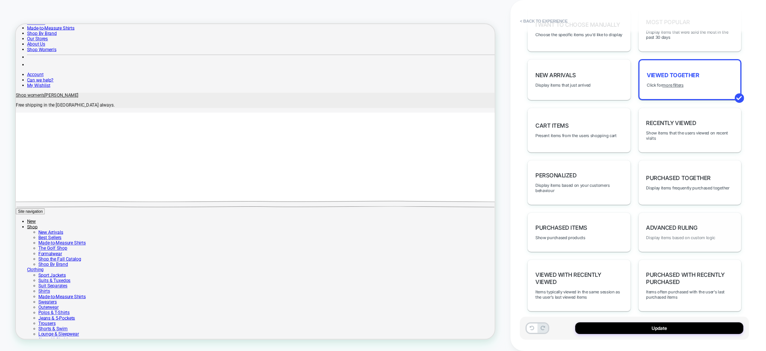
click at [675, 235] on span "Display items based on custom logic" at bounding box center [681, 237] width 69 height 5
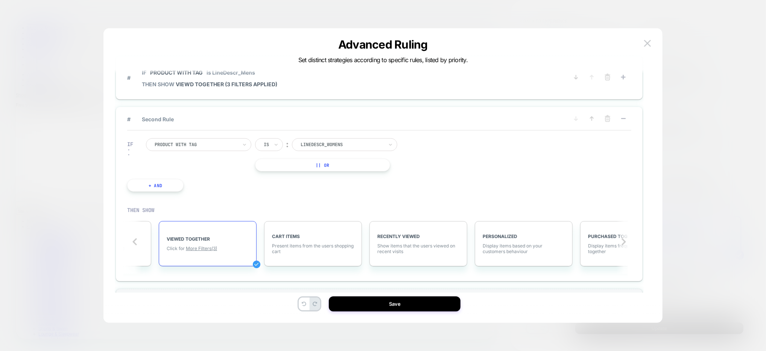
scroll to position [0, 299]
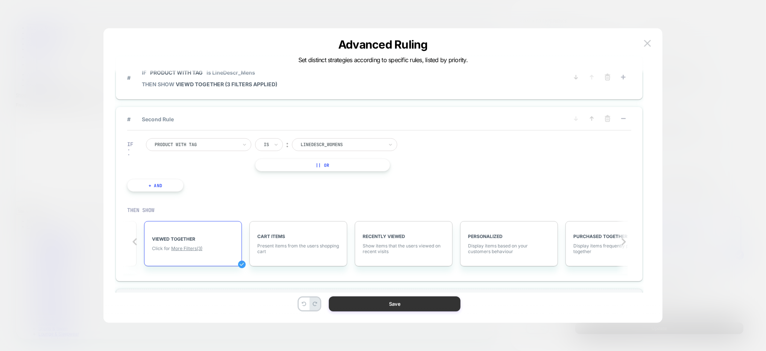
click at [395, 306] on button "Save" at bounding box center [395, 303] width 132 height 15
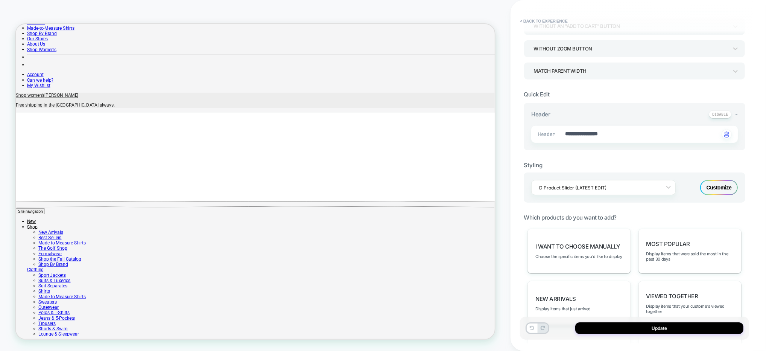
scroll to position [0, 0]
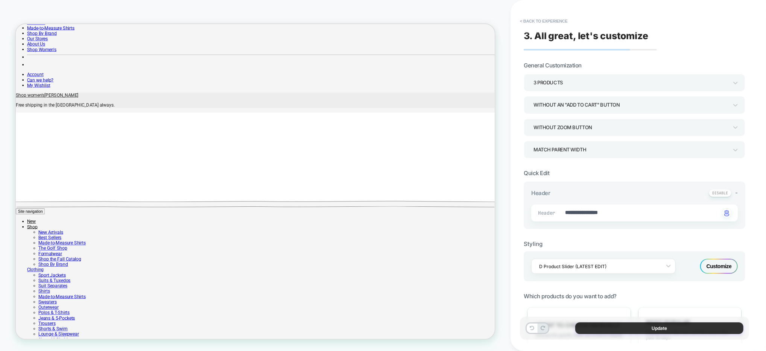
click at [646, 328] on button "Update" at bounding box center [660, 328] width 168 height 12
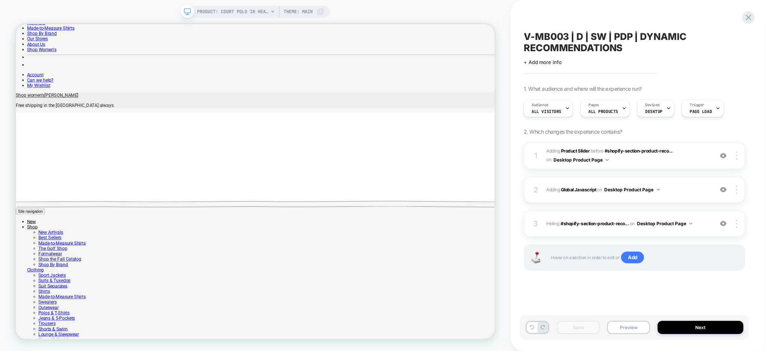
click at [684, 192] on span "Adding Global Javascript on Desktop Product Page" at bounding box center [628, 189] width 163 height 9
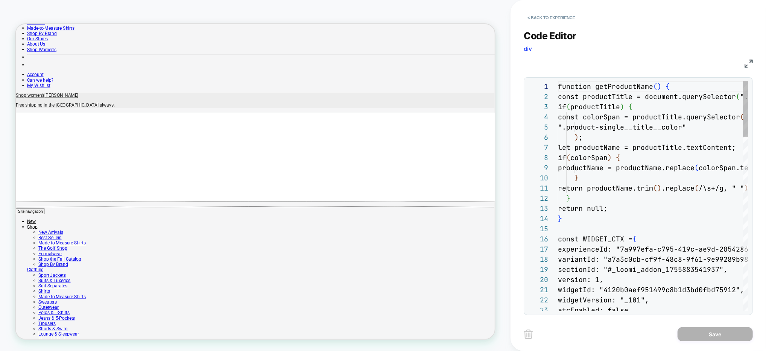
scroll to position [102, 0]
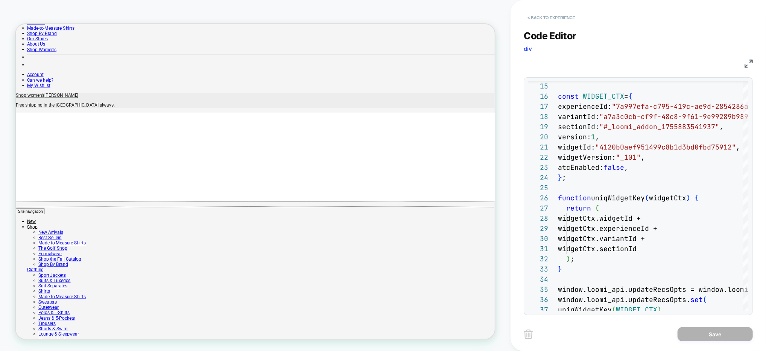
click at [551, 21] on button "< Back to experience" at bounding box center [551, 18] width 55 height 12
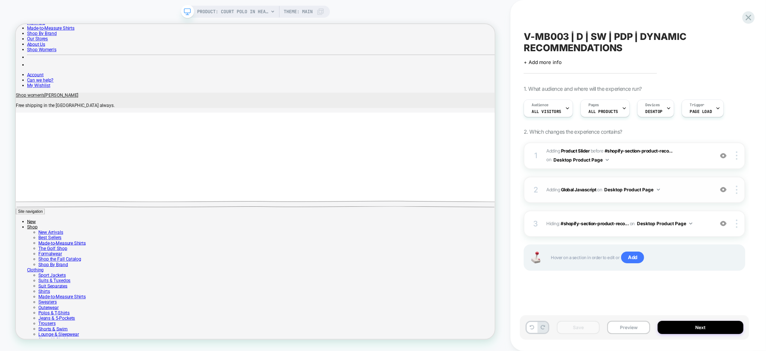
scroll to position [0, 0]
click at [654, 165] on div "1 #_loomi_addon_1755883541937 Adding Product Slider BEFORE #shopify-section-pro…" at bounding box center [635, 155] width 222 height 27
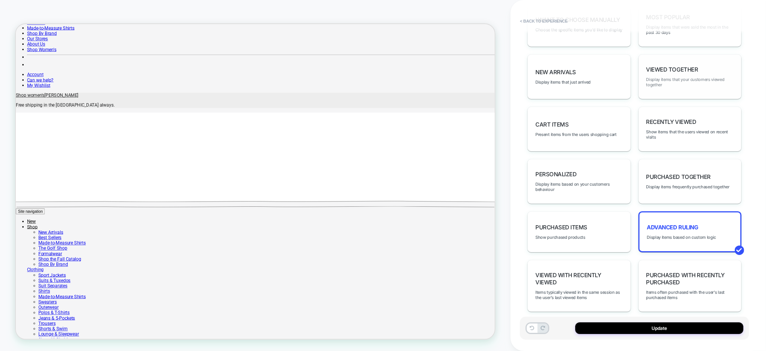
click at [666, 77] on span "Display items that your customers viewed together" at bounding box center [690, 82] width 87 height 11
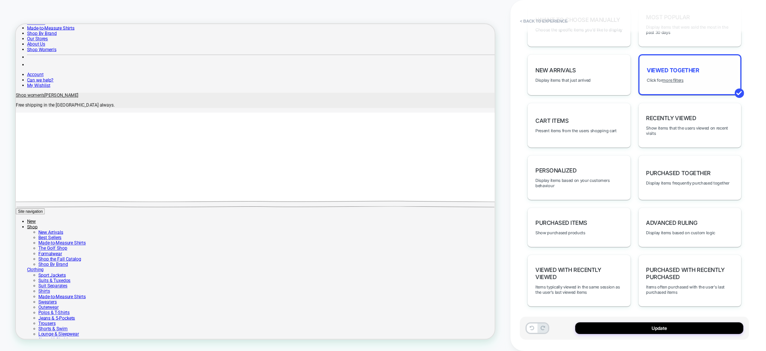
scroll to position [300, 0]
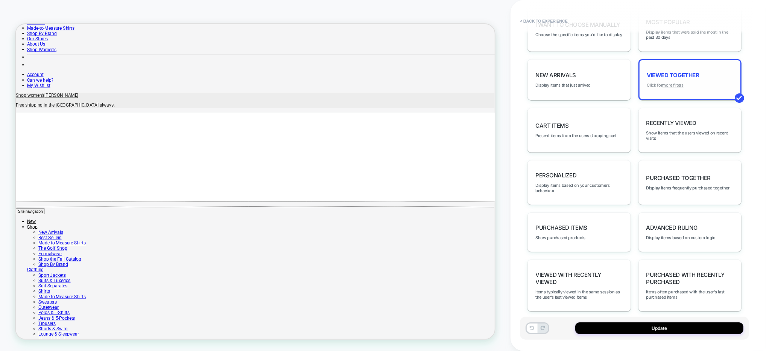
click at [675, 82] on u "more filters" at bounding box center [673, 84] width 21 height 5
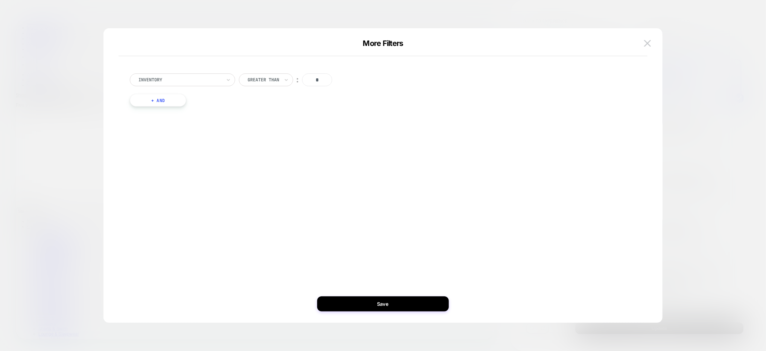
click at [646, 46] on img at bounding box center [647, 43] width 7 height 6
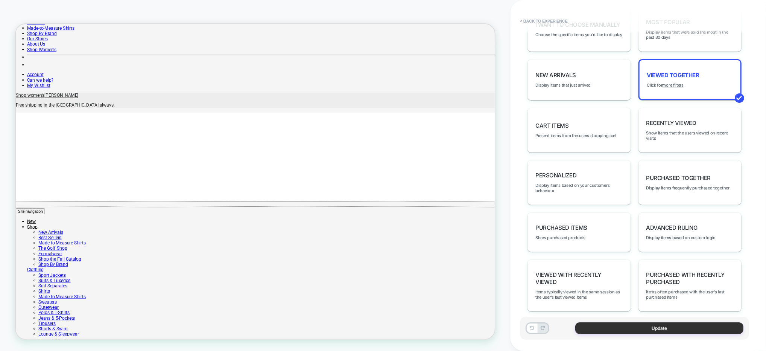
click at [662, 329] on button "Update" at bounding box center [660, 328] width 168 height 12
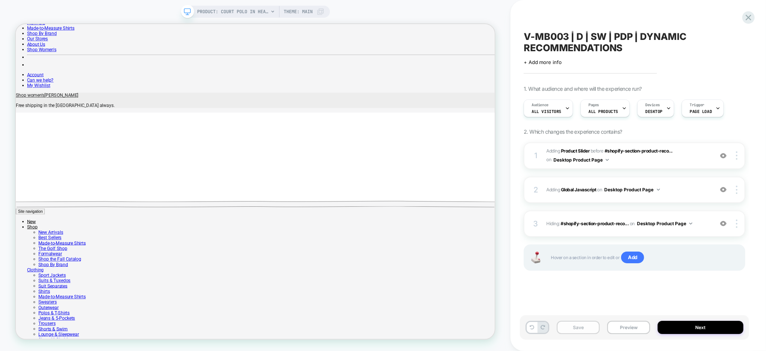
scroll to position [0, 0]
click at [588, 326] on button "Save" at bounding box center [578, 327] width 43 height 13
click at [630, 330] on button "Preview" at bounding box center [629, 327] width 43 height 13
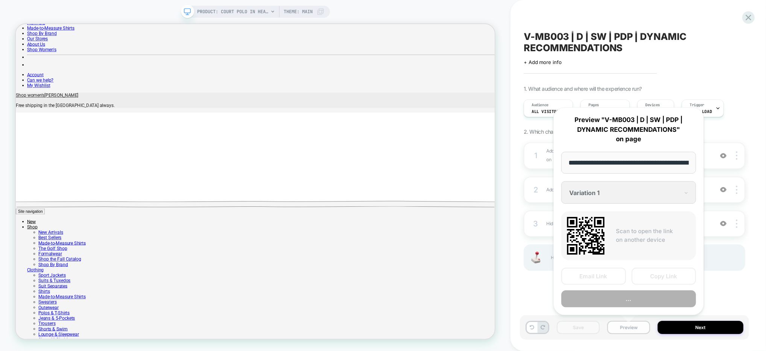
scroll to position [0, 242]
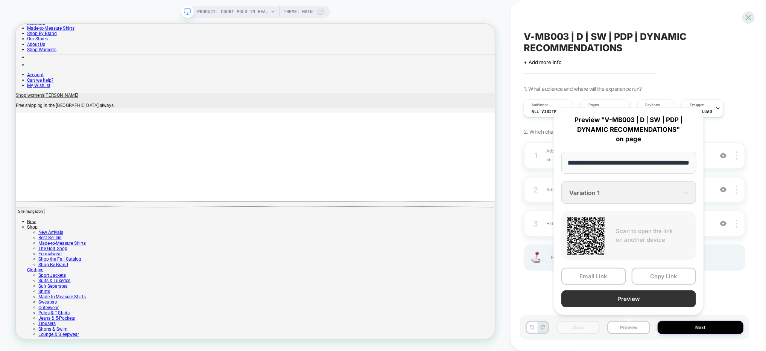
click at [625, 296] on button "Preview" at bounding box center [629, 298] width 135 height 17
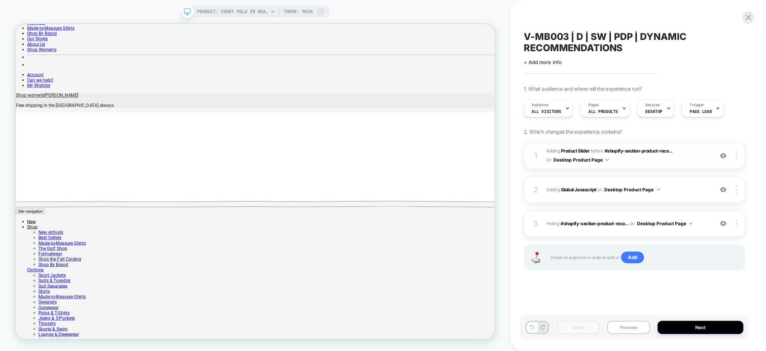
click at [695, 156] on span "#_loomi_addon_1755883541937 Adding Product Slider BEFORE #shopify-section-produ…" at bounding box center [628, 156] width 163 height 18
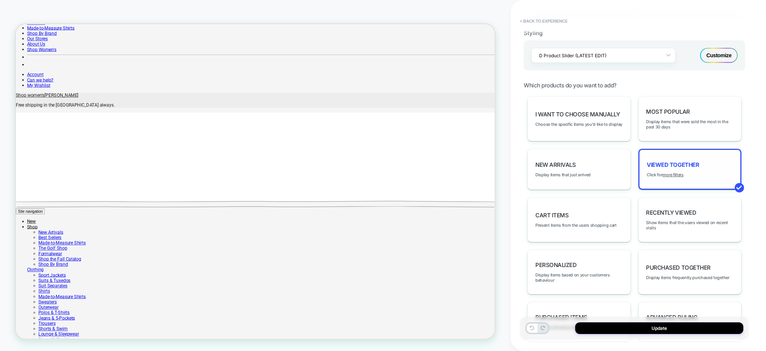
scroll to position [210, 0]
click at [672, 173] on u "more filters" at bounding box center [673, 174] width 21 height 5
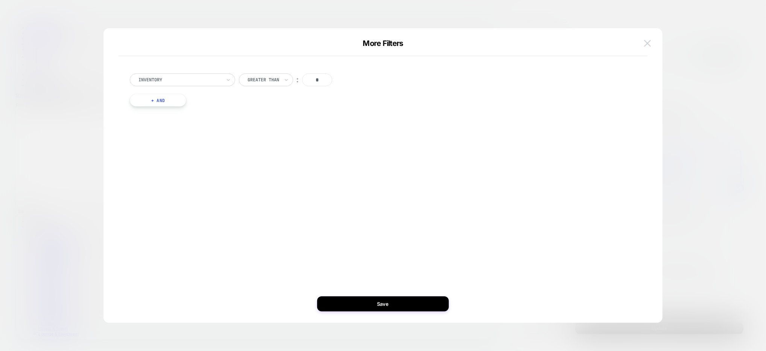
click at [651, 43] on button at bounding box center [647, 43] width 11 height 11
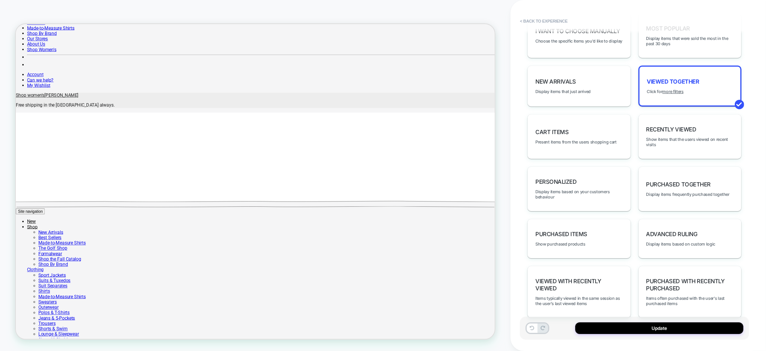
scroll to position [300, 0]
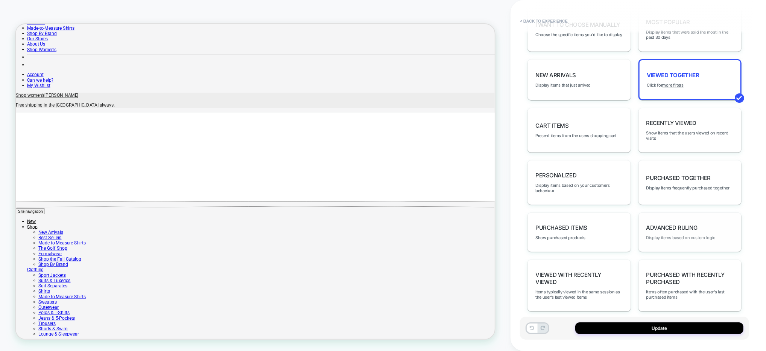
click at [683, 235] on span "Display items based on custom logic" at bounding box center [681, 237] width 69 height 5
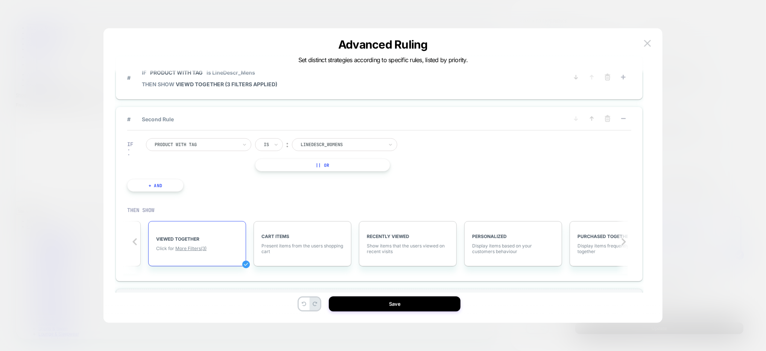
scroll to position [0, 299]
click at [376, 86] on span "# IF Product with tag is LineDescr_Mens THEN SHOW VIEWD TOGETHER (3 filters app…" at bounding box center [347, 77] width 441 height 27
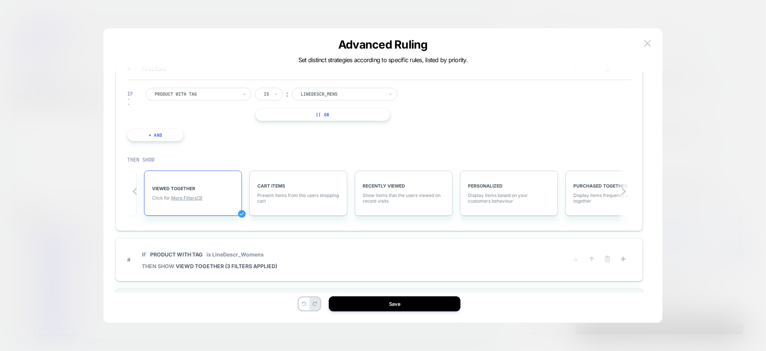
click at [474, 146] on div "IF Product with tag Is ︰ LineDescr_Mens || Or + And" at bounding box center [379, 114] width 504 height 69
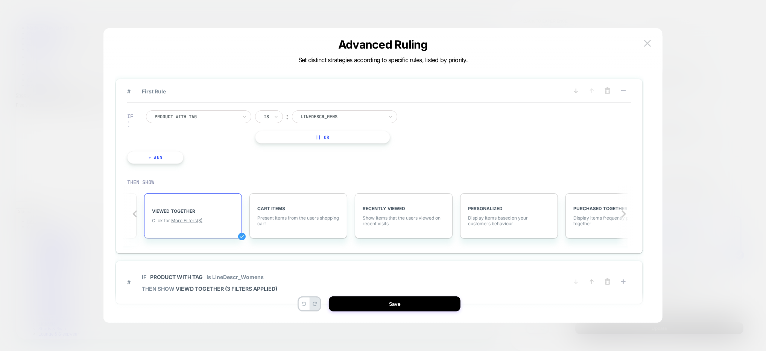
click at [217, 117] on div at bounding box center [196, 116] width 83 height 7
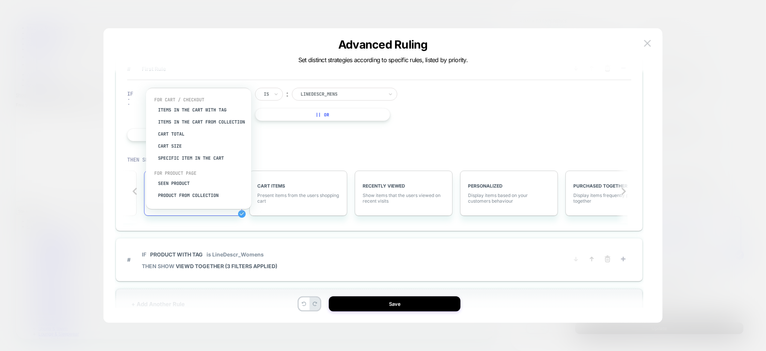
scroll to position [41, 0]
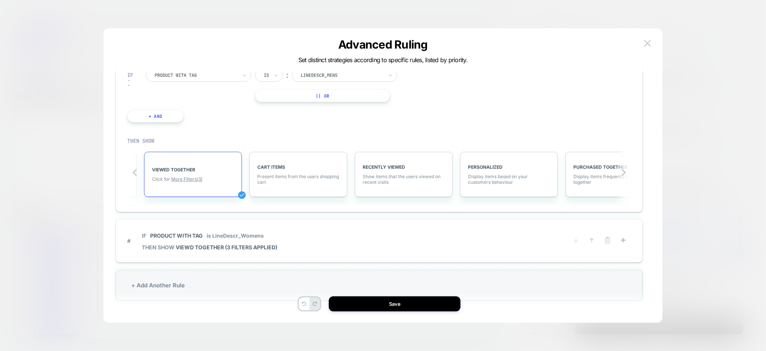
click at [465, 111] on div "IF Product with tag Is ︰ LineDescr_Mens || Or + And" at bounding box center [379, 95] width 504 height 69
click at [648, 45] on img at bounding box center [647, 43] width 7 height 6
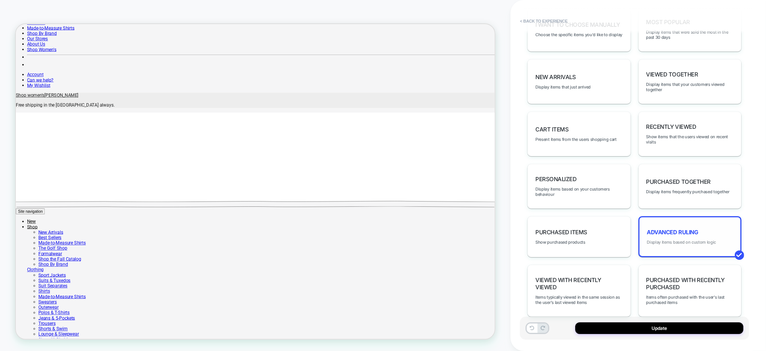
click at [684, 239] on span "Display items based on custom logic" at bounding box center [682, 241] width 69 height 5
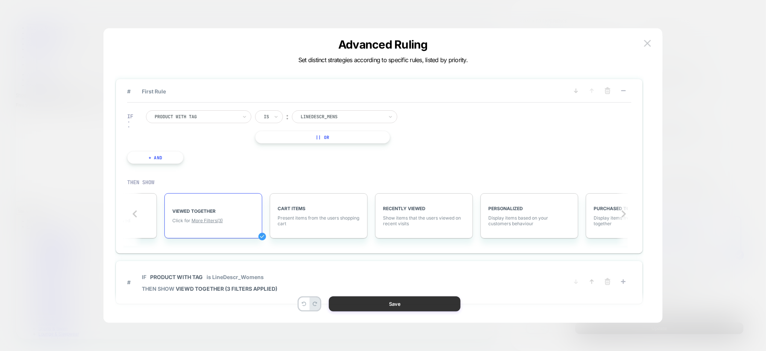
scroll to position [0, 0]
click at [410, 308] on button "Save" at bounding box center [395, 303] width 132 height 15
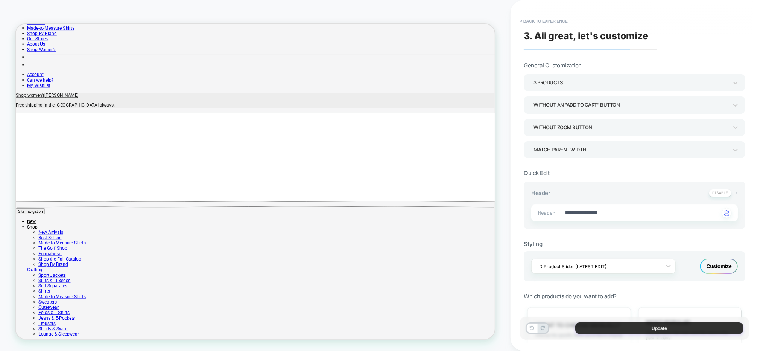
click at [623, 329] on button "Update" at bounding box center [660, 328] width 168 height 12
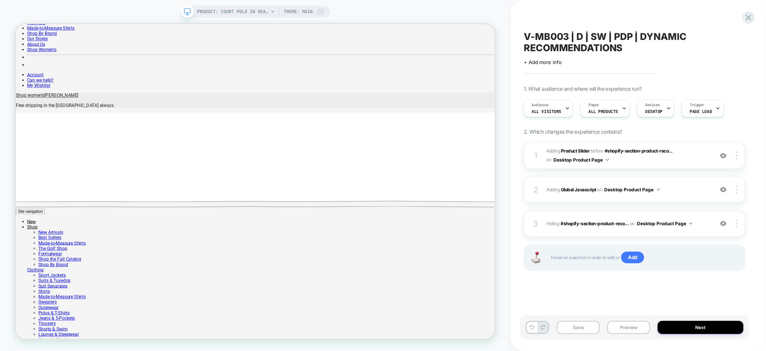
click at [748, 130] on div "V-MB003 | D | SW | PDP | DYNAMIC RECOMMENDATIONS Click to edit experience detai…" at bounding box center [634, 176] width 229 height 336
click at [689, 187] on span "Adding Global Javascript on Desktop Product Page" at bounding box center [628, 189] width 163 height 9
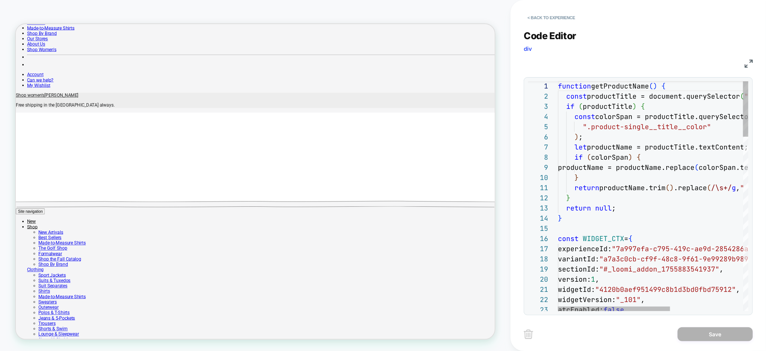
scroll to position [408, 0]
click at [562, 15] on button "< Back to experience" at bounding box center [551, 18] width 55 height 12
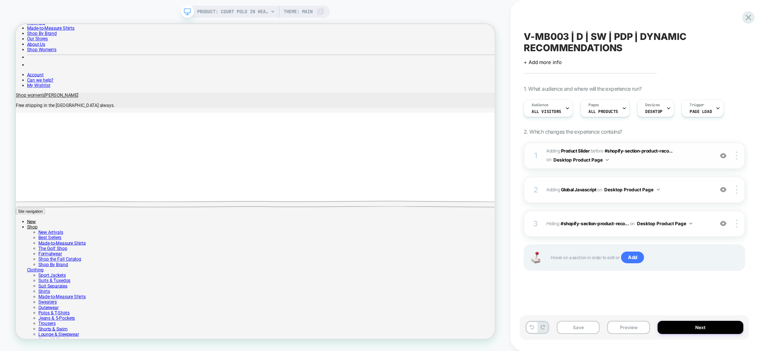
scroll to position [0, 0]
click at [653, 158] on span "#_loomi_addon_1755883541937 Adding Product Slider BEFORE #shopify-section-produ…" at bounding box center [628, 156] width 163 height 18
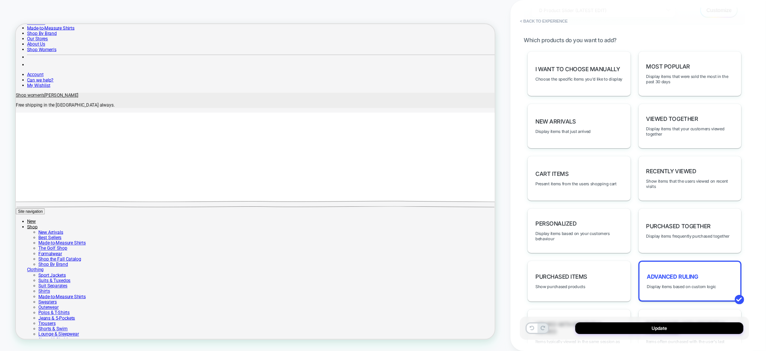
scroll to position [232, 0]
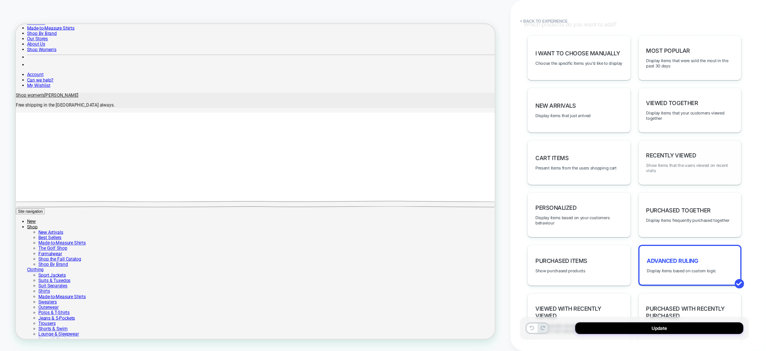
click at [680, 163] on span "Show items that the users viewed on recent visits" at bounding box center [690, 168] width 87 height 11
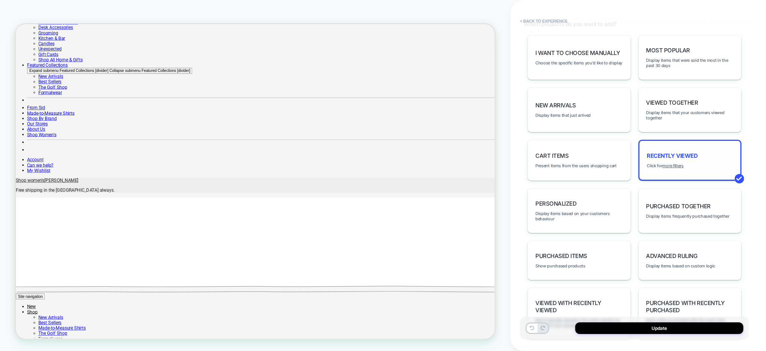
scroll to position [345, 0]
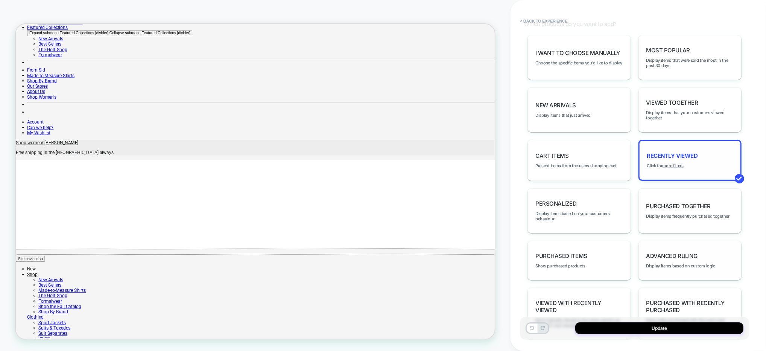
click at [685, 252] on span "Advanced Ruling" at bounding box center [672, 255] width 51 height 7
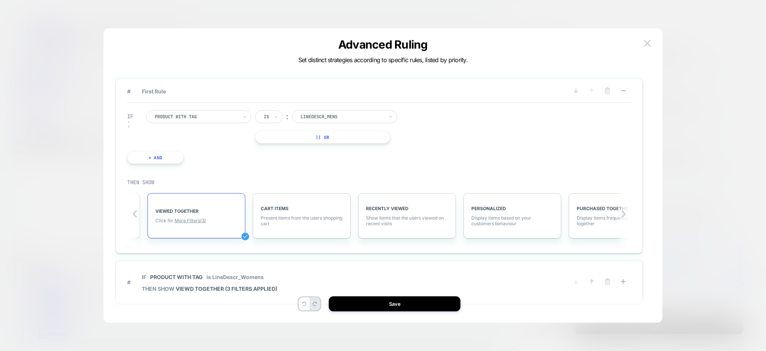
scroll to position [0, 299]
click at [652, 35] on div "Advanced Ruling Set distinct strategies according to specific rules, listed by …" at bounding box center [383, 175] width 559 height 294
click at [650, 40] on button at bounding box center [647, 43] width 11 height 11
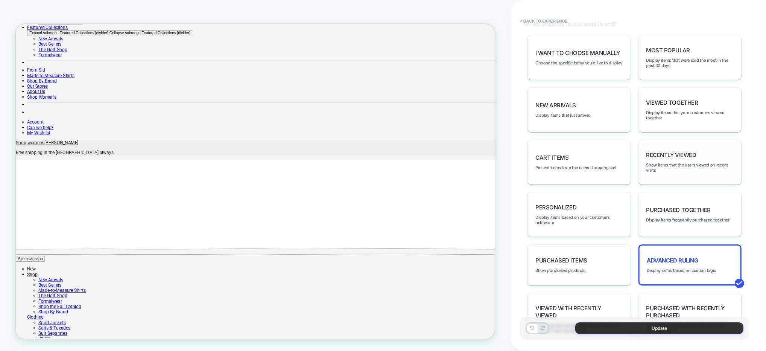
click at [684, 330] on button "Update" at bounding box center [660, 328] width 168 height 12
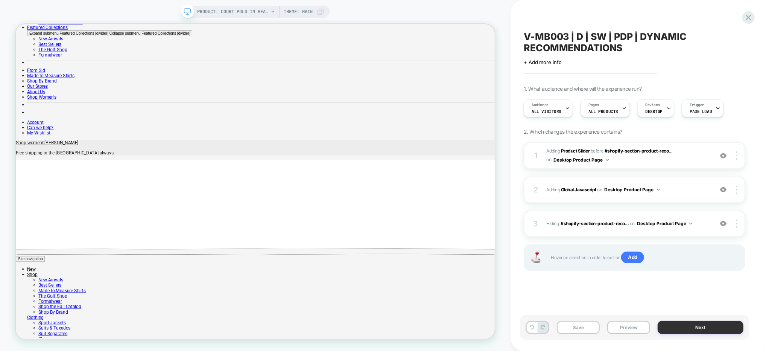
scroll to position [0, 0]
click at [567, 329] on button "Save" at bounding box center [578, 327] width 43 height 13
click at [665, 158] on span "#_loomi_addon_1755883541937 Adding Product Slider BEFORE #shopify-section-produ…" at bounding box center [628, 156] width 163 height 18
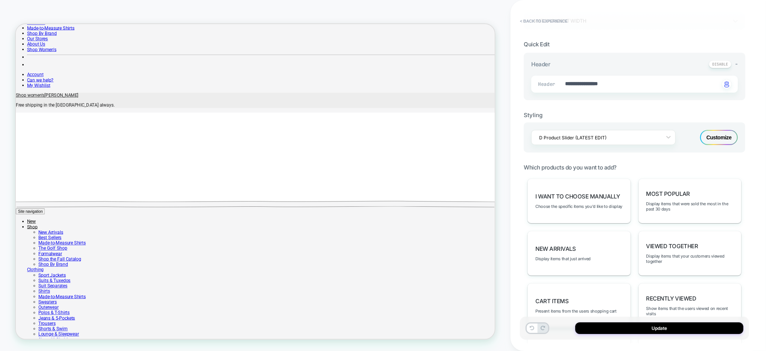
scroll to position [231, 0]
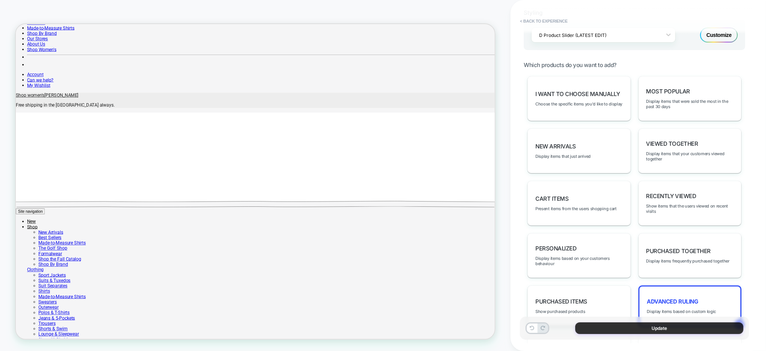
click at [632, 331] on button "Update" at bounding box center [660, 328] width 168 height 12
type textarea "*"
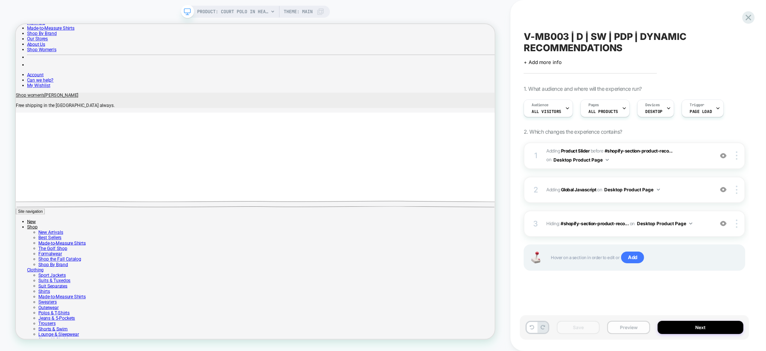
scroll to position [0, 0]
click at [750, 18] on icon at bounding box center [749, 17] width 10 height 10
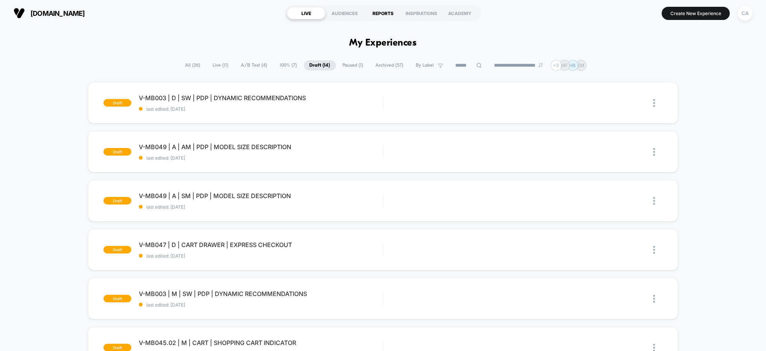
click at [375, 14] on div "REPORTS" at bounding box center [383, 13] width 38 height 12
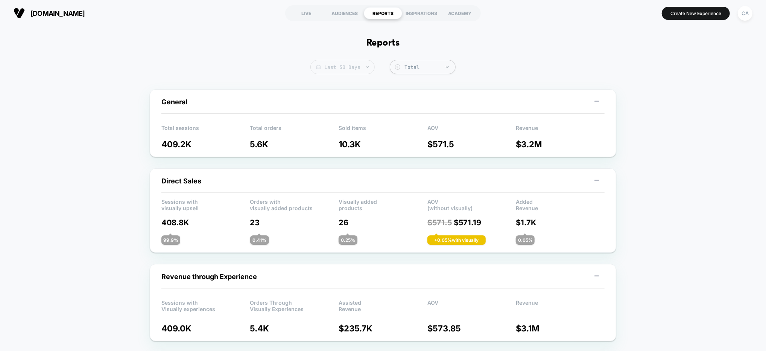
click at [350, 67] on span "Last 30 Days" at bounding box center [343, 67] width 64 height 14
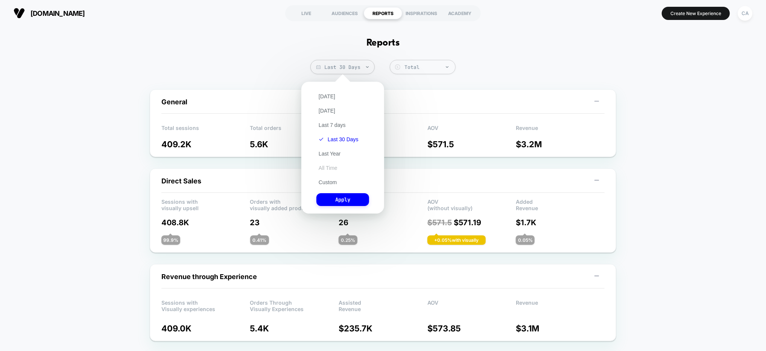
click at [334, 166] on button "All Time" at bounding box center [328, 168] width 23 height 7
click at [358, 196] on button "Apply" at bounding box center [343, 199] width 53 height 13
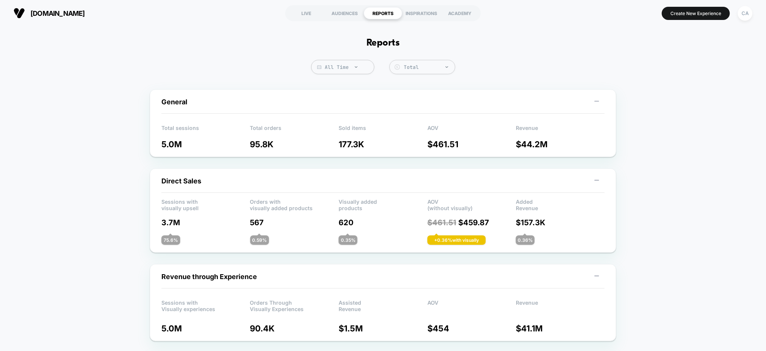
click at [309, 12] on div "LIVE" at bounding box center [306, 13] width 38 height 12
